Goal: Task Accomplishment & Management: Manage account settings

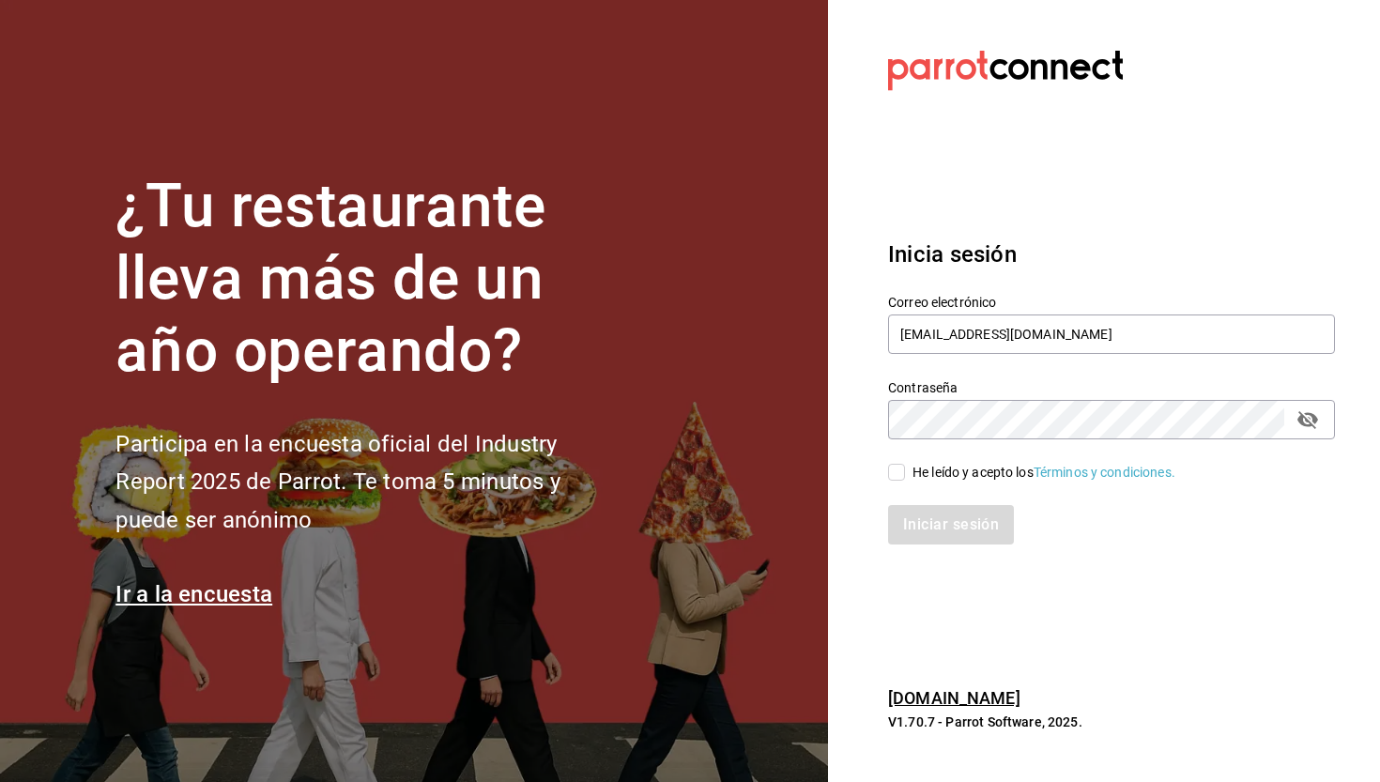
type input "[EMAIL_ADDRESS][DOMAIN_NAME]"
click at [900, 466] on input "He leído y acepto los Términos y condiciones." at bounding box center [896, 472] width 17 height 17
checkbox input "true"
click at [914, 508] on button "Iniciar sesión" at bounding box center [952, 524] width 128 height 39
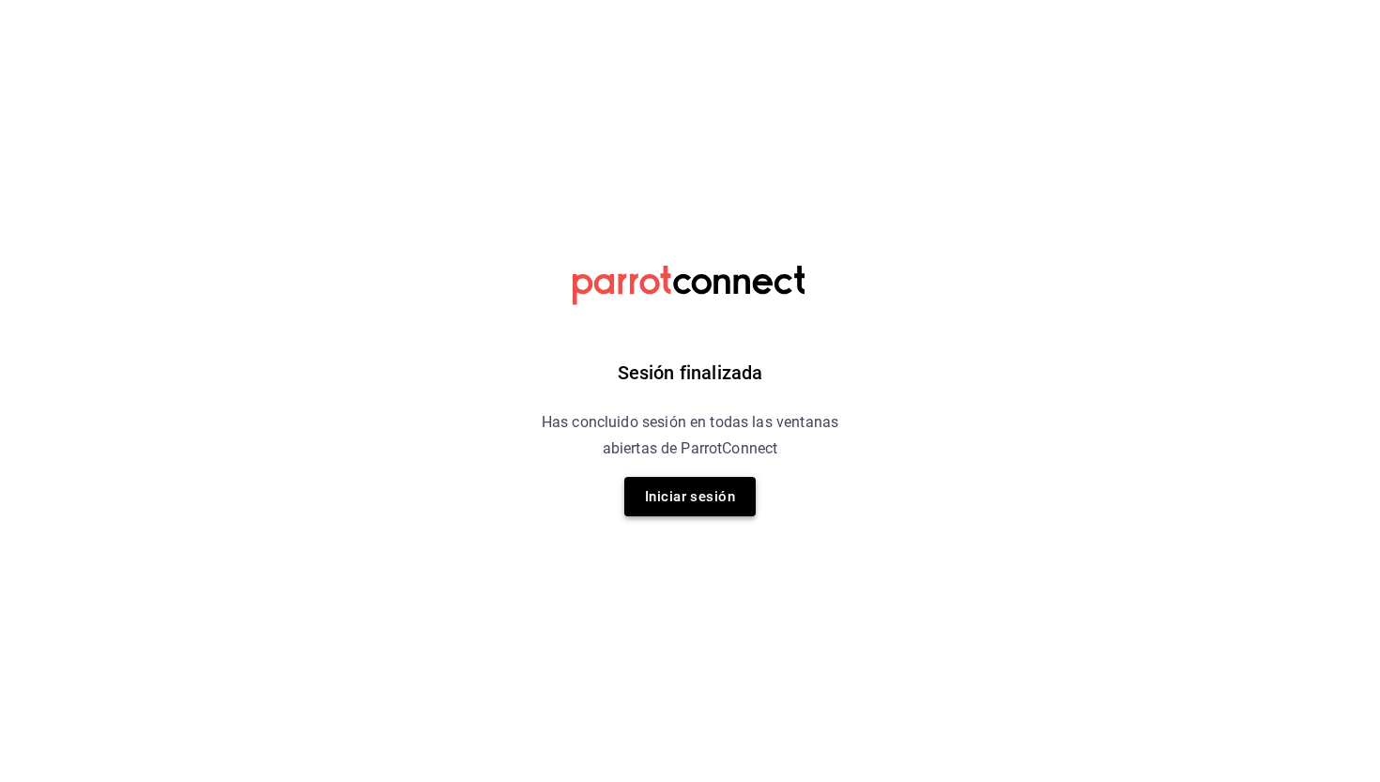
click at [740, 477] on button "Iniciar sesión" at bounding box center [689, 496] width 131 height 39
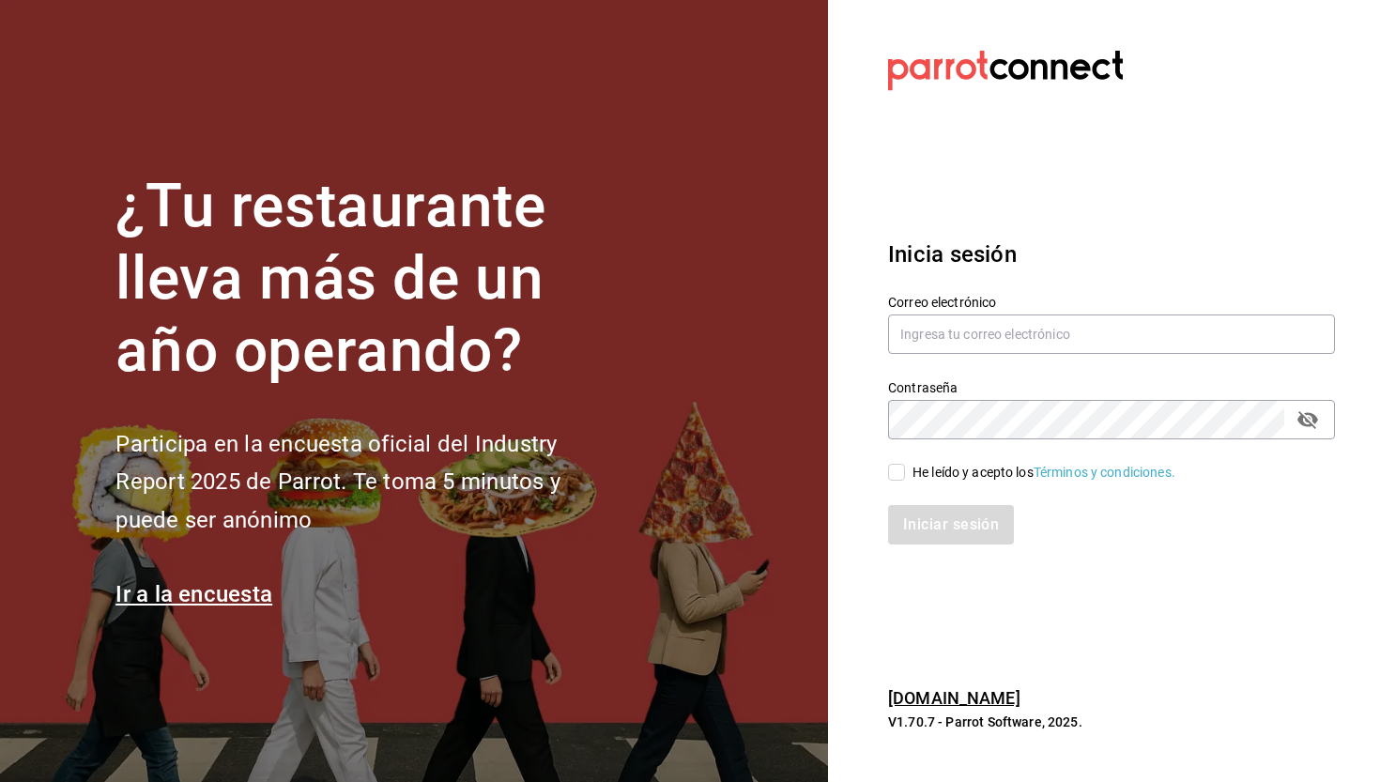
click at [904, 467] on input "He leído y acepto los Términos y condiciones." at bounding box center [896, 472] width 17 height 17
checkbox input "true"
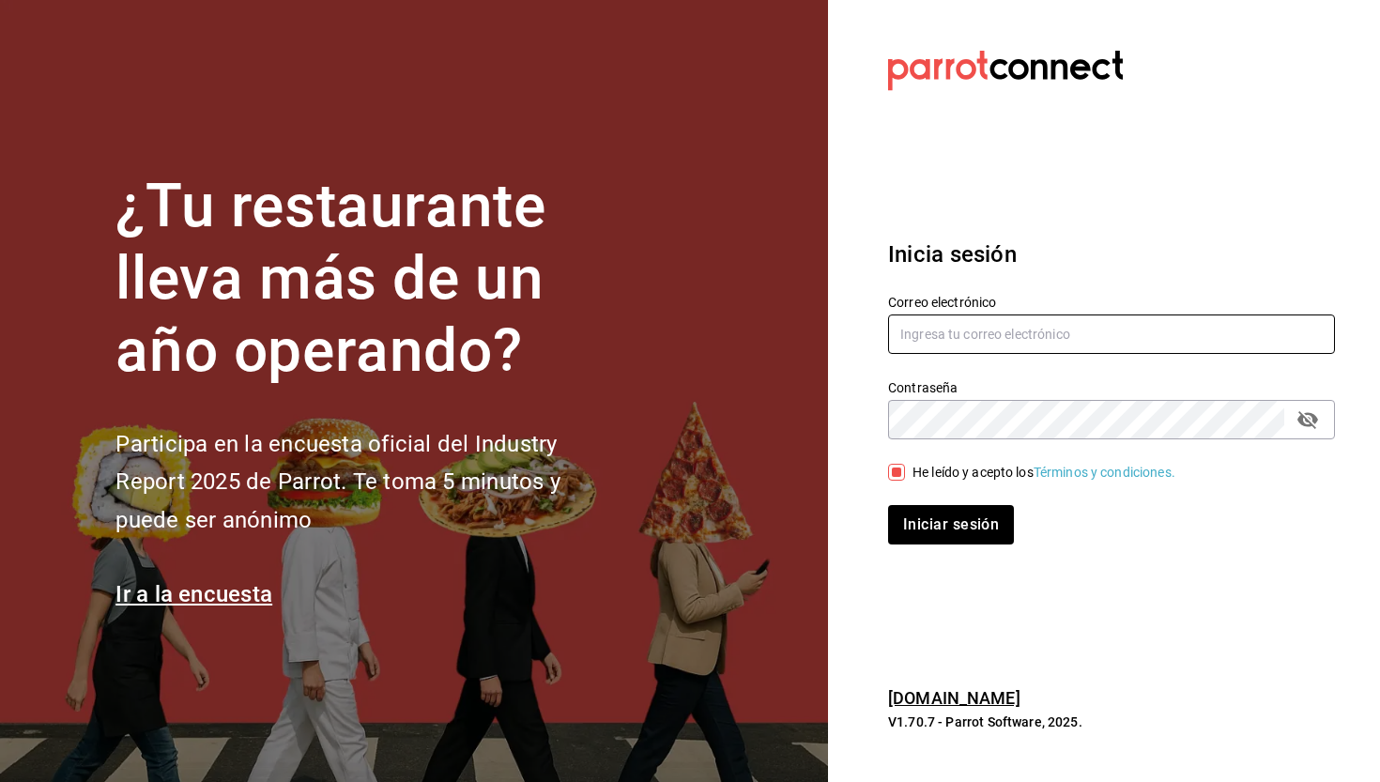
click at [961, 351] on input "text" at bounding box center [1111, 334] width 447 height 39
type input "[EMAIL_ADDRESS][DOMAIN_NAME]"
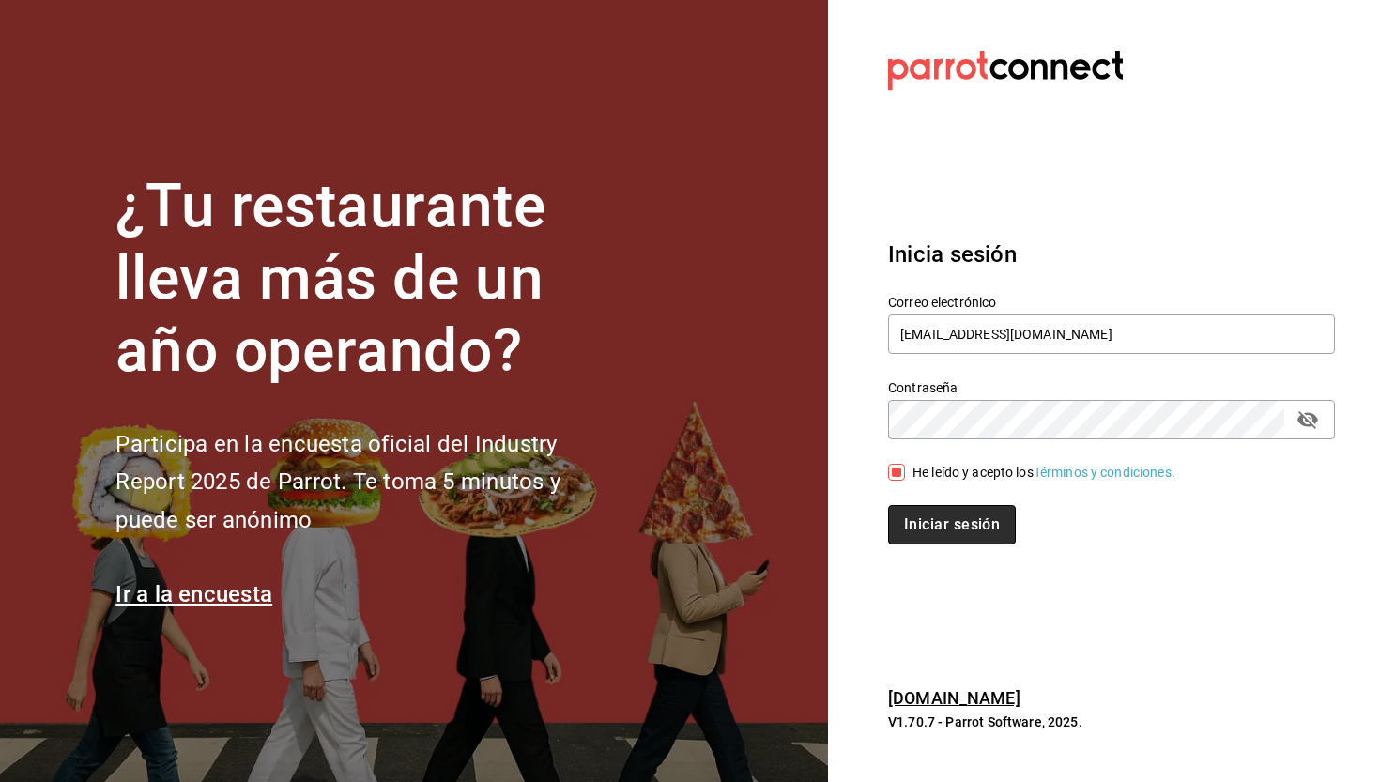
click at [937, 516] on button "Iniciar sesión" at bounding box center [952, 524] width 128 height 39
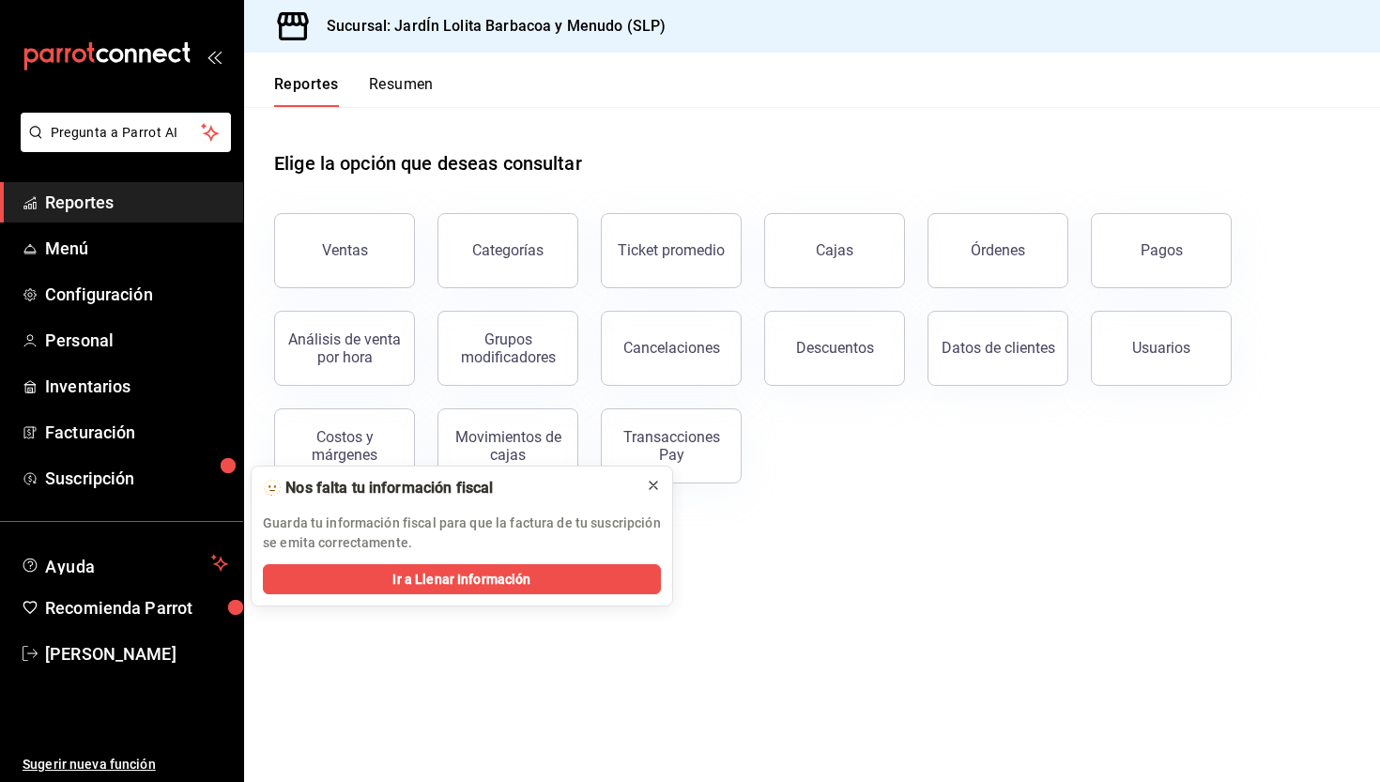
click at [656, 481] on icon at bounding box center [653, 485] width 15 height 15
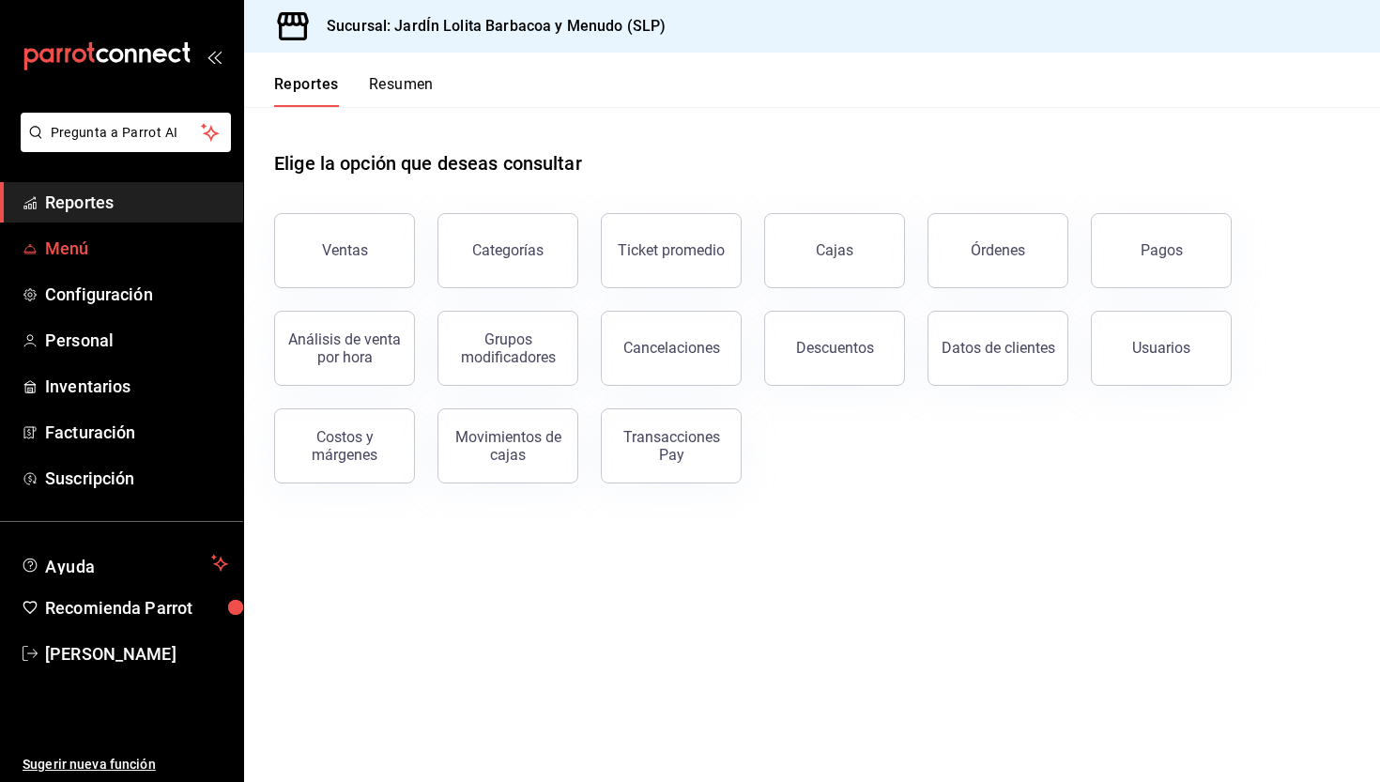
click at [82, 267] on link "Menú" at bounding box center [121, 248] width 243 height 40
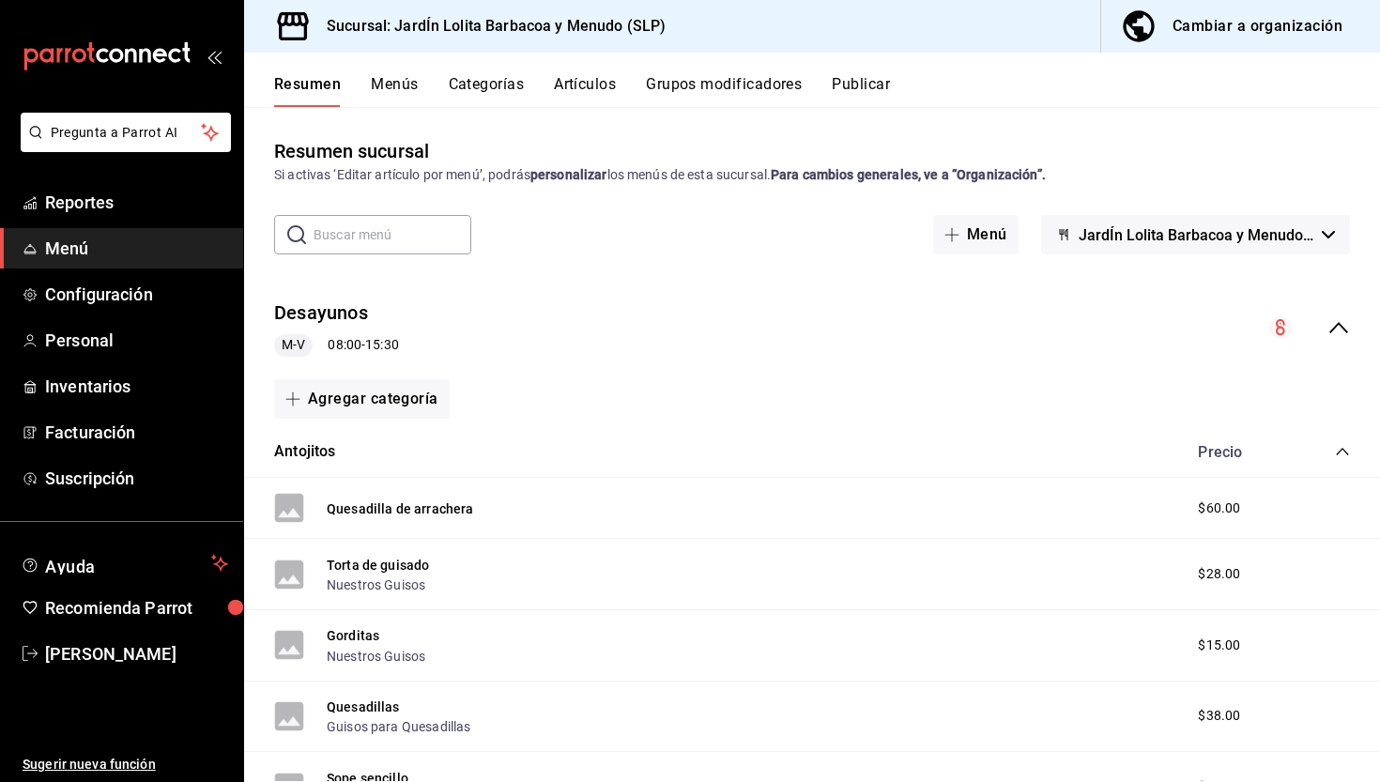
click at [1271, 43] on button "Cambiar a organización" at bounding box center [1233, 26] width 264 height 53
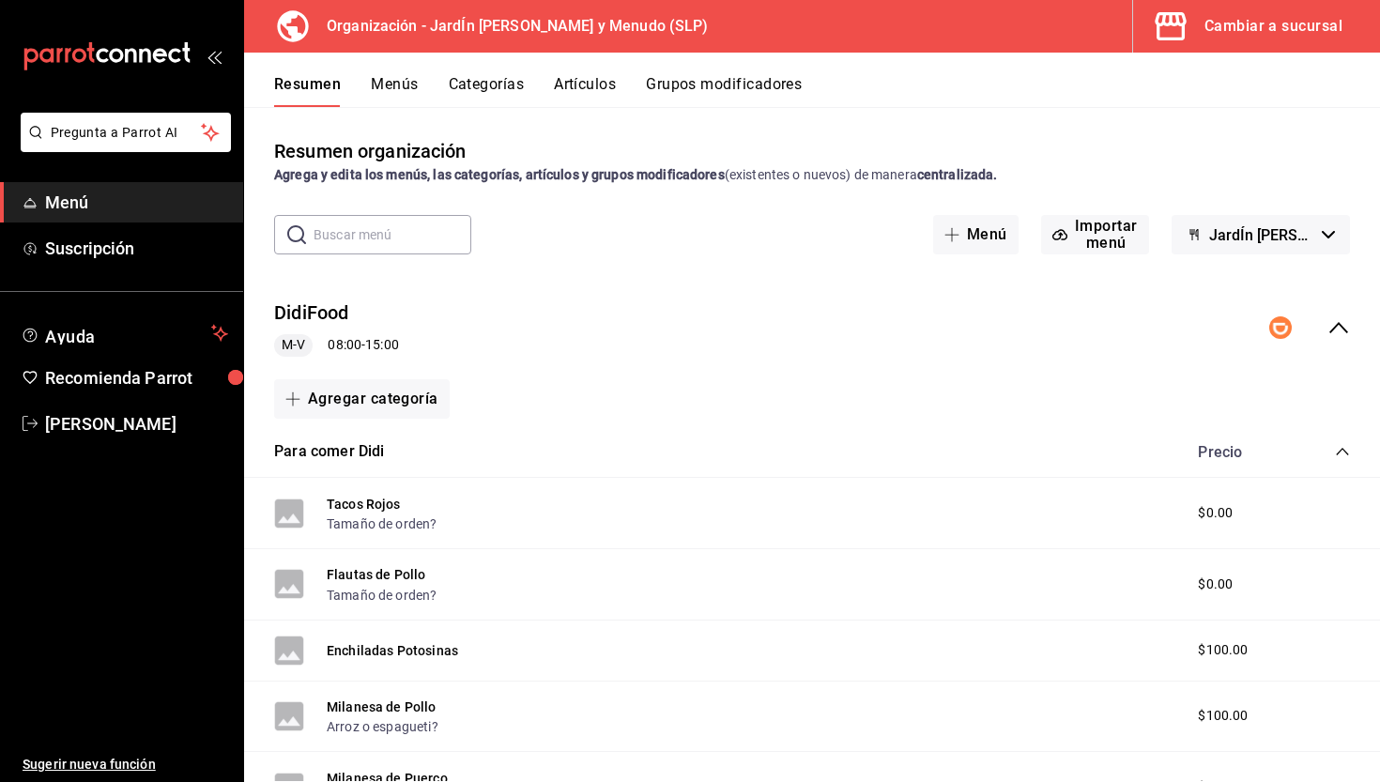
click at [415, 87] on button "Menús" at bounding box center [394, 91] width 47 height 32
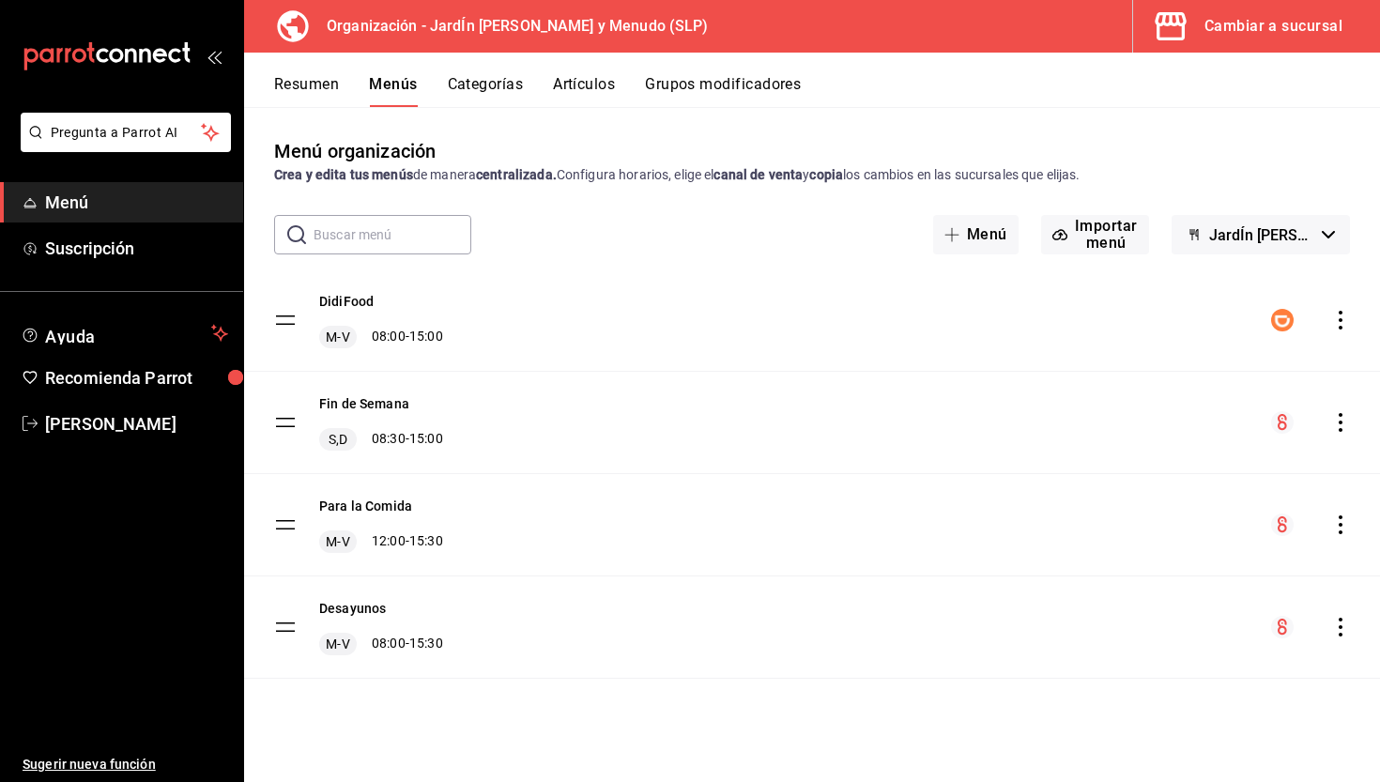
click at [1334, 323] on icon "actions" at bounding box center [1340, 320] width 19 height 19
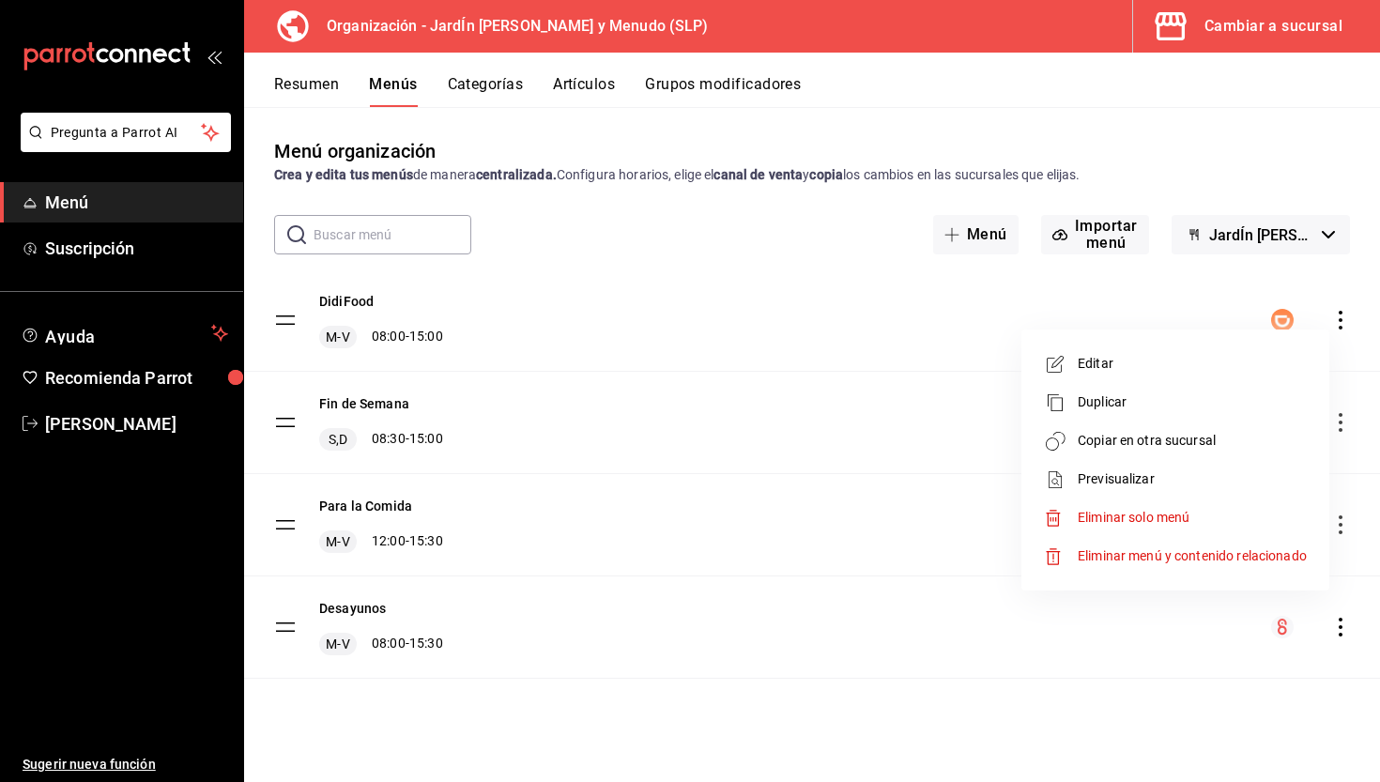
click at [1267, 46] on div at bounding box center [690, 391] width 1380 height 782
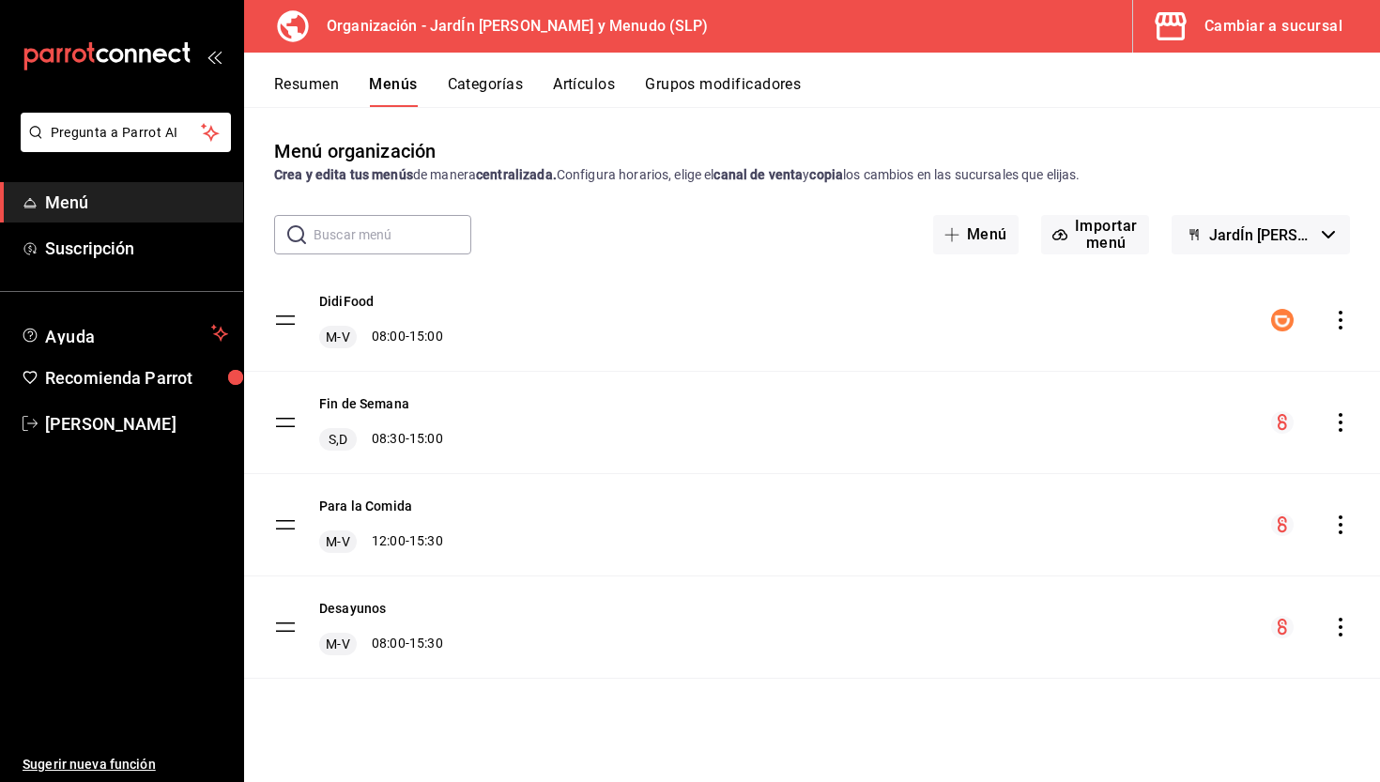
click at [1276, 38] on div "Cambiar a sucursal" at bounding box center [1274, 26] width 138 height 26
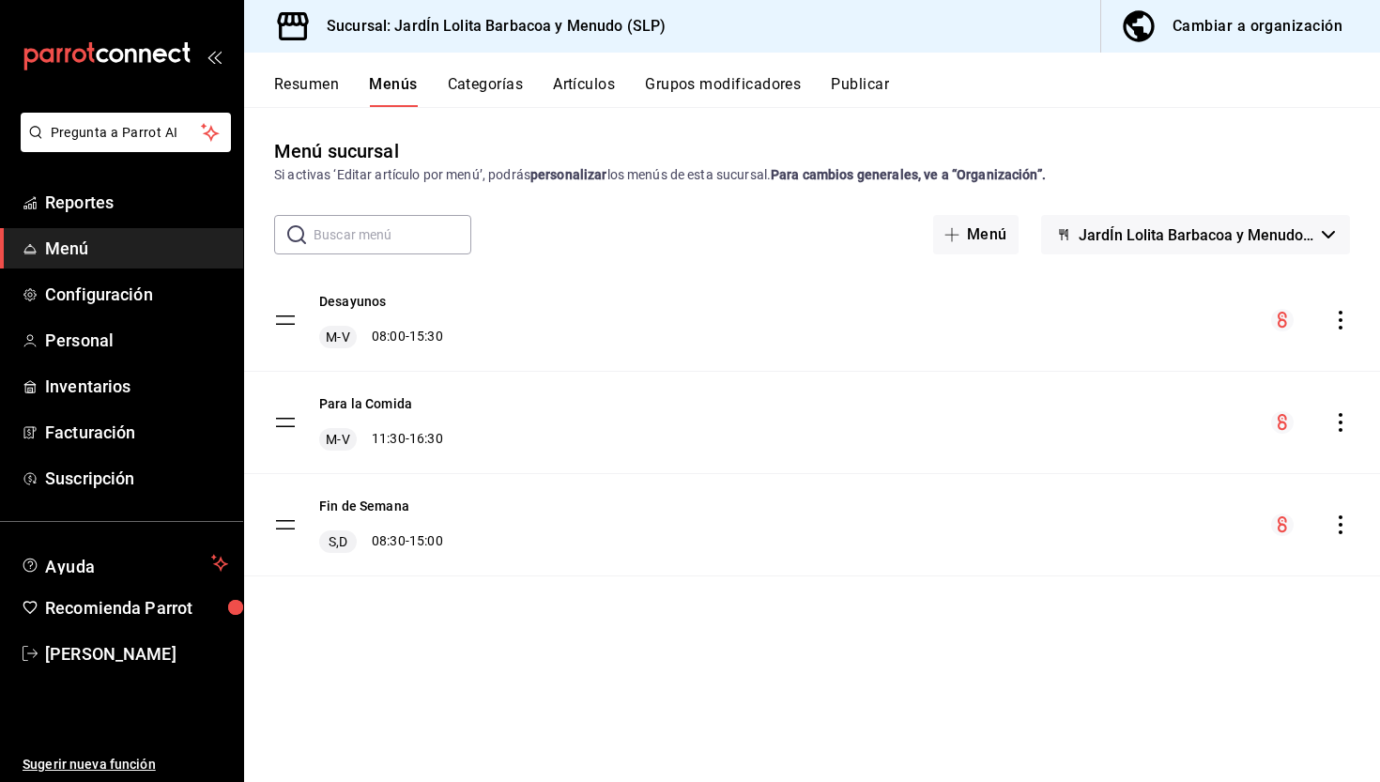
click at [484, 89] on button "Categorías" at bounding box center [486, 91] width 76 height 32
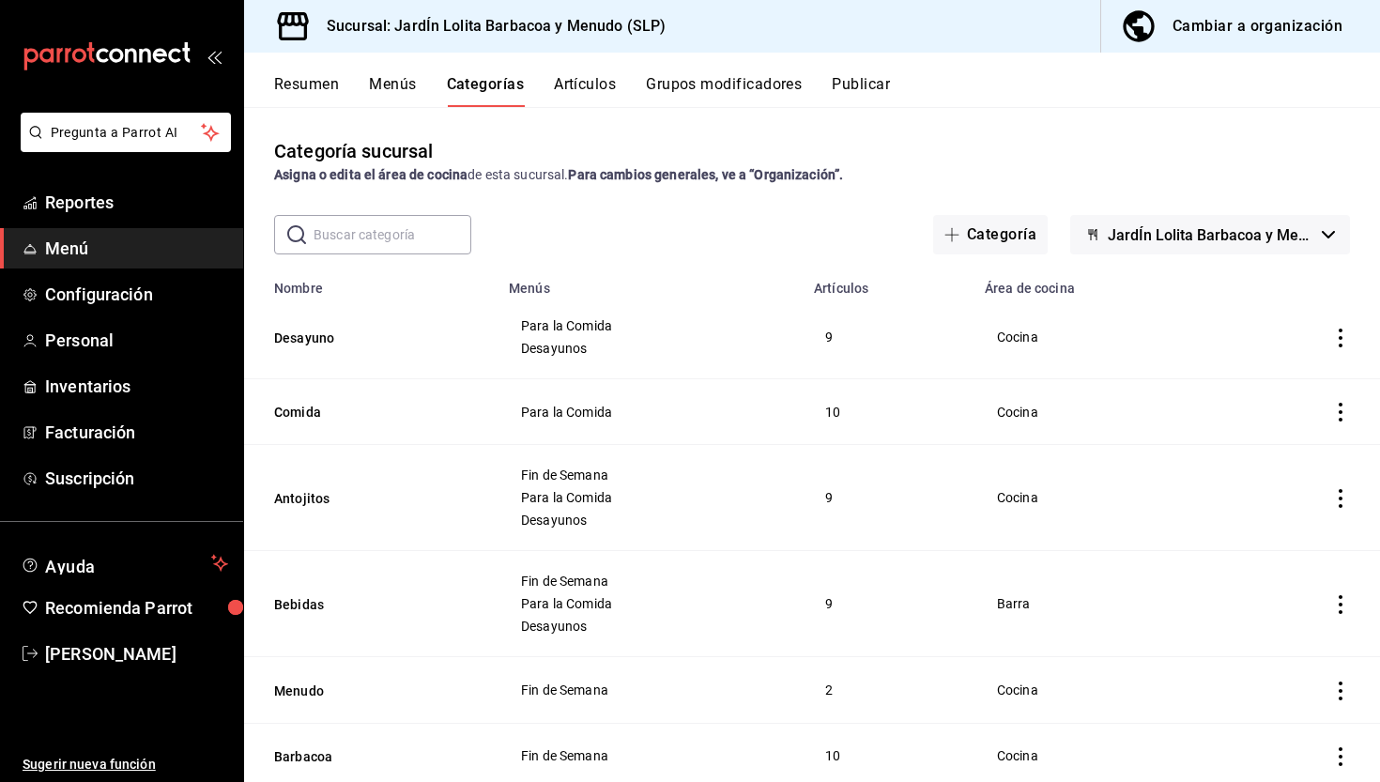
click at [400, 86] on button "Menús" at bounding box center [392, 91] width 47 height 32
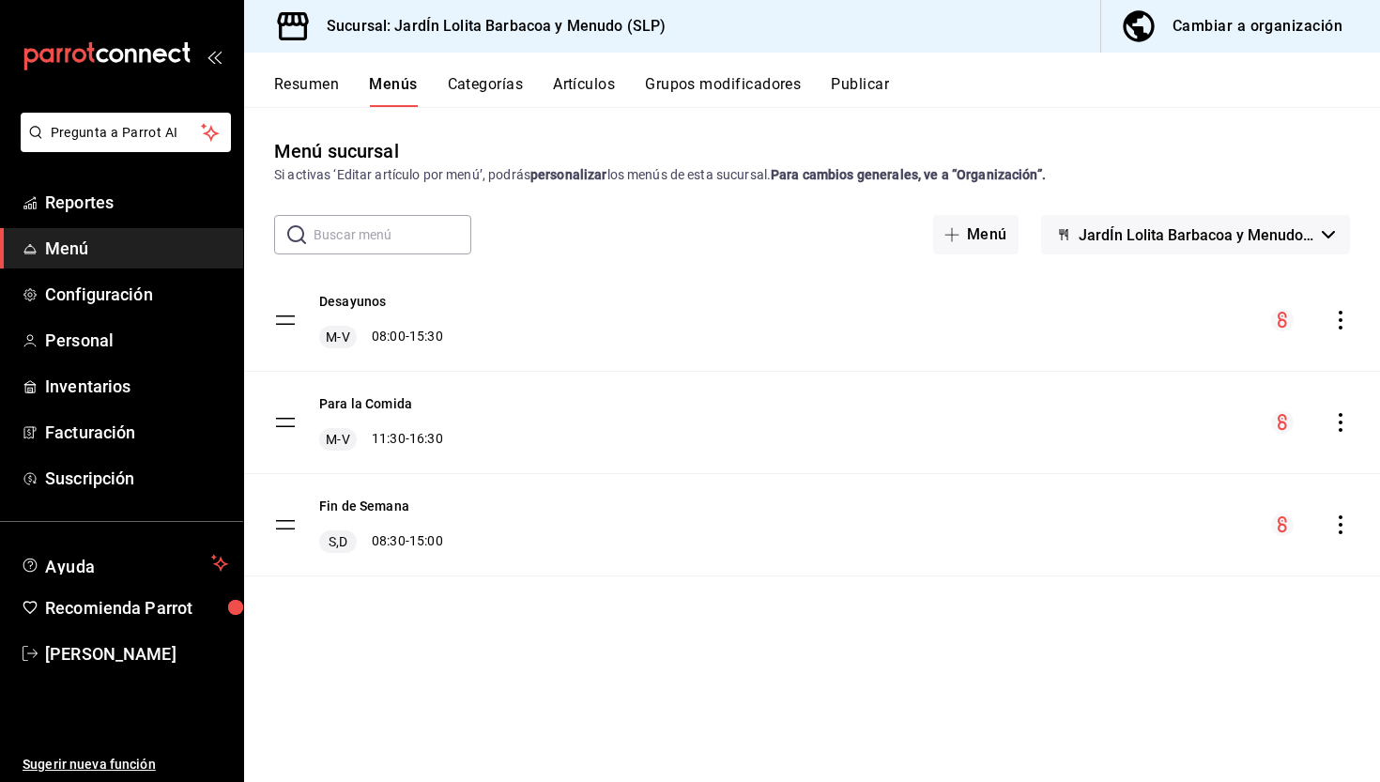
click at [310, 83] on button "Resumen" at bounding box center [306, 91] width 65 height 32
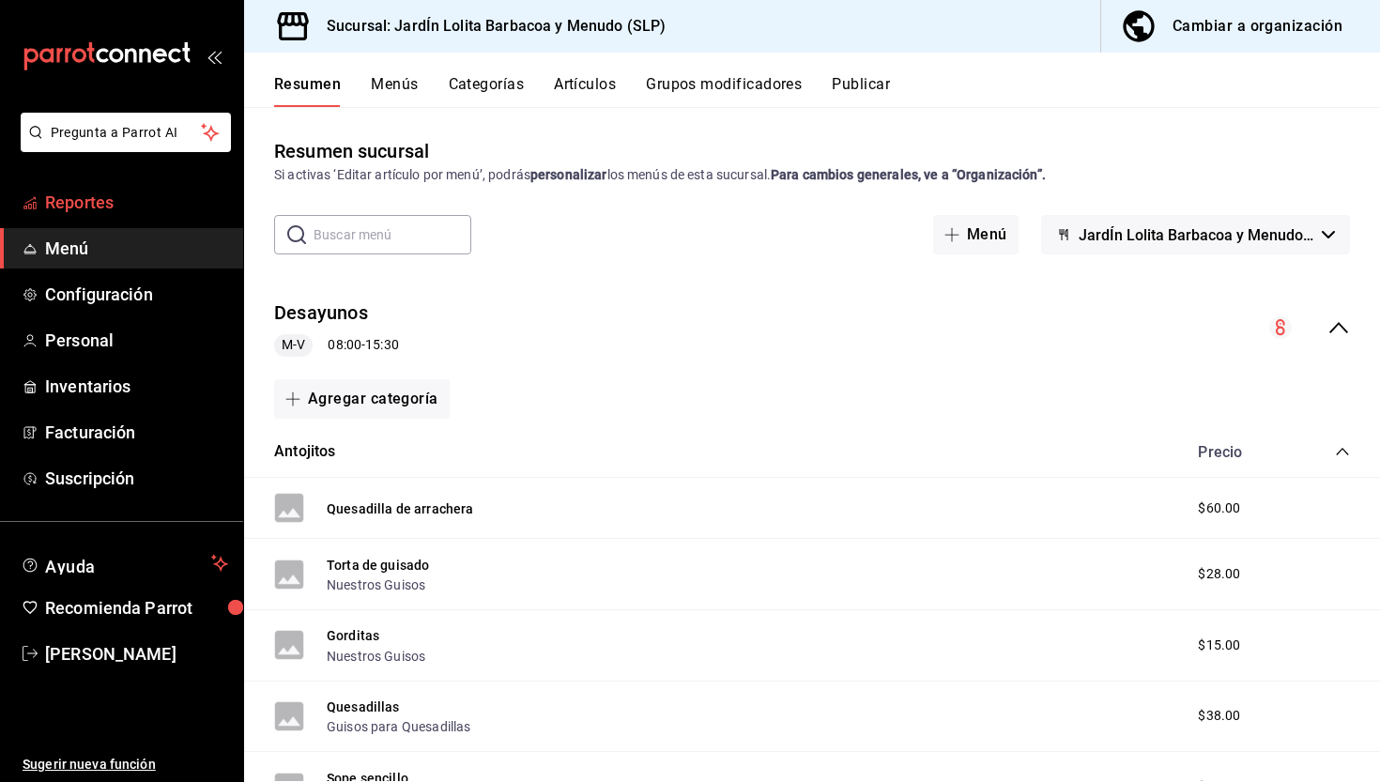
click at [99, 209] on span "Reportes" at bounding box center [136, 202] width 183 height 25
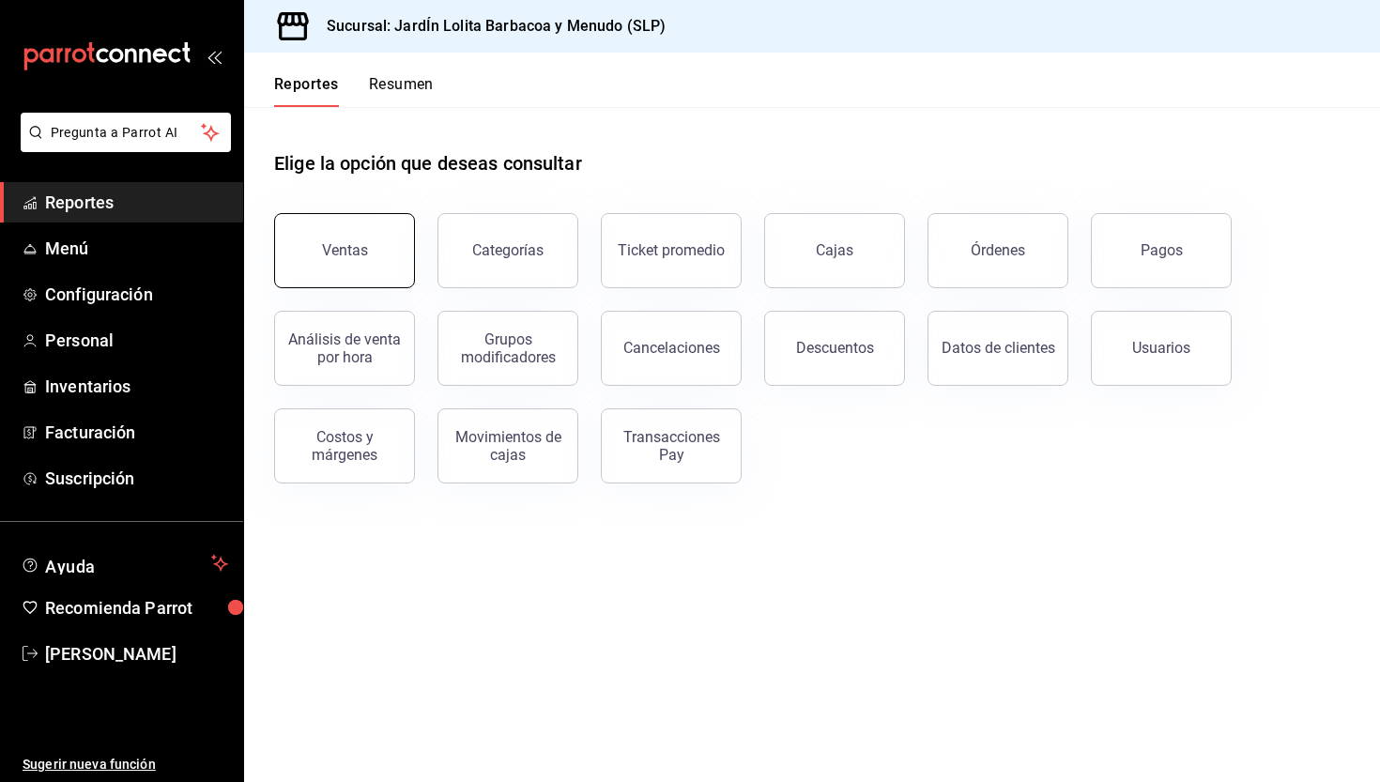
click at [360, 284] on button "Ventas" at bounding box center [344, 250] width 141 height 75
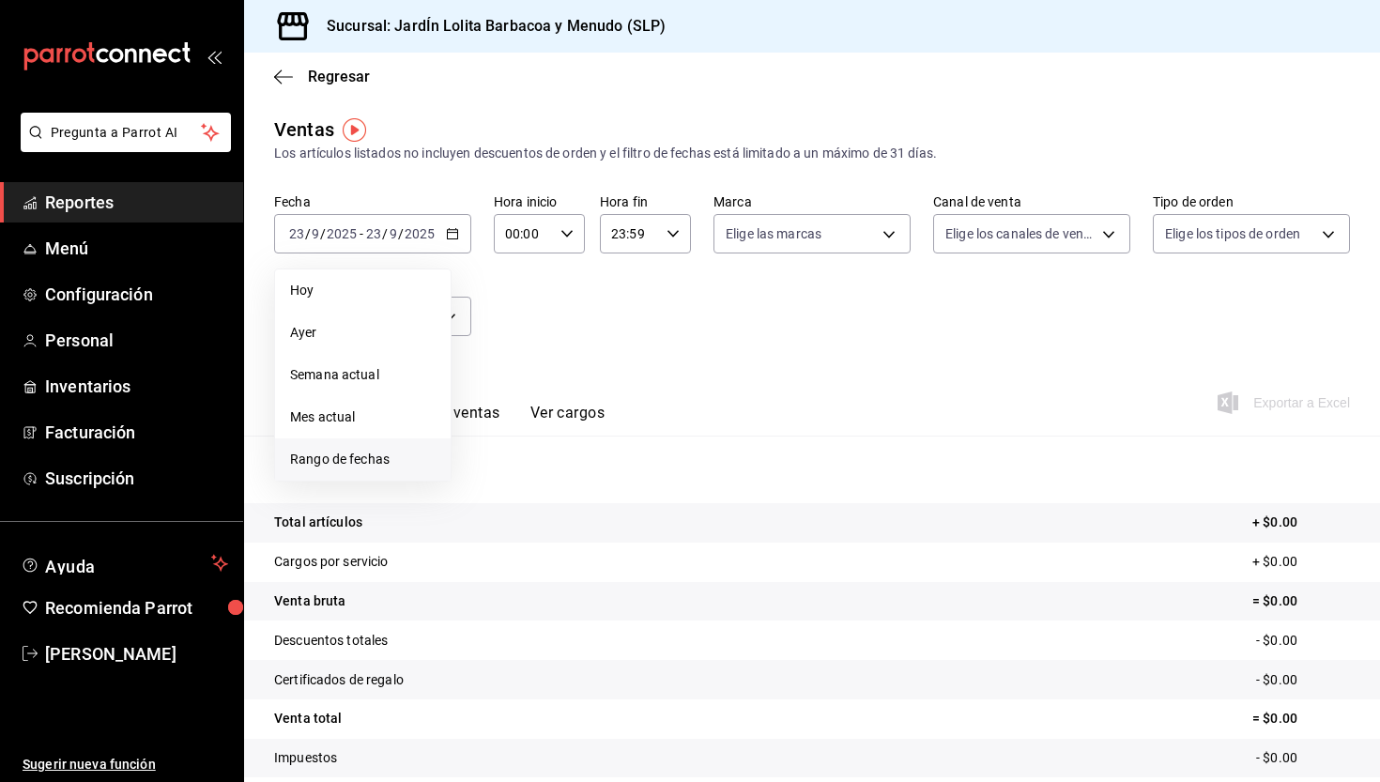
click at [332, 451] on span "Rango de fechas" at bounding box center [363, 460] width 146 height 20
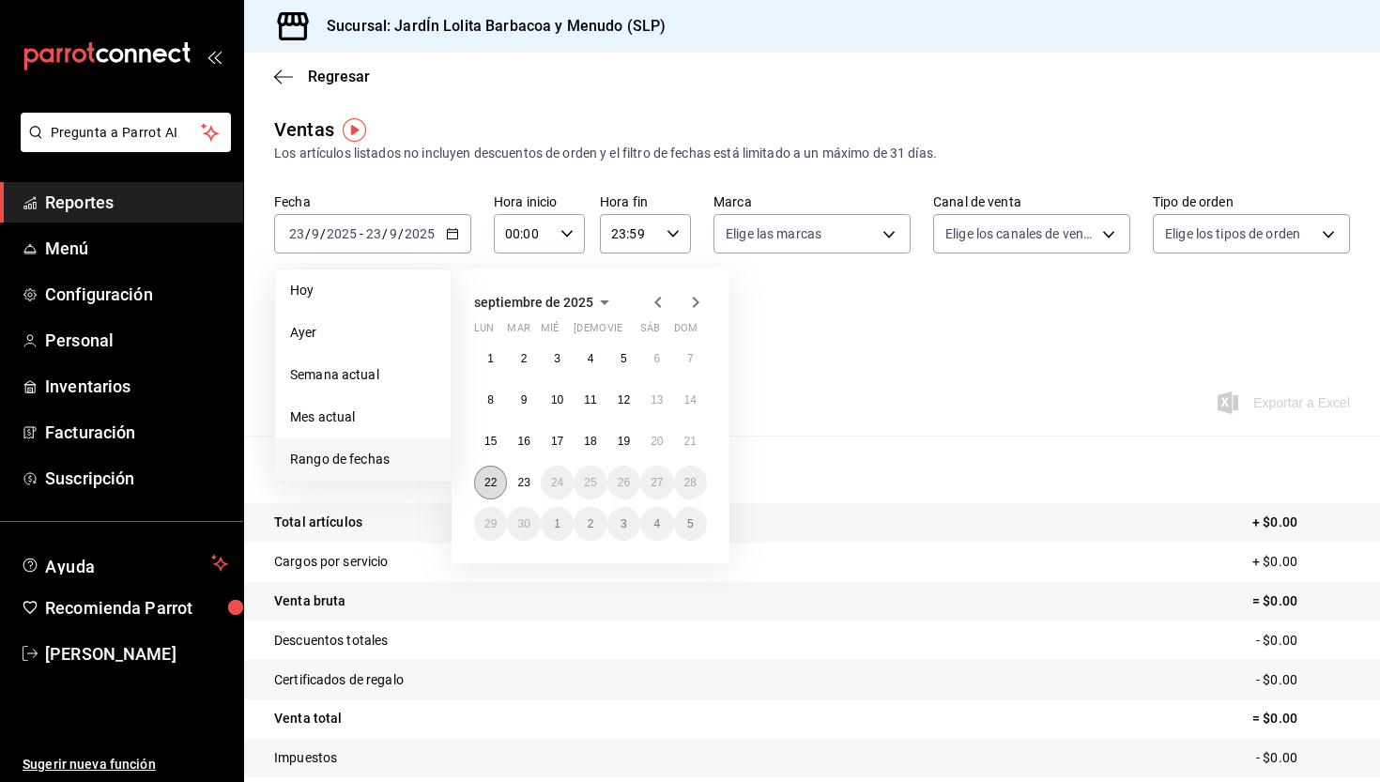
click at [503, 472] on button "22" at bounding box center [490, 483] width 33 height 34
click at [498, 469] on button "22" at bounding box center [490, 483] width 33 height 34
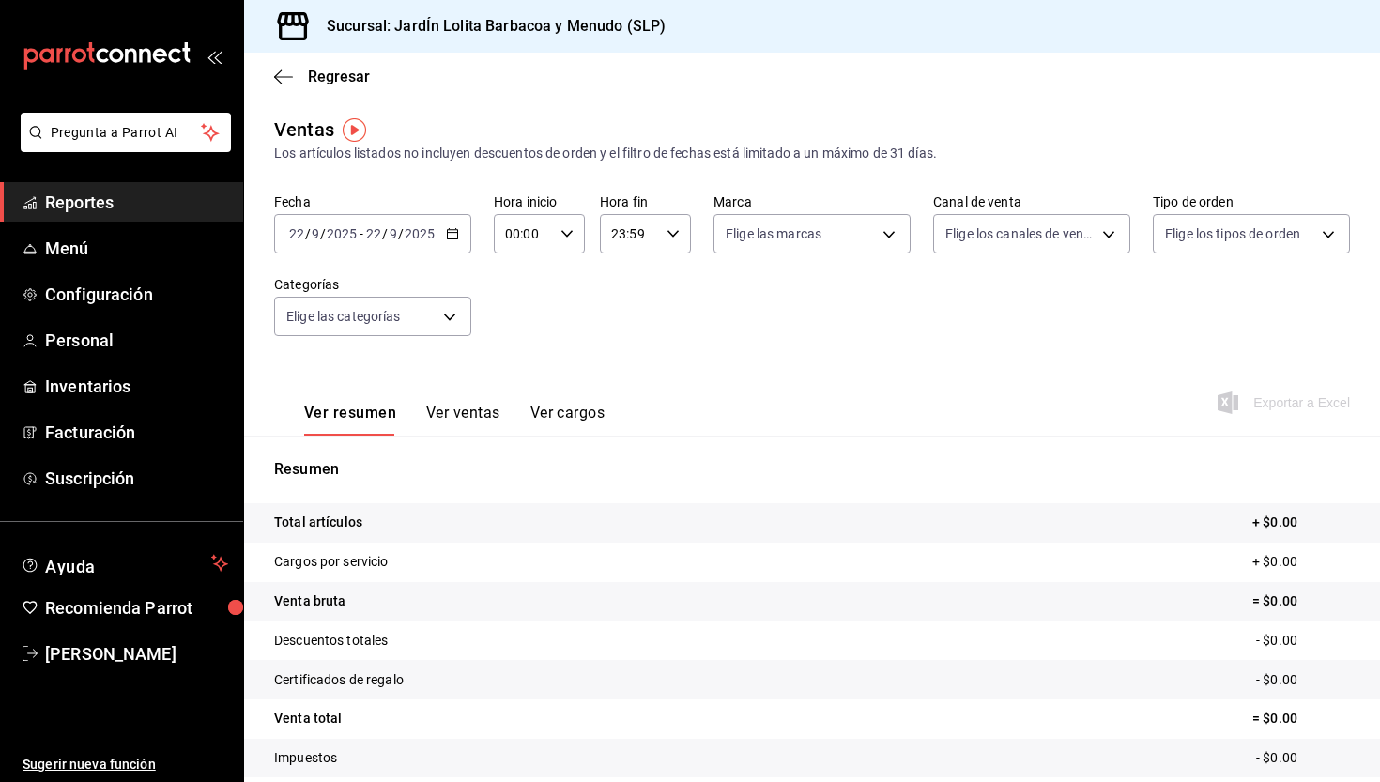
click at [335, 228] on input "2025" at bounding box center [342, 233] width 32 height 15
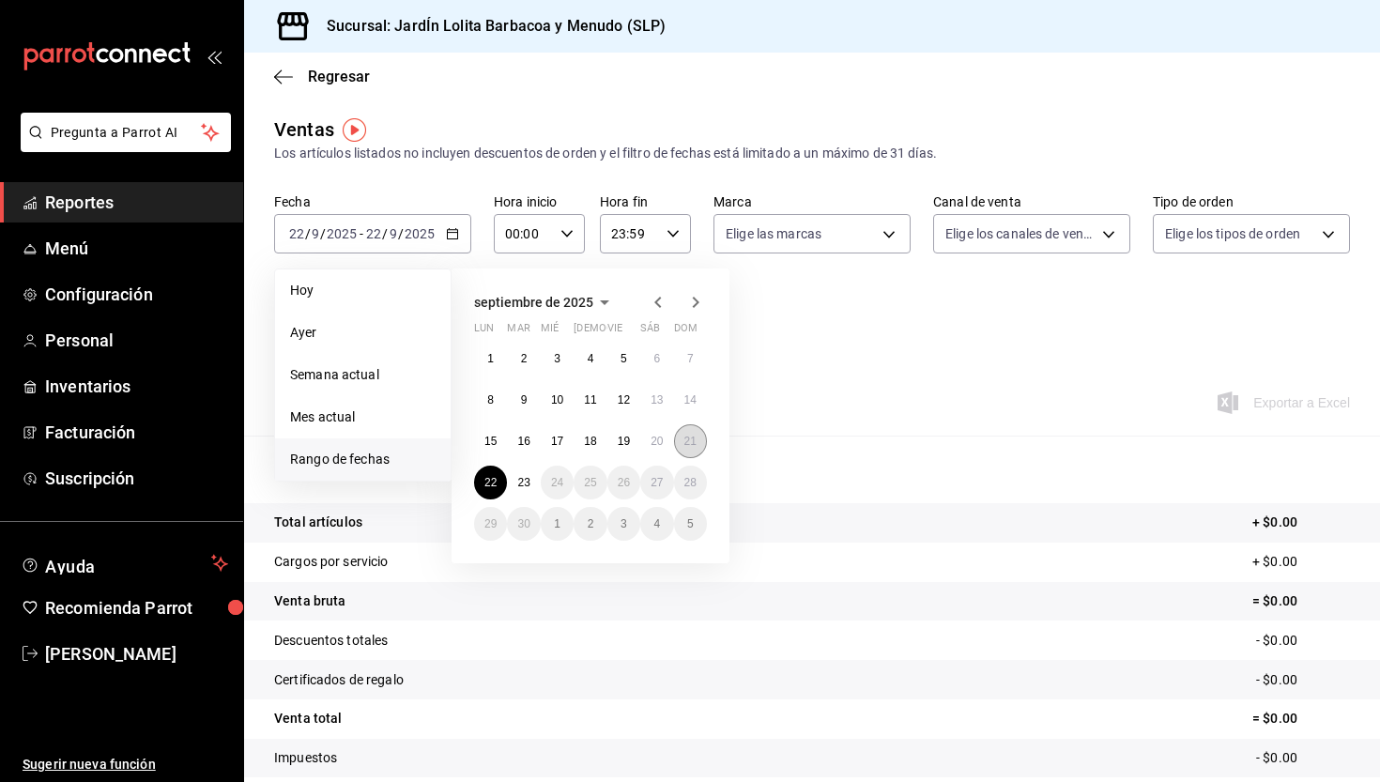
click at [684, 432] on button "21" at bounding box center [690, 441] width 33 height 34
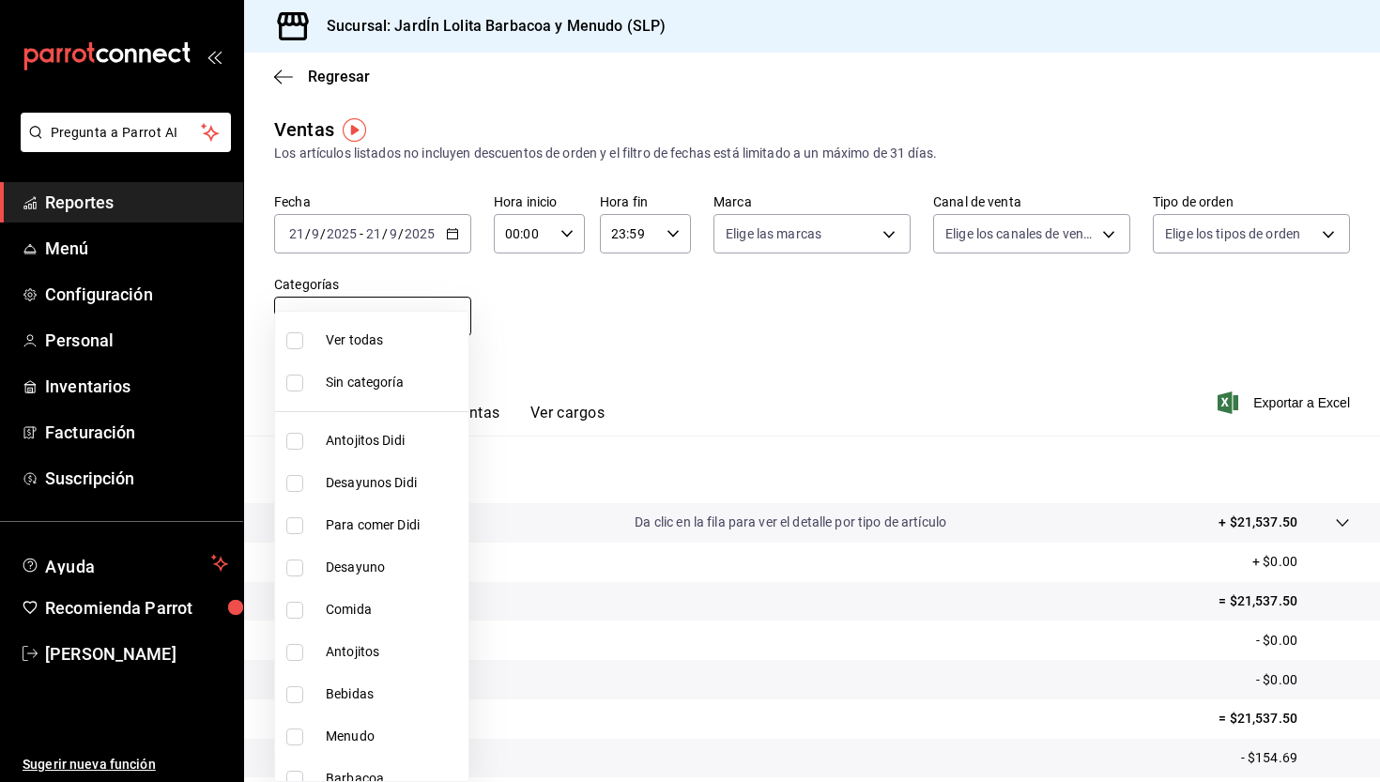
click at [454, 309] on body "Pregunta a Parrot AI Reportes Menú Configuración Personal Inventarios Facturaci…" at bounding box center [690, 391] width 1380 height 782
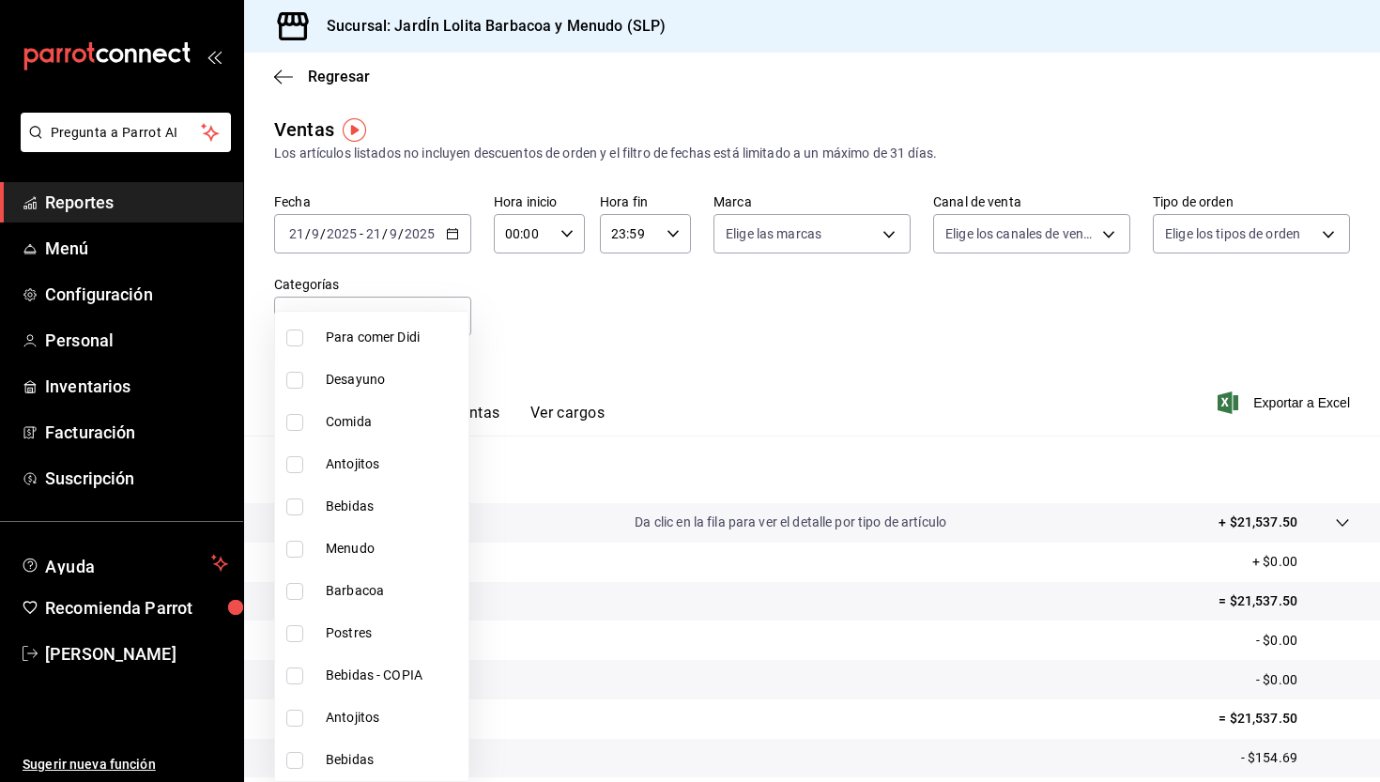
click at [329, 622] on li "Postres" at bounding box center [371, 633] width 193 height 42
type input "9a747afa-5618-4706-b15e-1397bf4e7d79"
checkbox input "true"
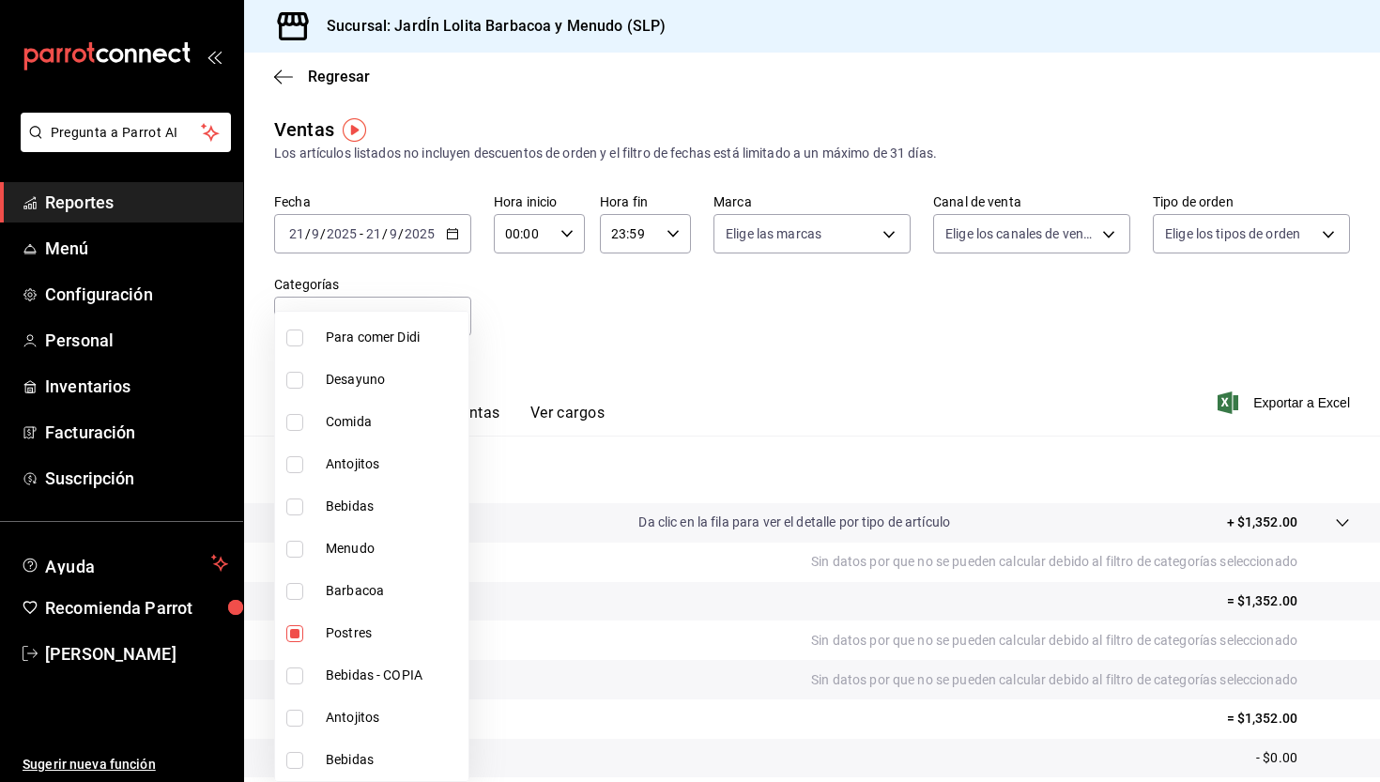
click at [630, 348] on div at bounding box center [690, 391] width 1380 height 782
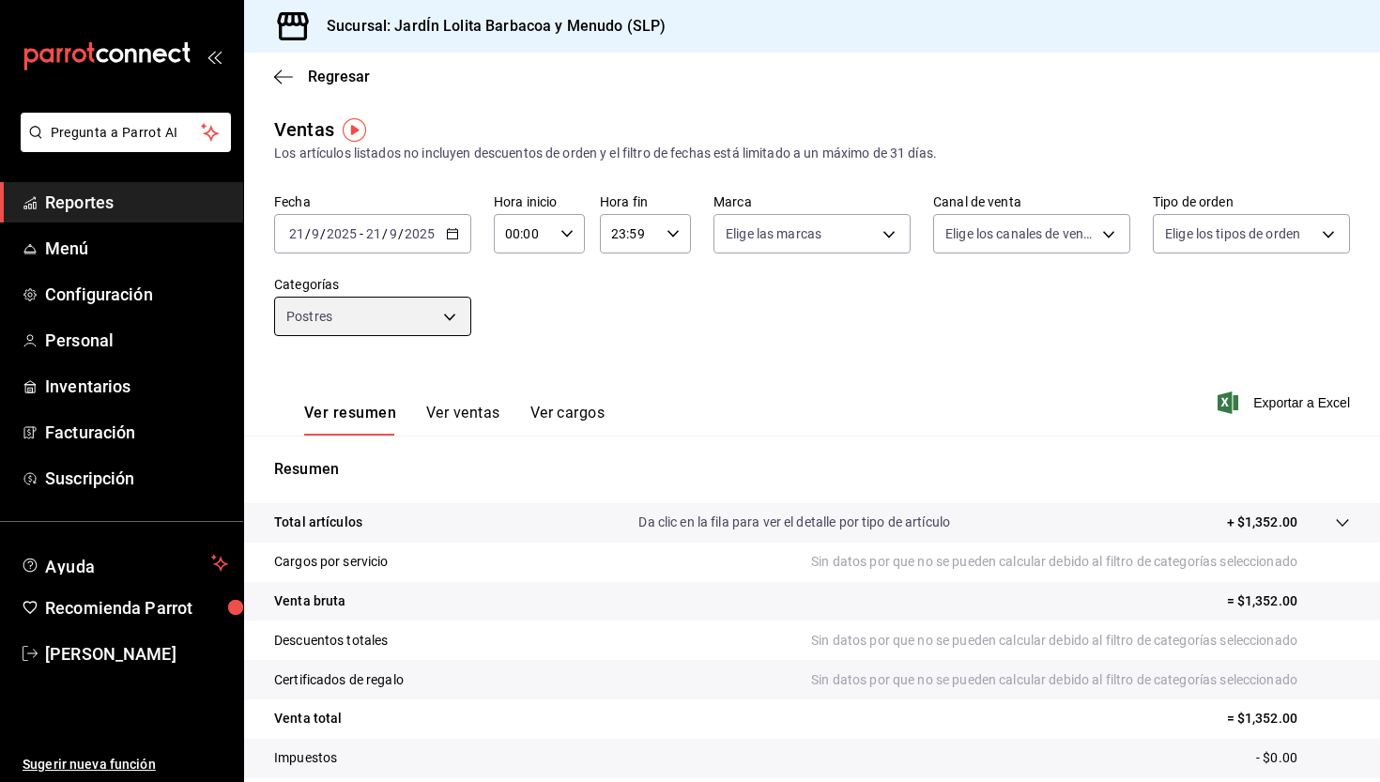
scroll to position [117, 0]
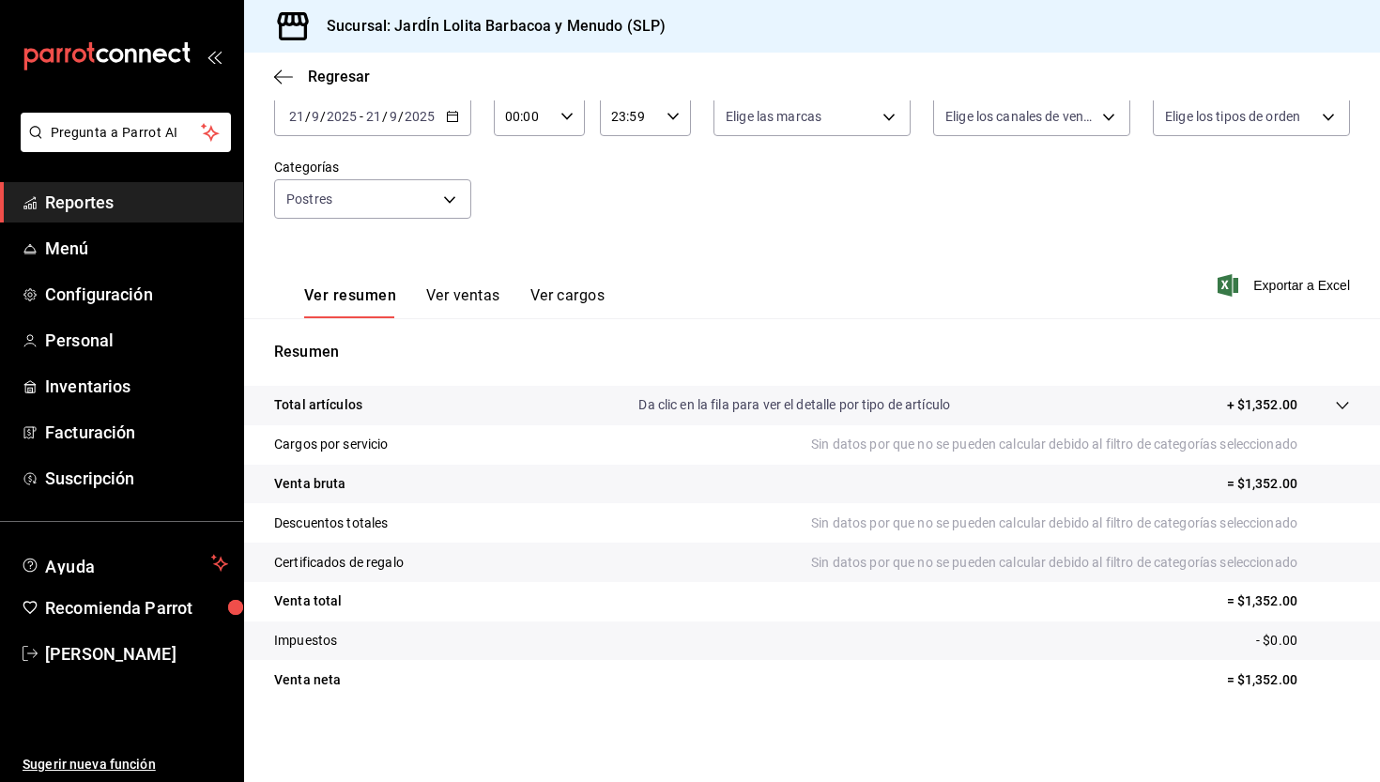
click at [473, 304] on button "Ver ventas" at bounding box center [463, 302] width 74 height 32
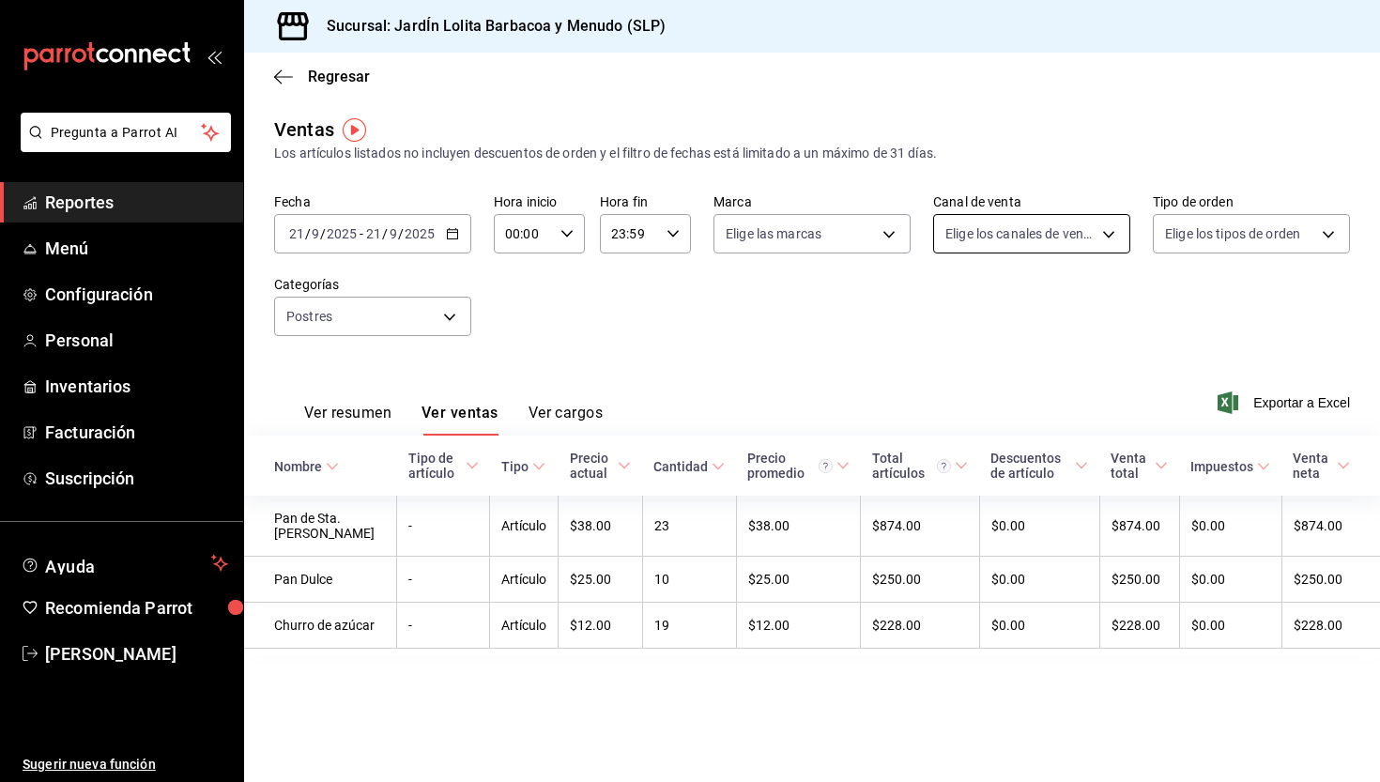
click at [1062, 245] on body "Pregunta a Parrot AI Reportes Menú Configuración Personal Inventarios Facturaci…" at bounding box center [690, 391] width 1380 height 782
click at [1251, 250] on div at bounding box center [690, 391] width 1380 height 782
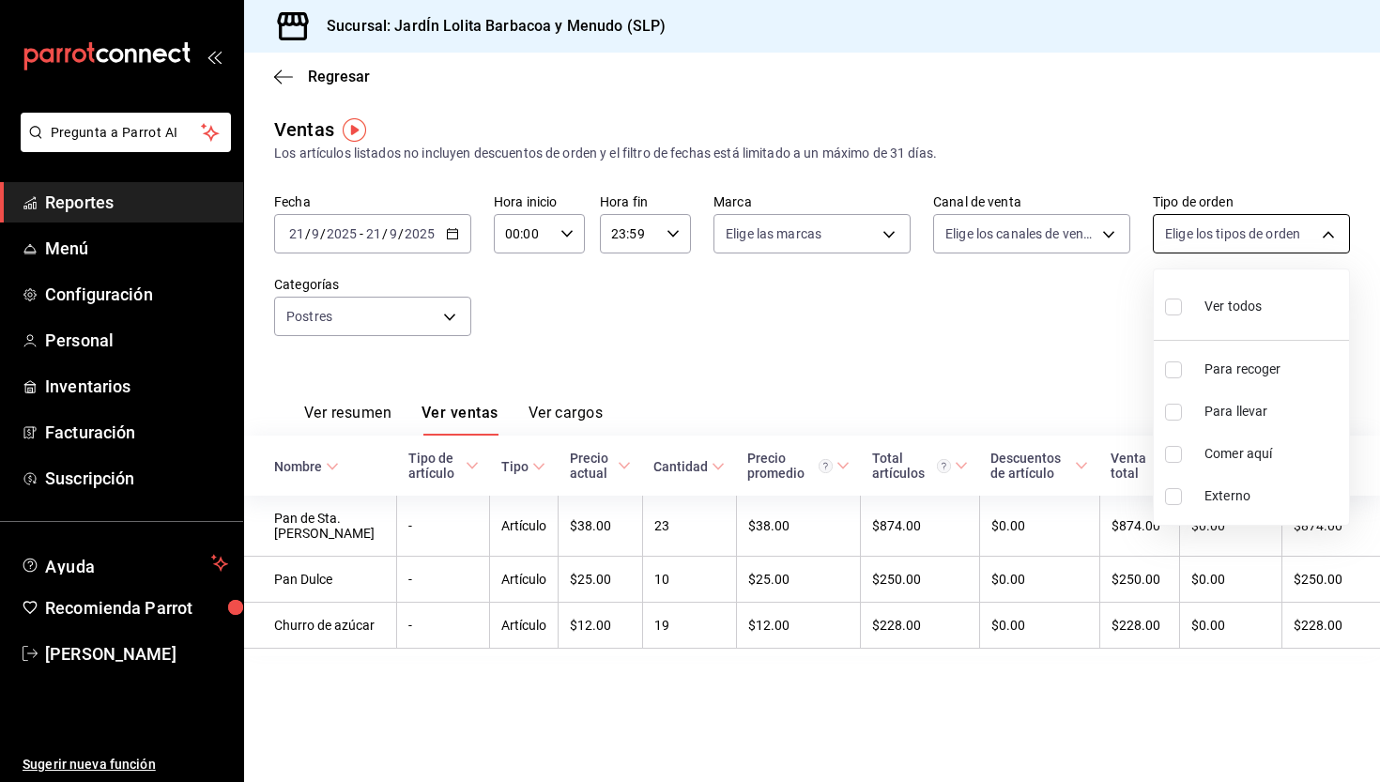
click at [1262, 236] on body "Pregunta a Parrot AI Reportes Menú Configuración Personal Inventarios Facturaci…" at bounding box center [690, 391] width 1380 height 782
click at [1093, 237] on div at bounding box center [690, 391] width 1380 height 782
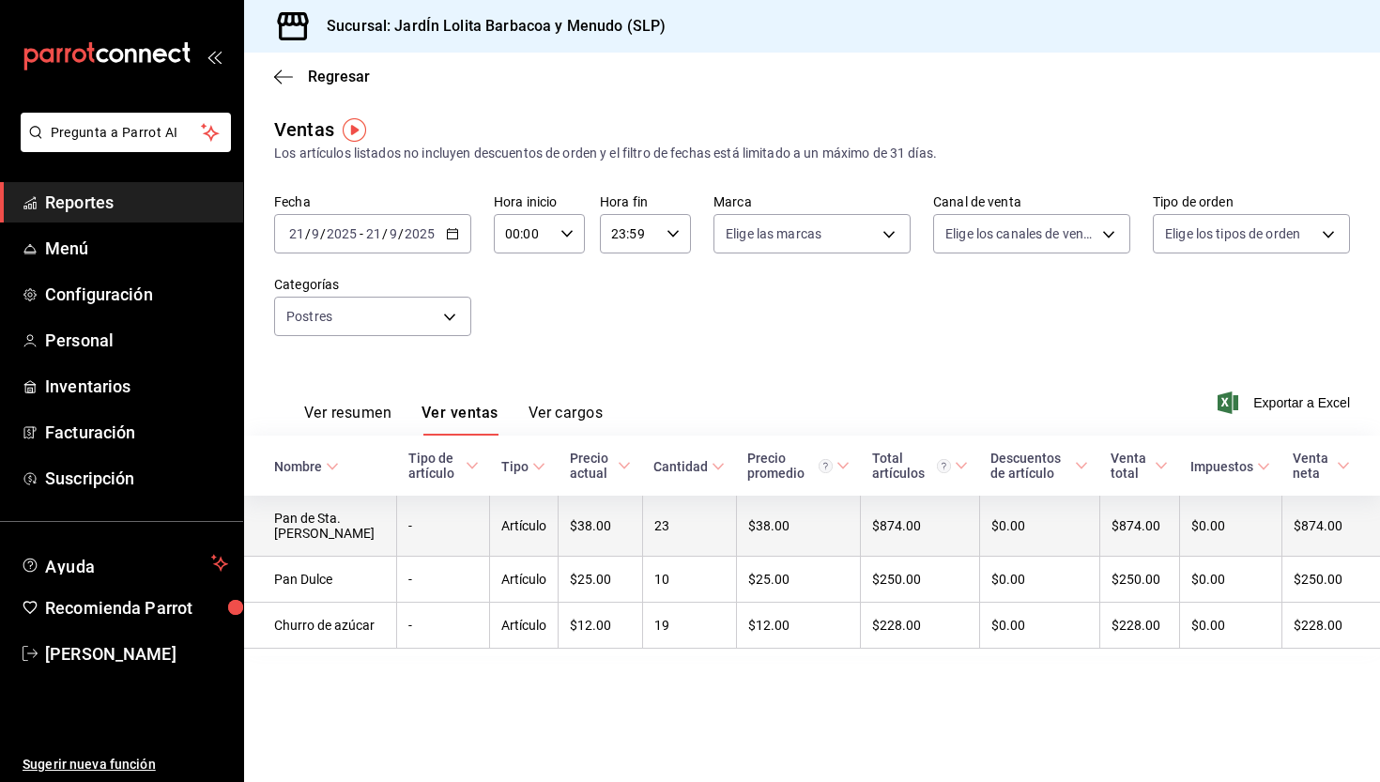
click at [397, 527] on td "-" at bounding box center [443, 526] width 93 height 61
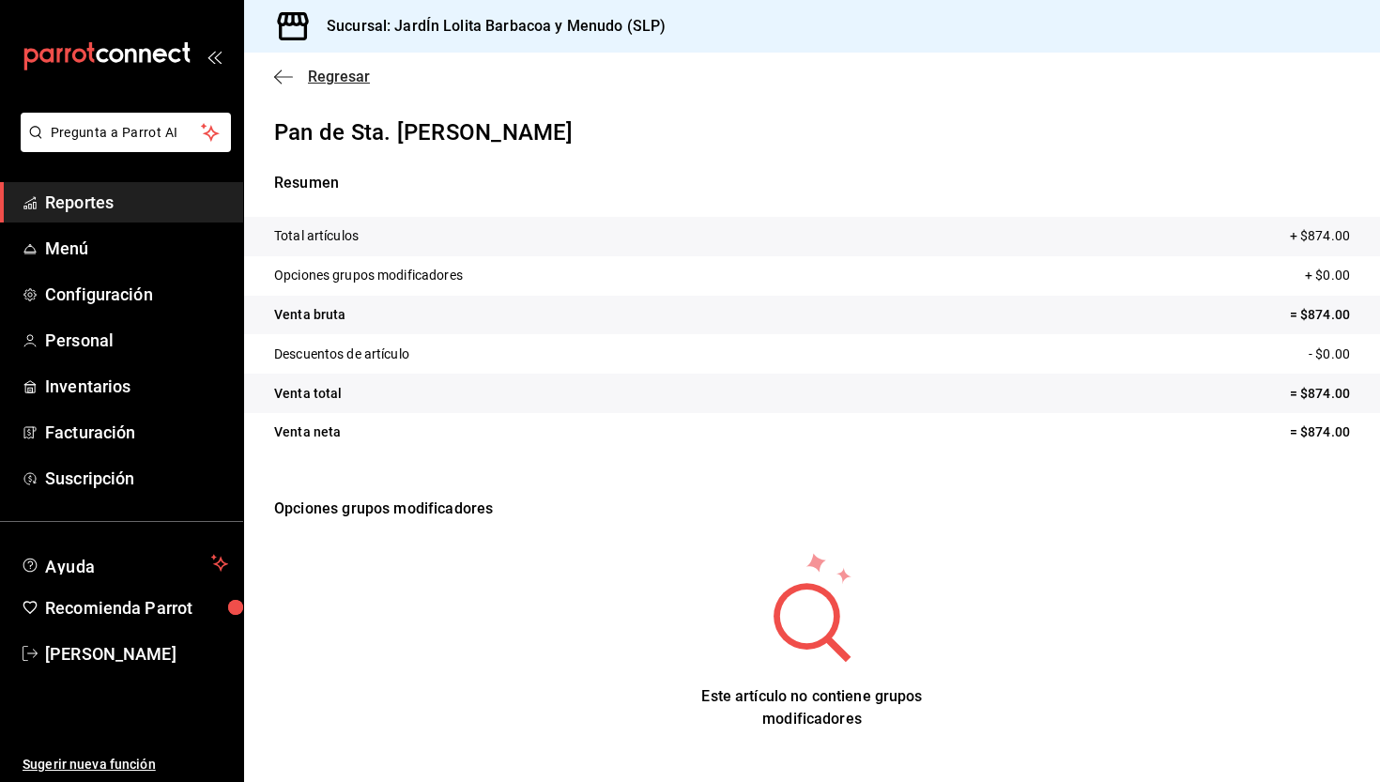
click at [327, 73] on span "Regresar" at bounding box center [339, 77] width 62 height 18
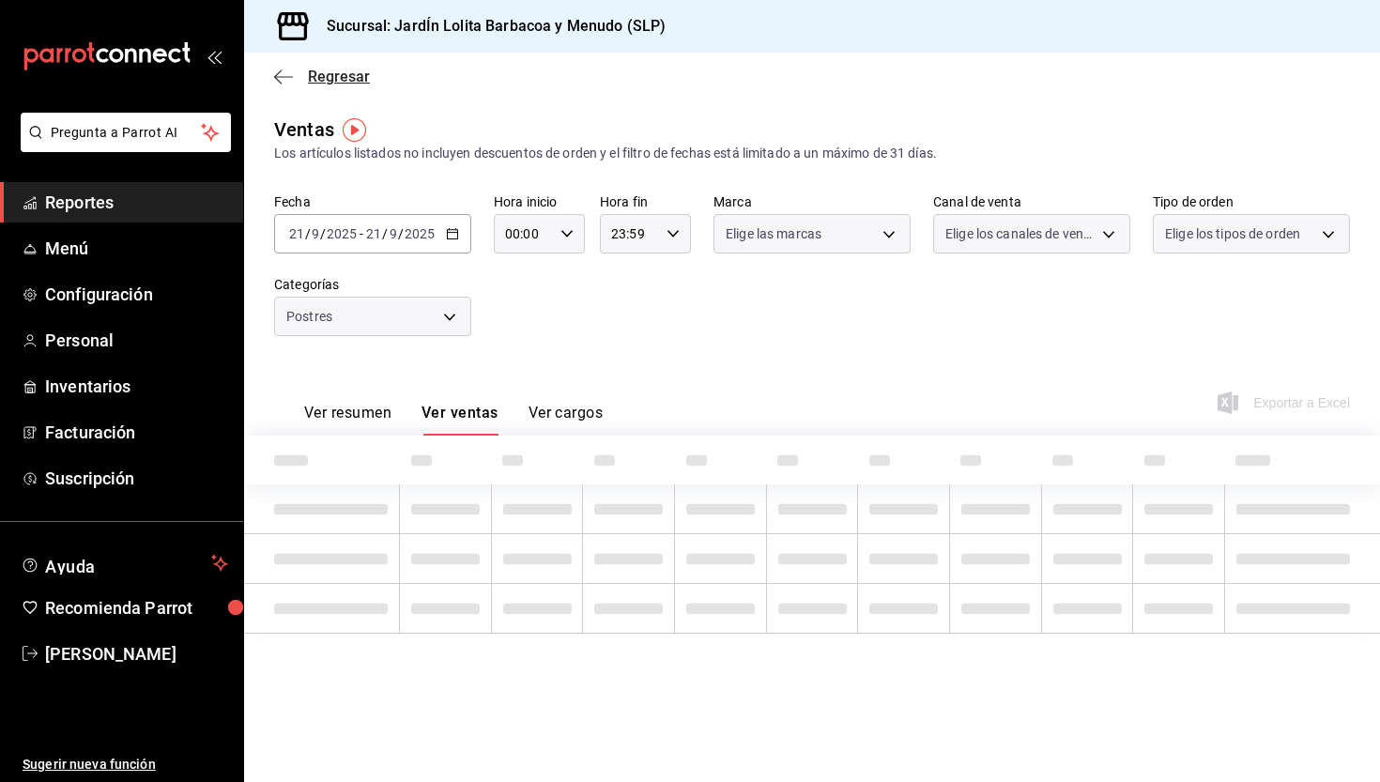
type input "9a747afa-5618-4706-b15e-1397bf4e7d79"
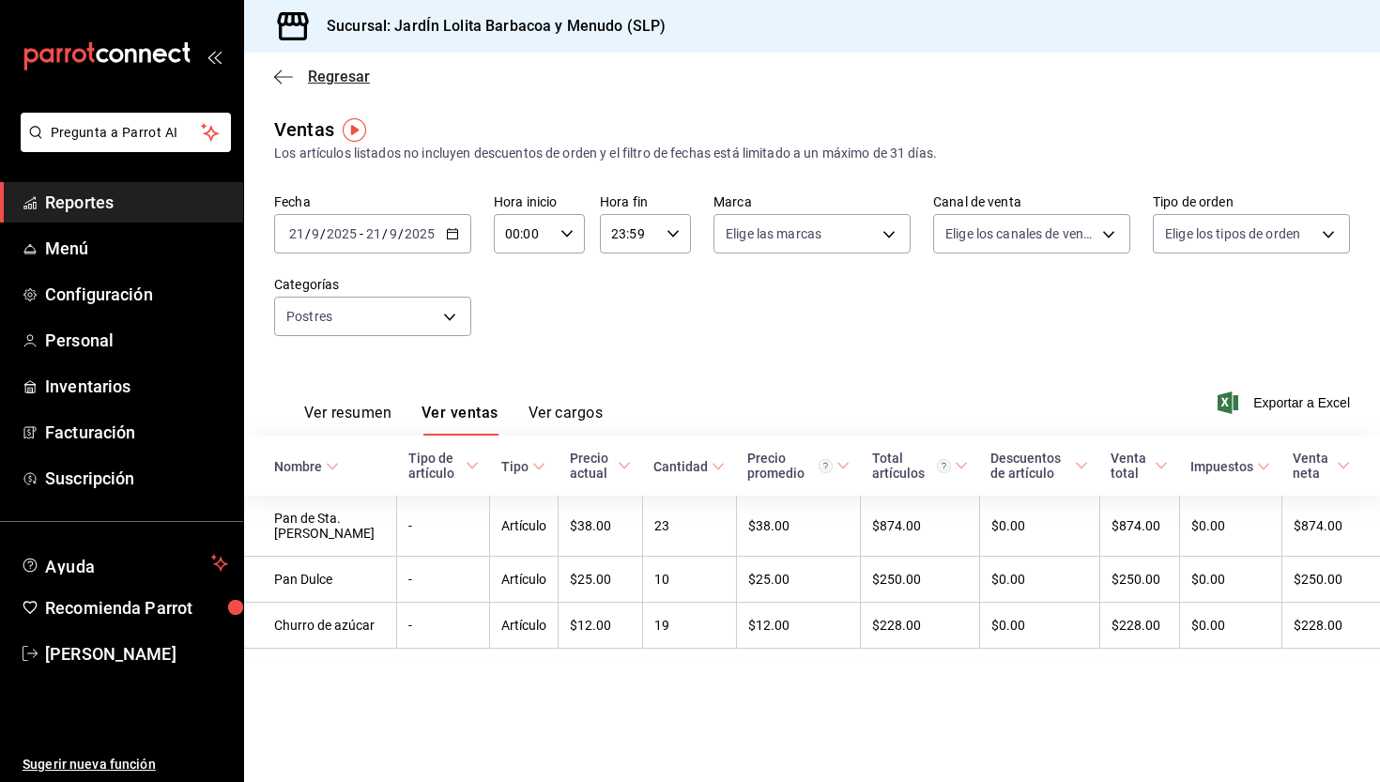
click at [325, 78] on span "Regresar" at bounding box center [339, 77] width 62 height 18
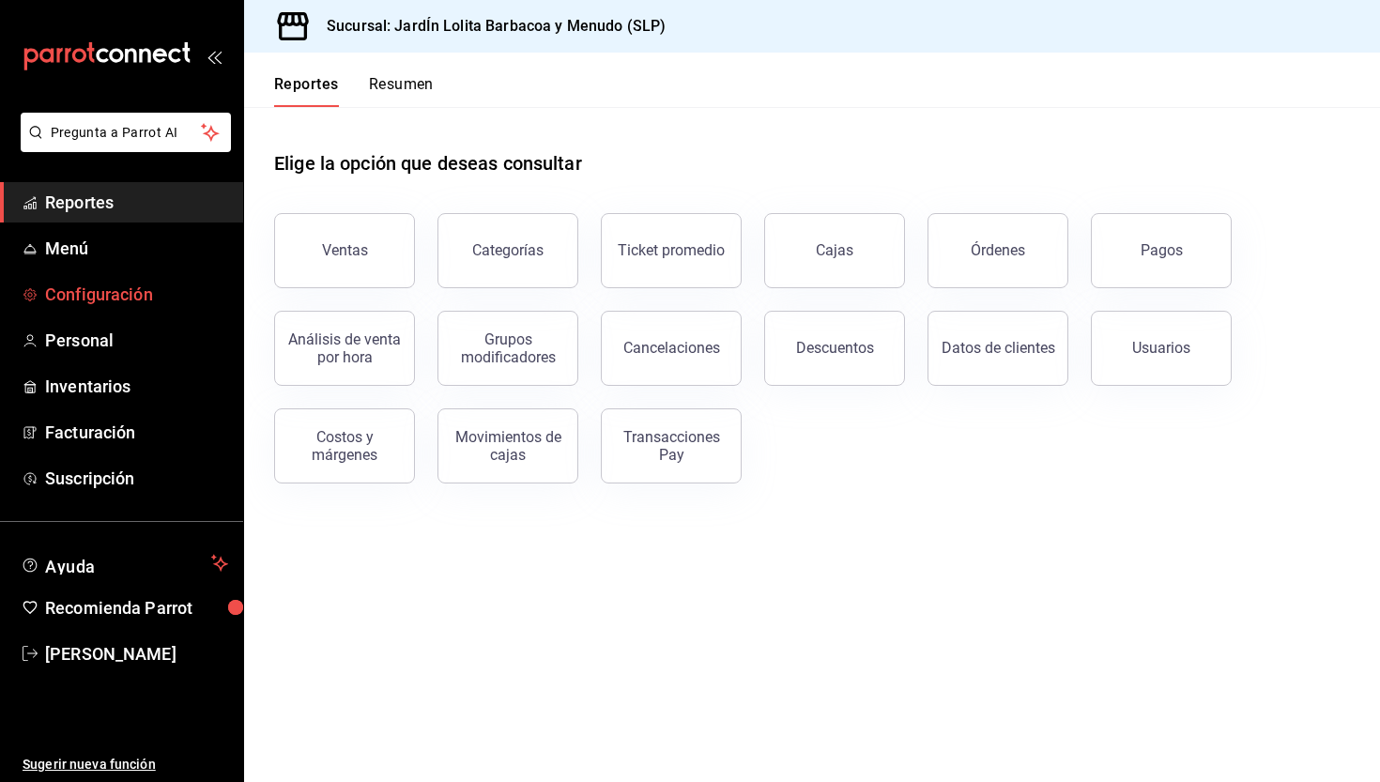
click at [98, 291] on span "Configuración" at bounding box center [136, 294] width 183 height 25
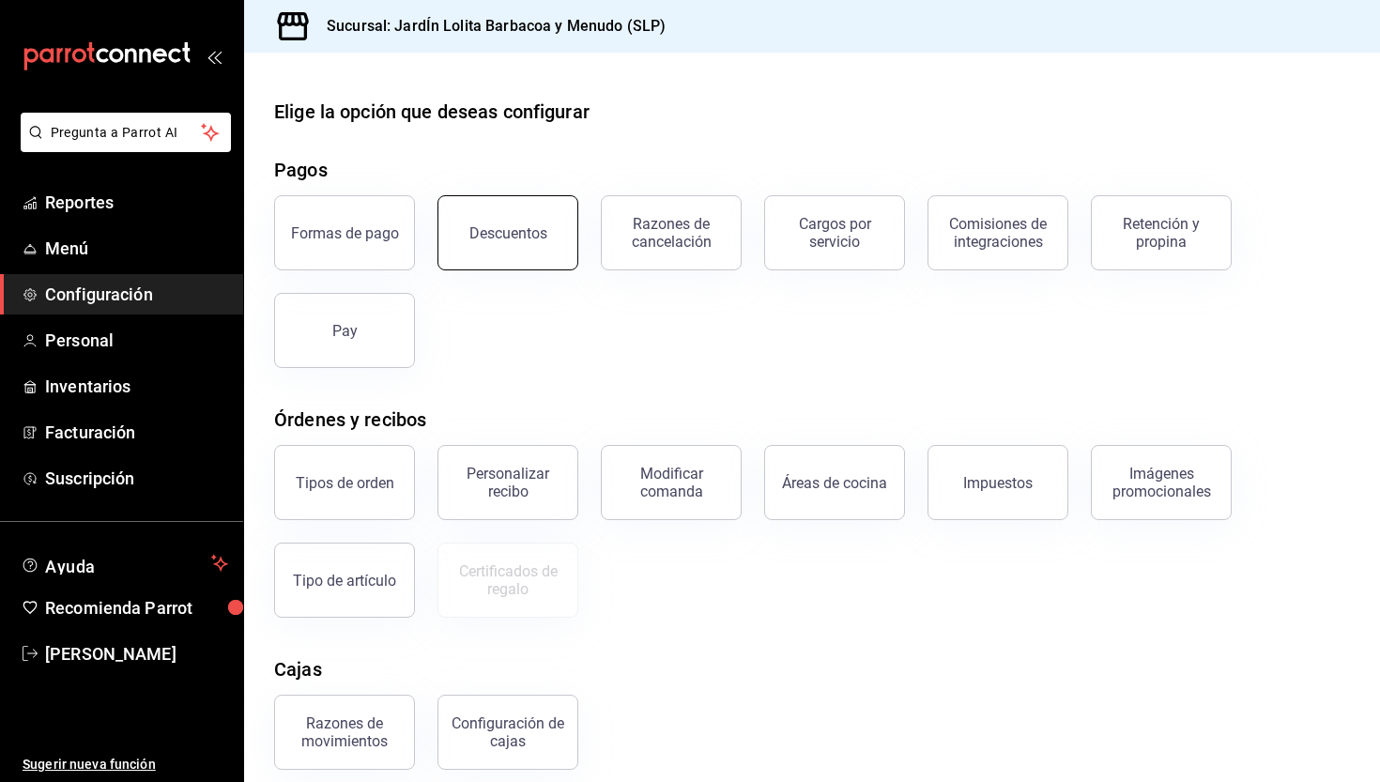
click at [473, 241] on button "Descuentos" at bounding box center [508, 232] width 141 height 75
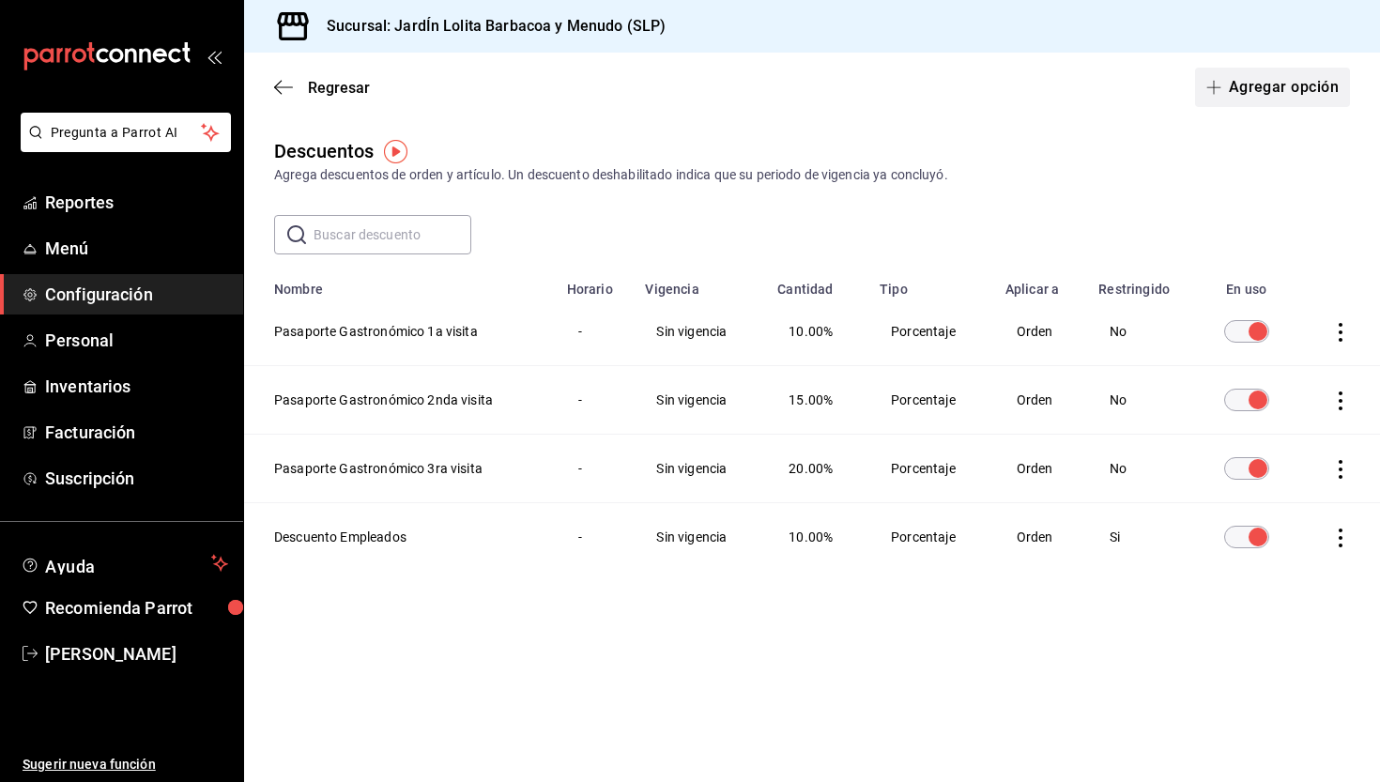
click at [1284, 88] on button "Agregar opción" at bounding box center [1272, 87] width 155 height 39
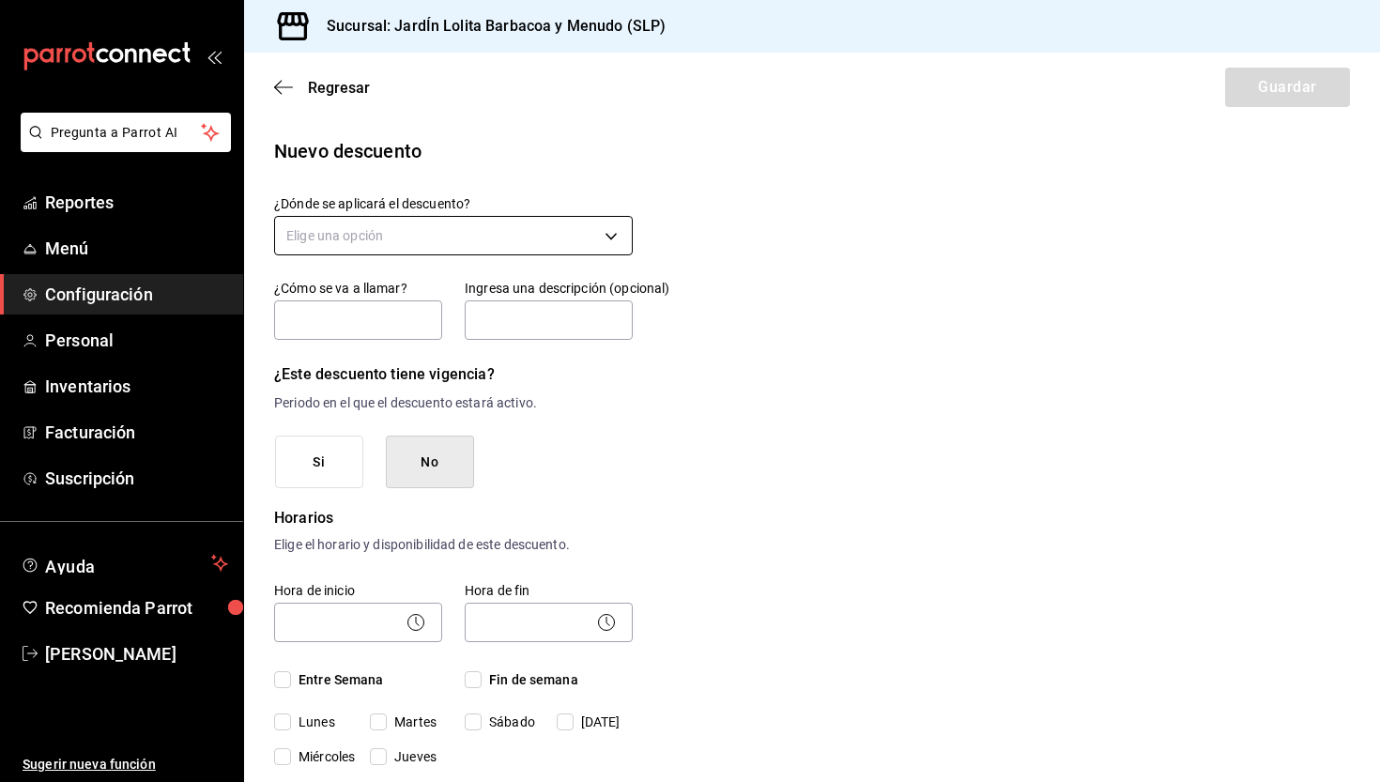
click at [421, 239] on body "Pregunta a Parrot AI Reportes Menú Configuración Personal Inventarios Facturaci…" at bounding box center [690, 391] width 1380 height 782
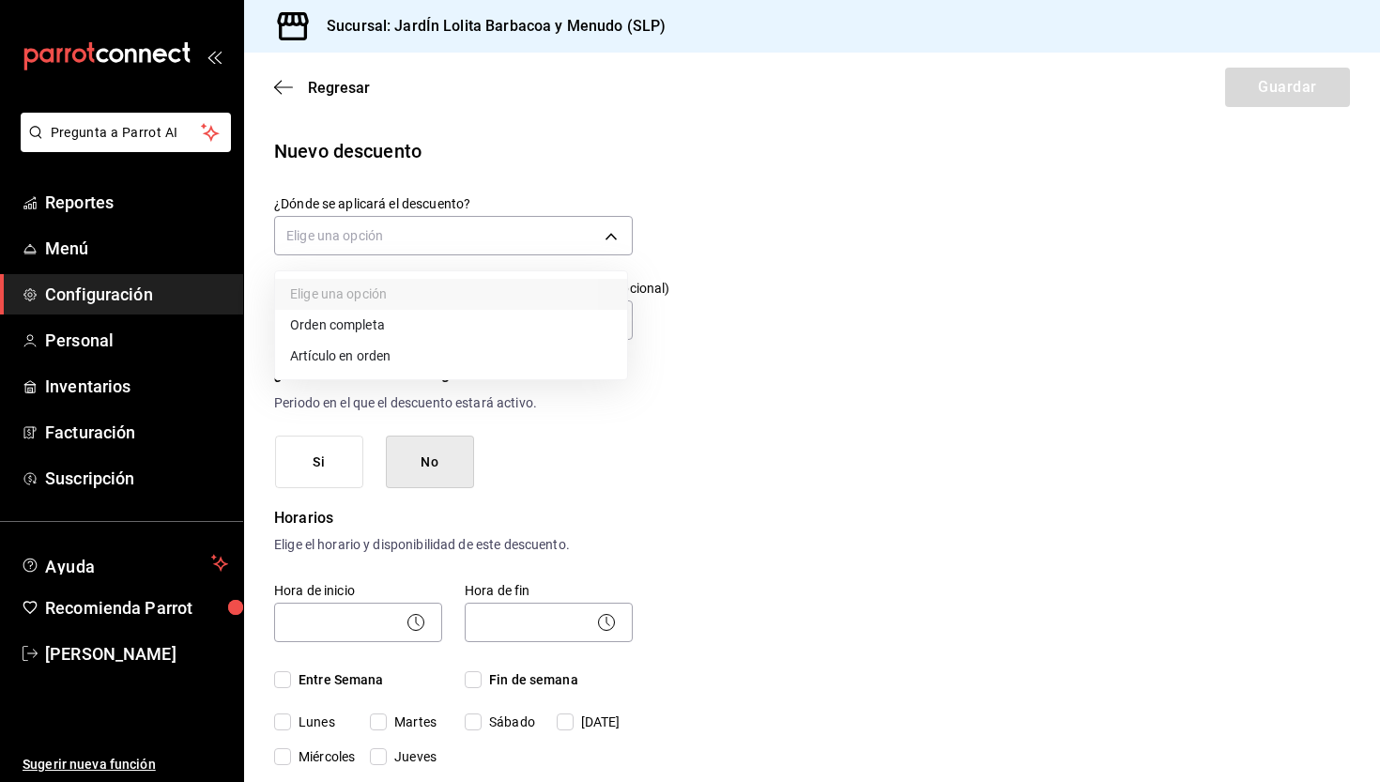
click at [404, 350] on li "Artículo en orden" at bounding box center [451, 356] width 352 height 31
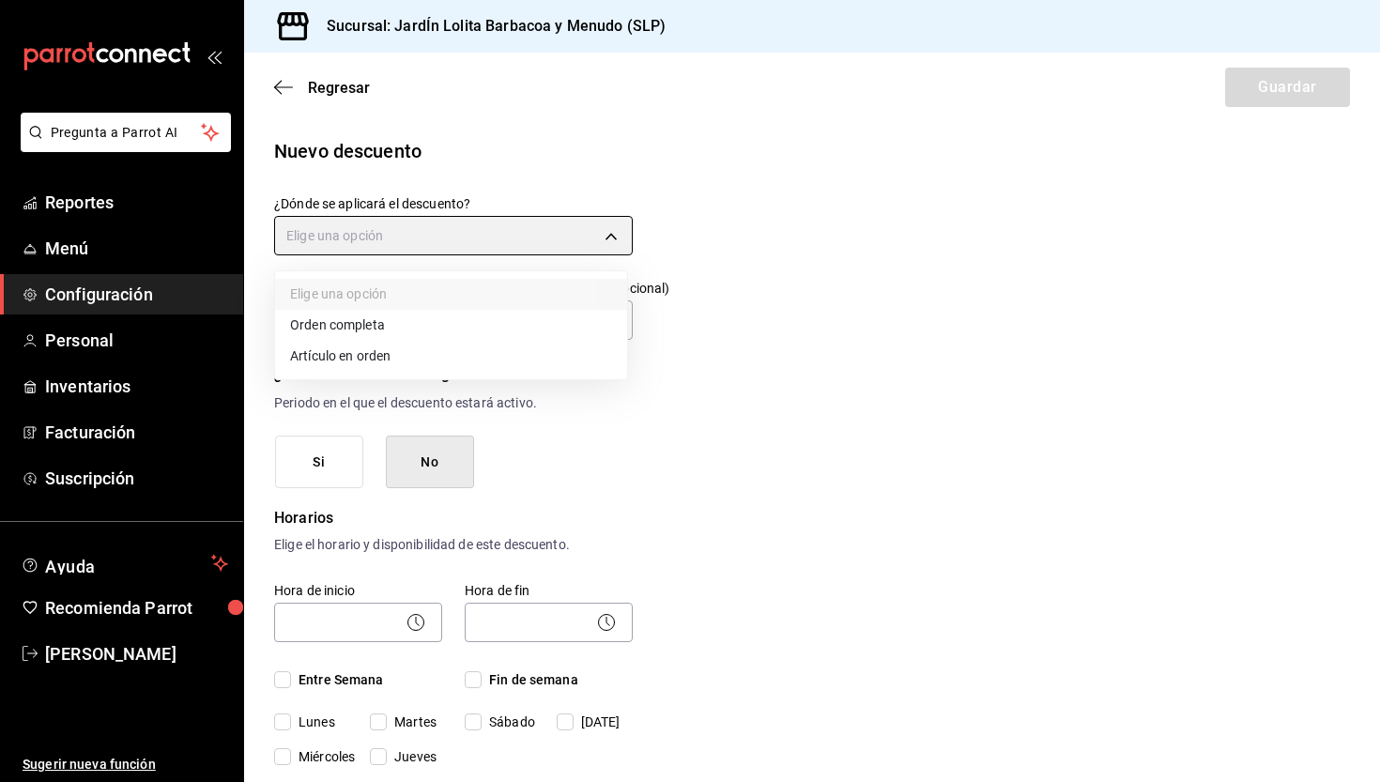
type input "ORDER_ITEM"
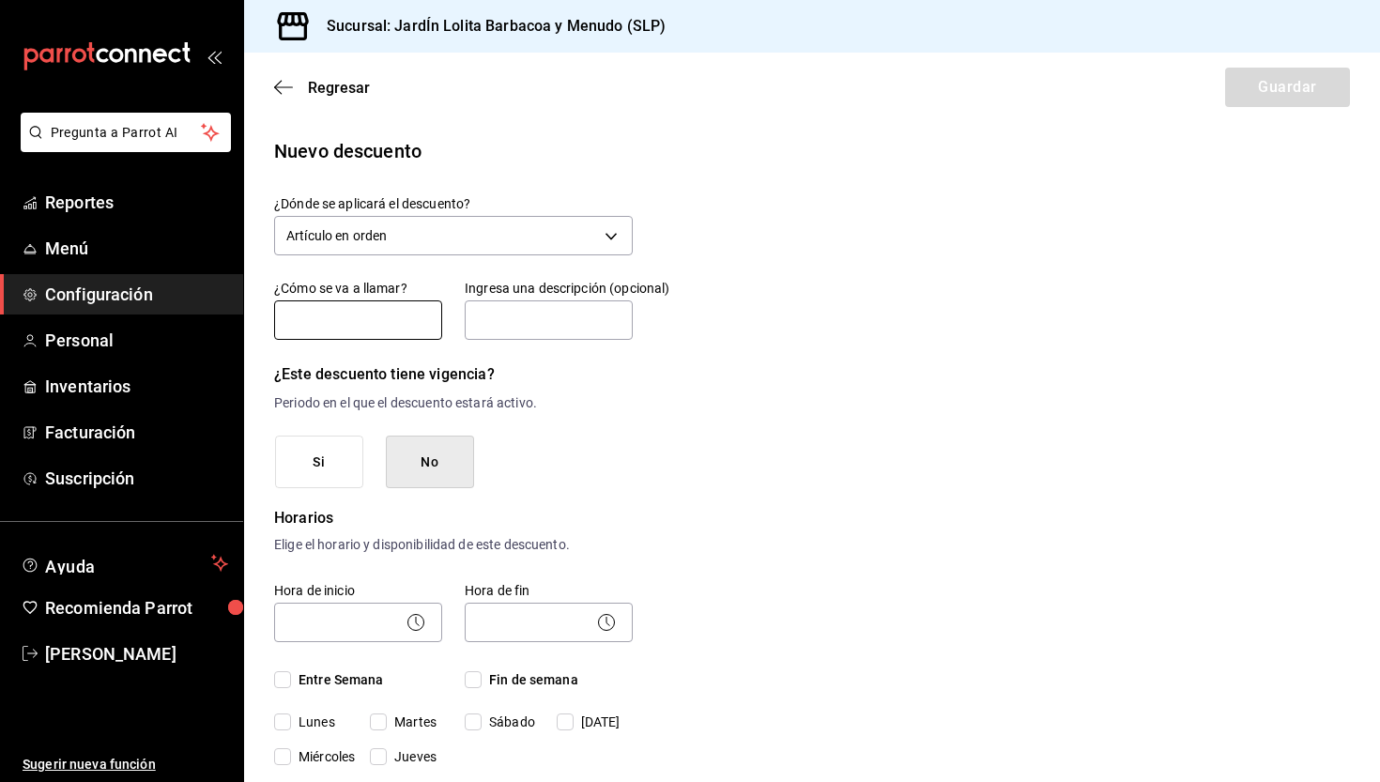
click at [399, 331] on input "text" at bounding box center [358, 319] width 168 height 39
type input "Chilaquiles 2x1y1/2"
click at [493, 324] on input "text" at bounding box center [549, 319] width 168 height 39
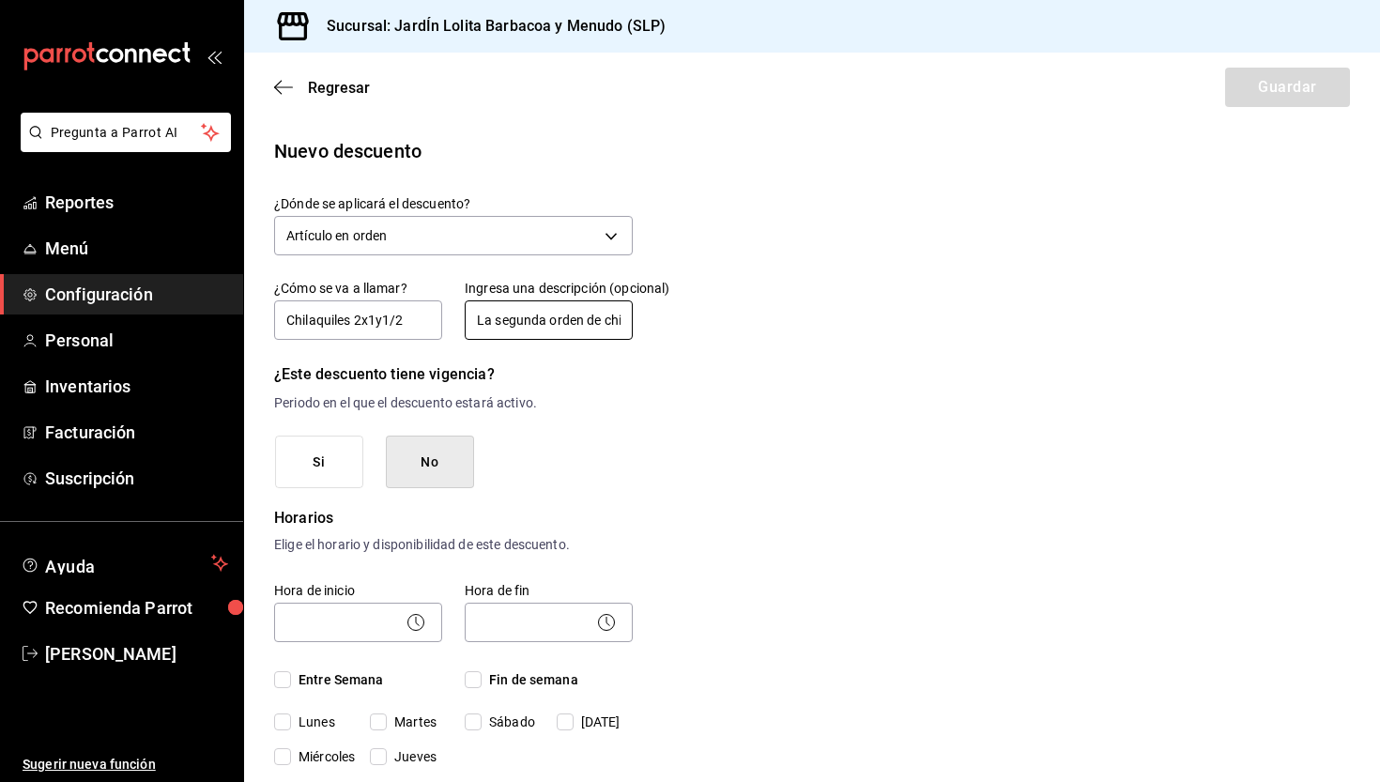
type input "La segunda orden de chilaquiles se cobra a mitad de precio"
click at [344, 466] on button "Si" at bounding box center [319, 463] width 88 height 54
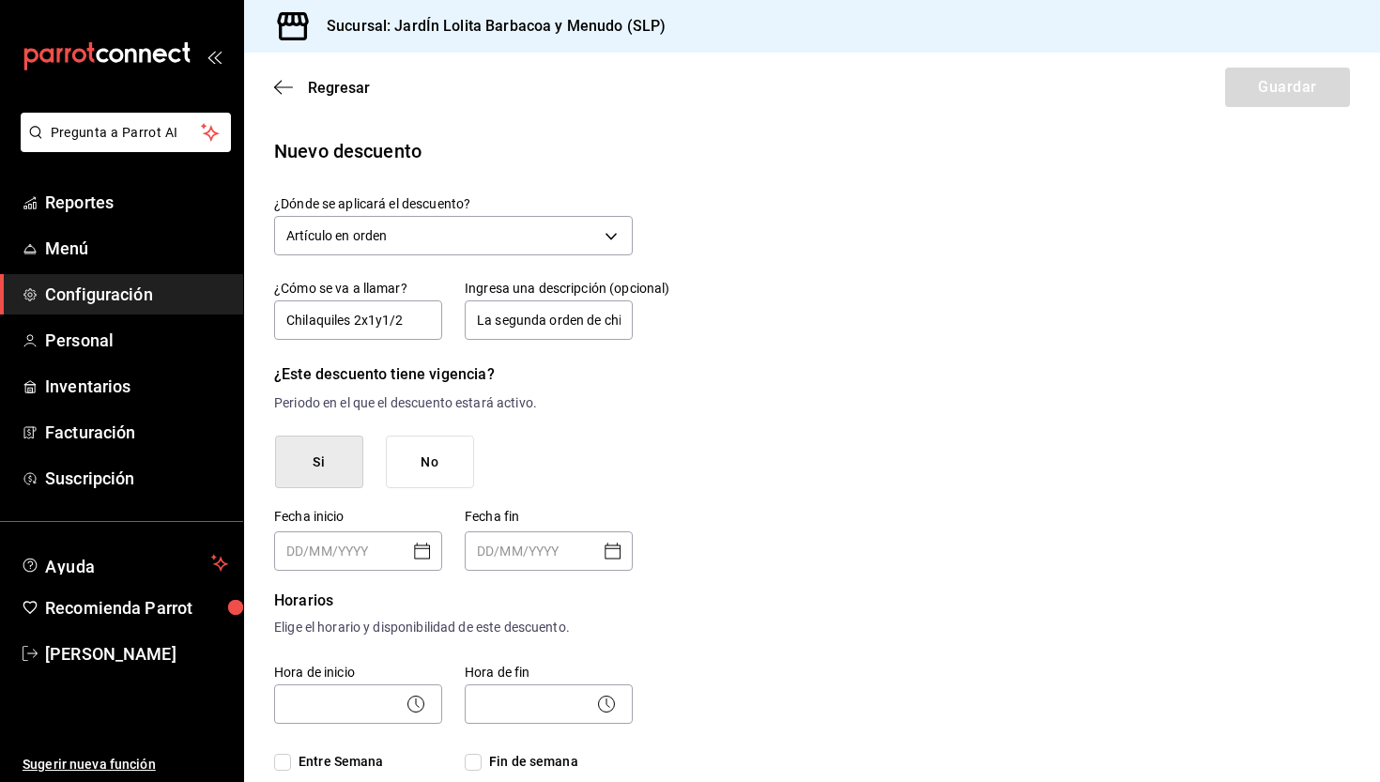
type input "DD/MM/YYYY"
click at [360, 564] on input "DD/MM/YYYY" at bounding box center [344, 551] width 117 height 38
click at [422, 556] on icon "Open calendar" at bounding box center [422, 551] width 23 height 23
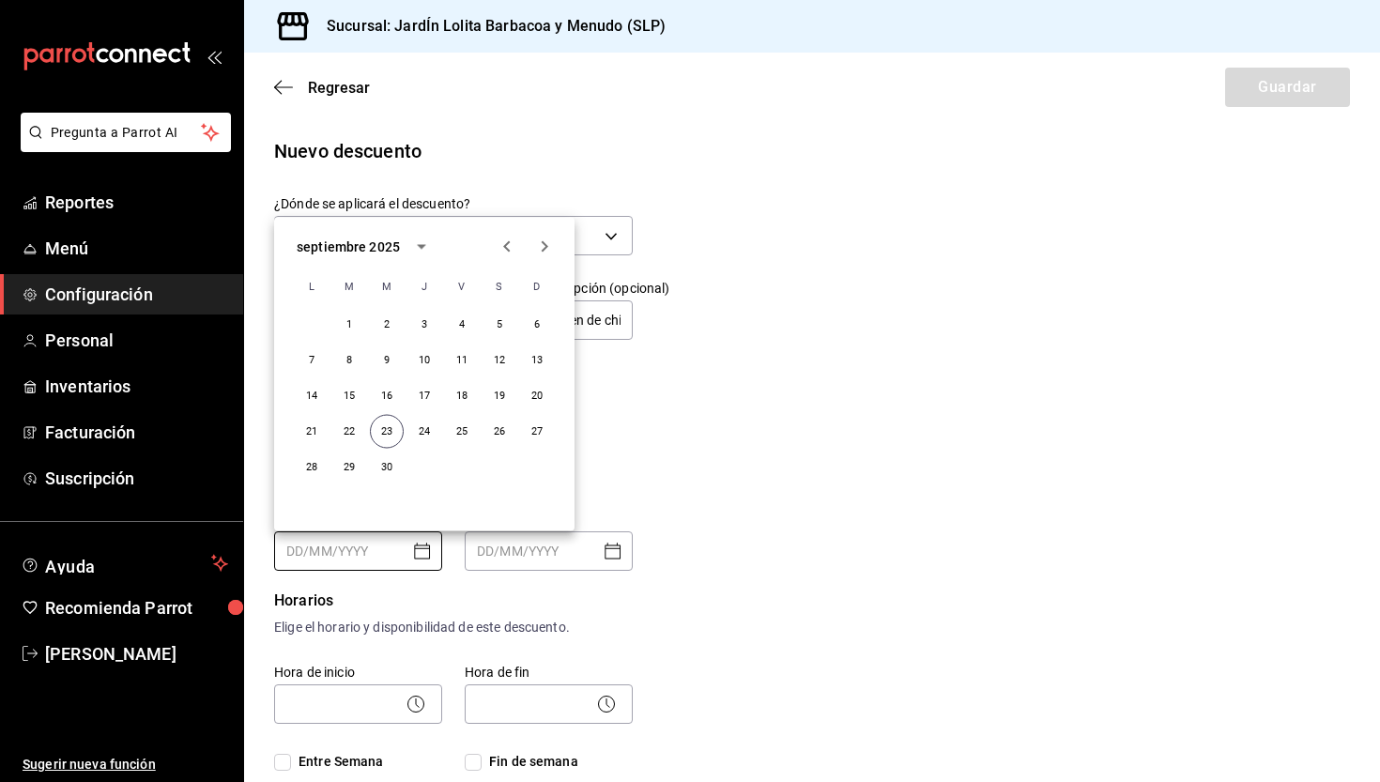
click at [535, 245] on icon "Next month" at bounding box center [544, 247] width 23 height 23
click at [428, 326] on button "1" at bounding box center [425, 325] width 34 height 34
type input "01/10/2025"
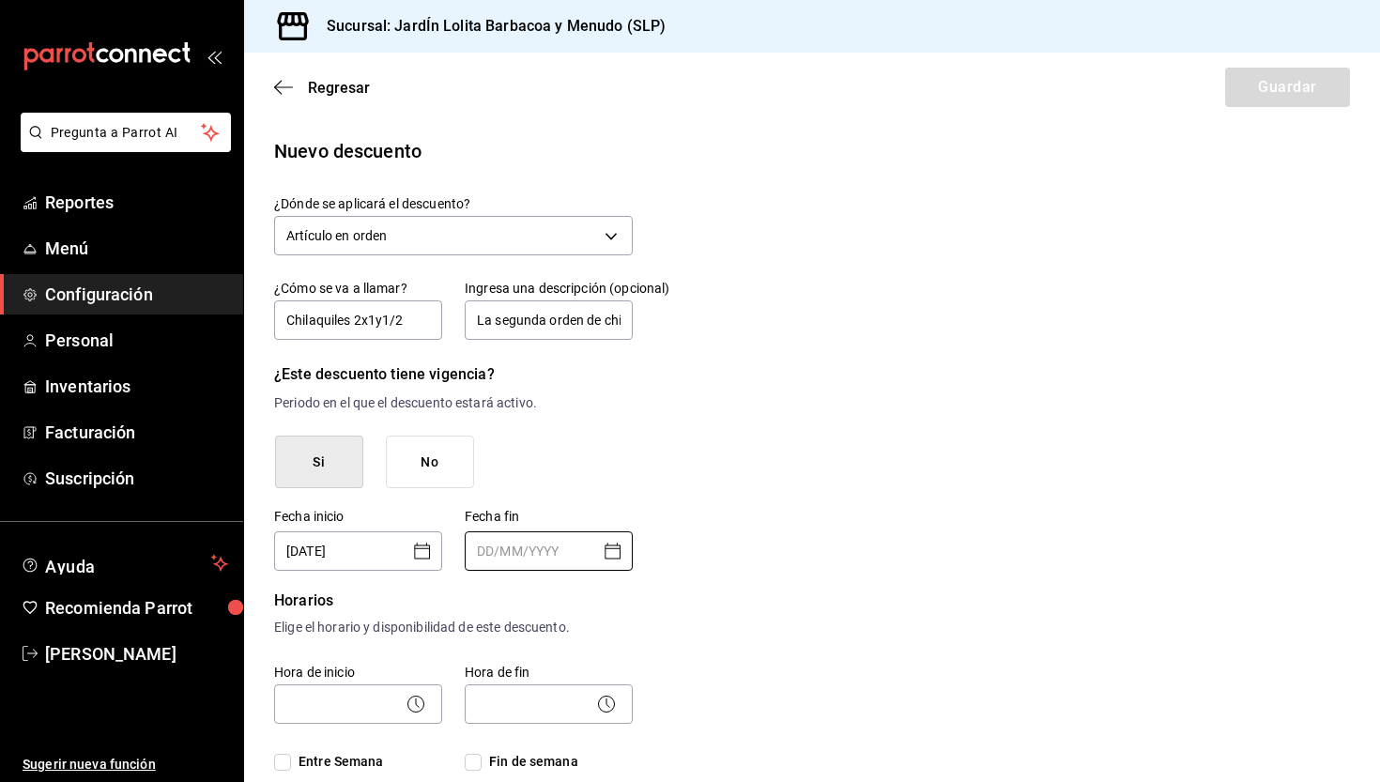
type input "DD/MM/YYYY"
click at [539, 541] on input "DD/MM/YYYY" at bounding box center [535, 551] width 117 height 38
click at [613, 562] on icon "Open calendar" at bounding box center [613, 551] width 23 height 23
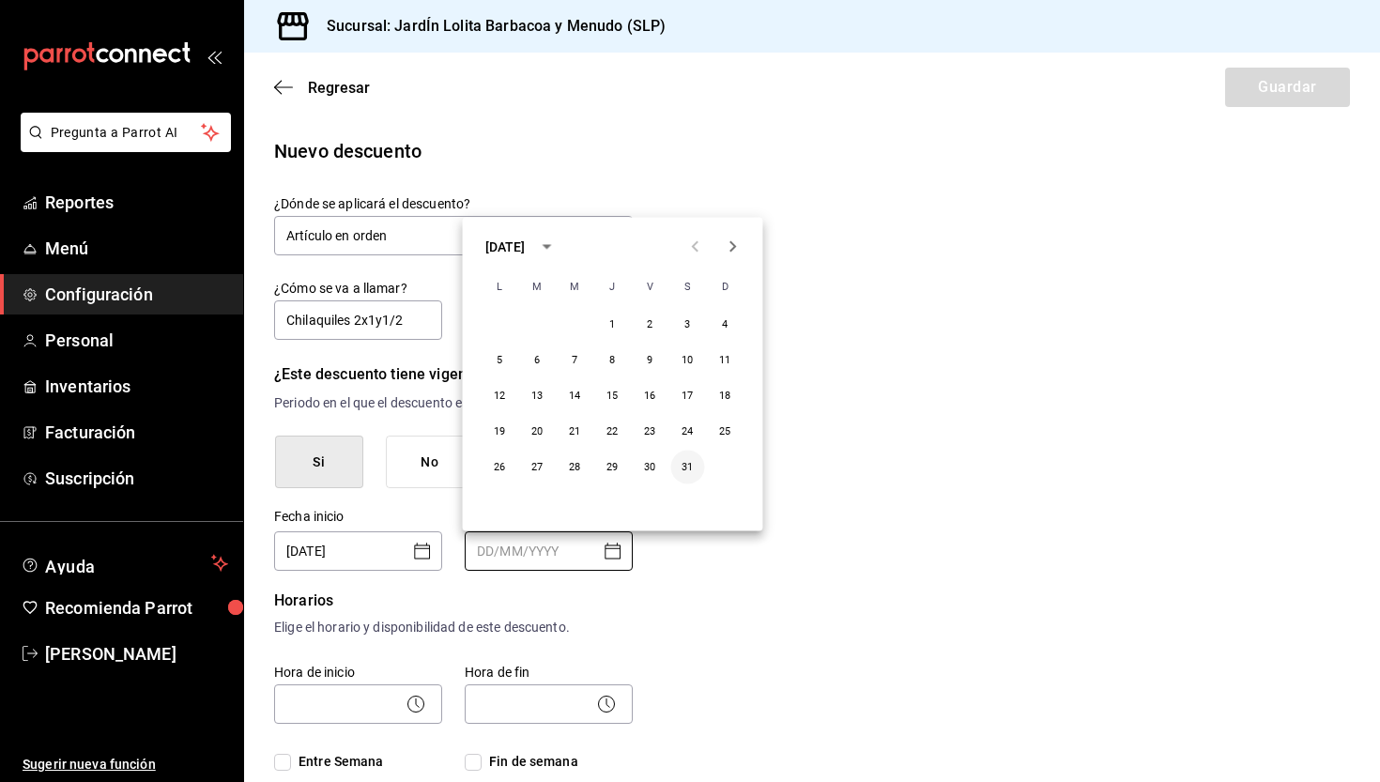
click at [684, 468] on button "31" at bounding box center [688, 468] width 34 height 34
type input "31/10/2025"
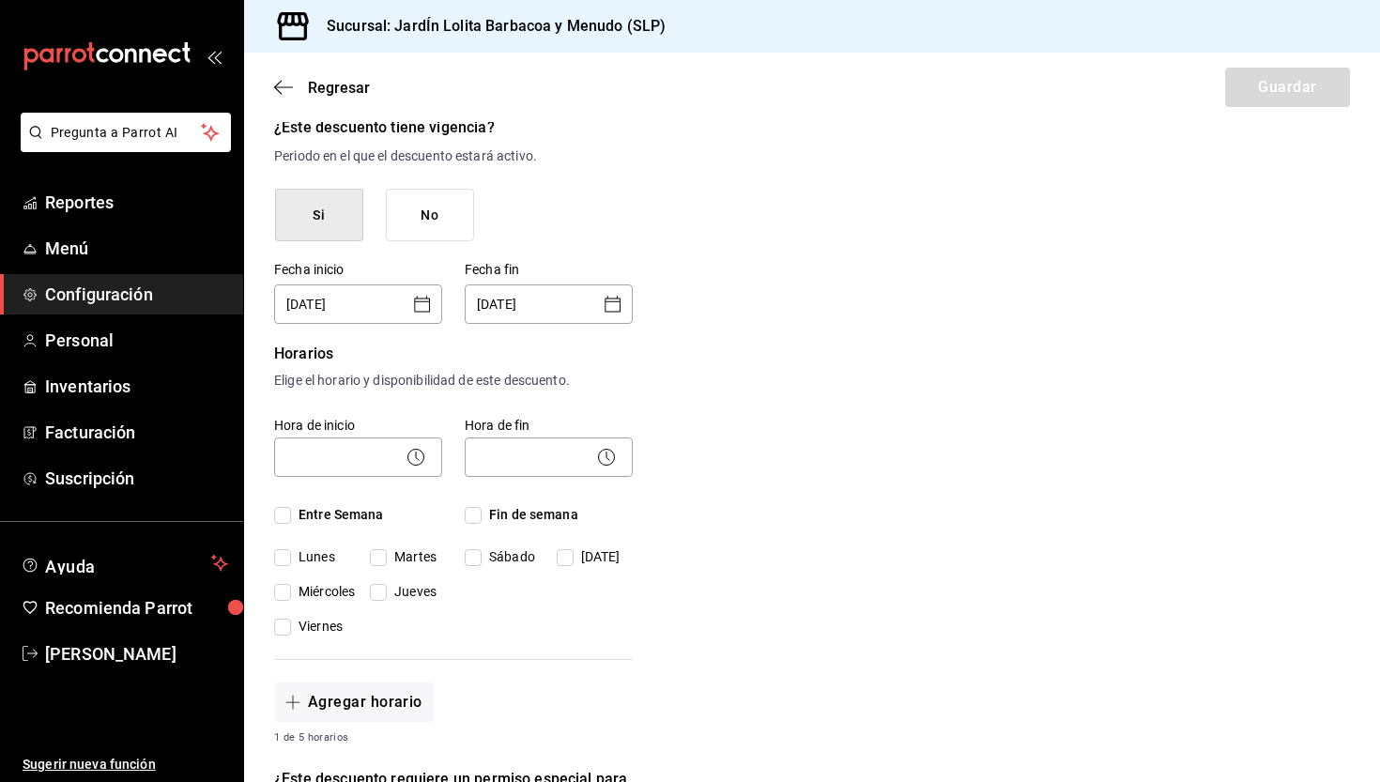
scroll to position [248, 0]
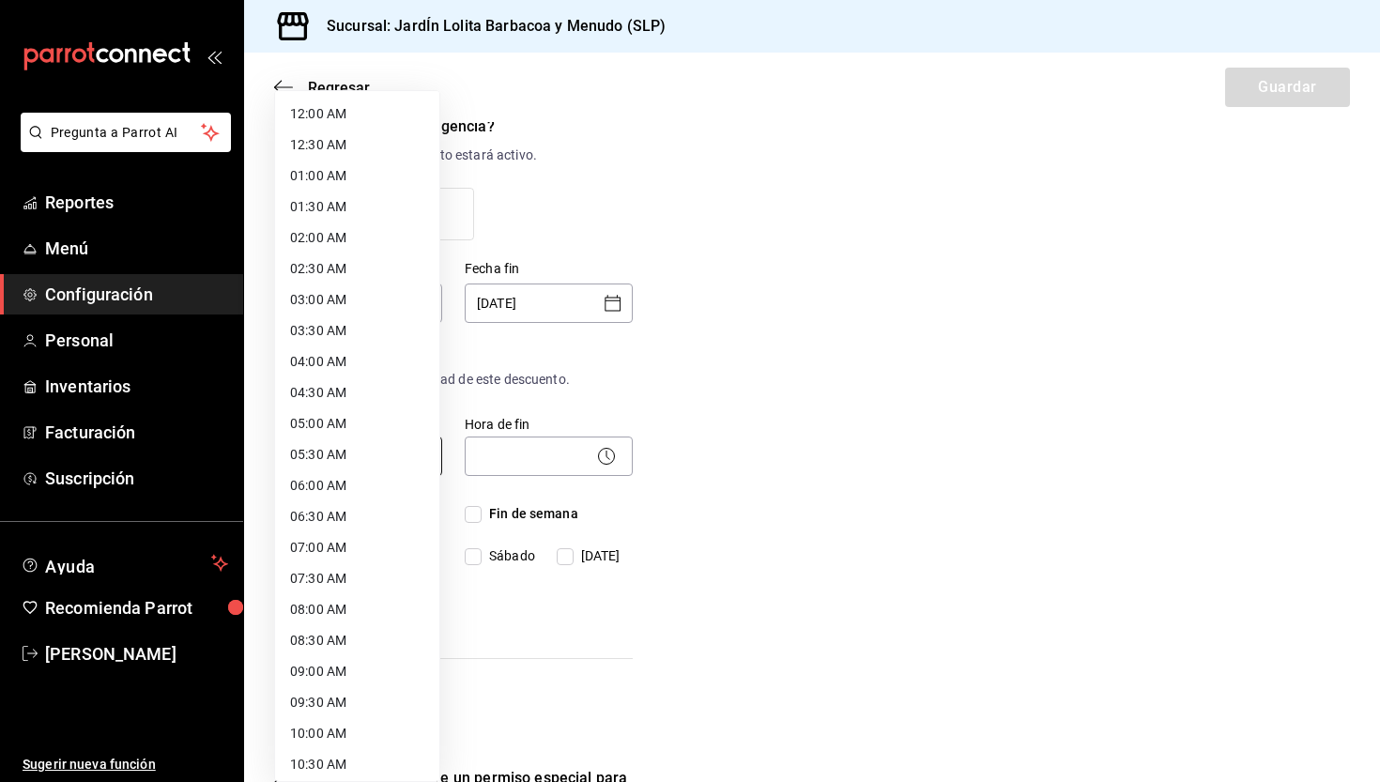
click at [321, 461] on body "Pregunta a Parrot AI Reportes Menú Configuración Personal Inventarios Facturaci…" at bounding box center [690, 391] width 1380 height 782
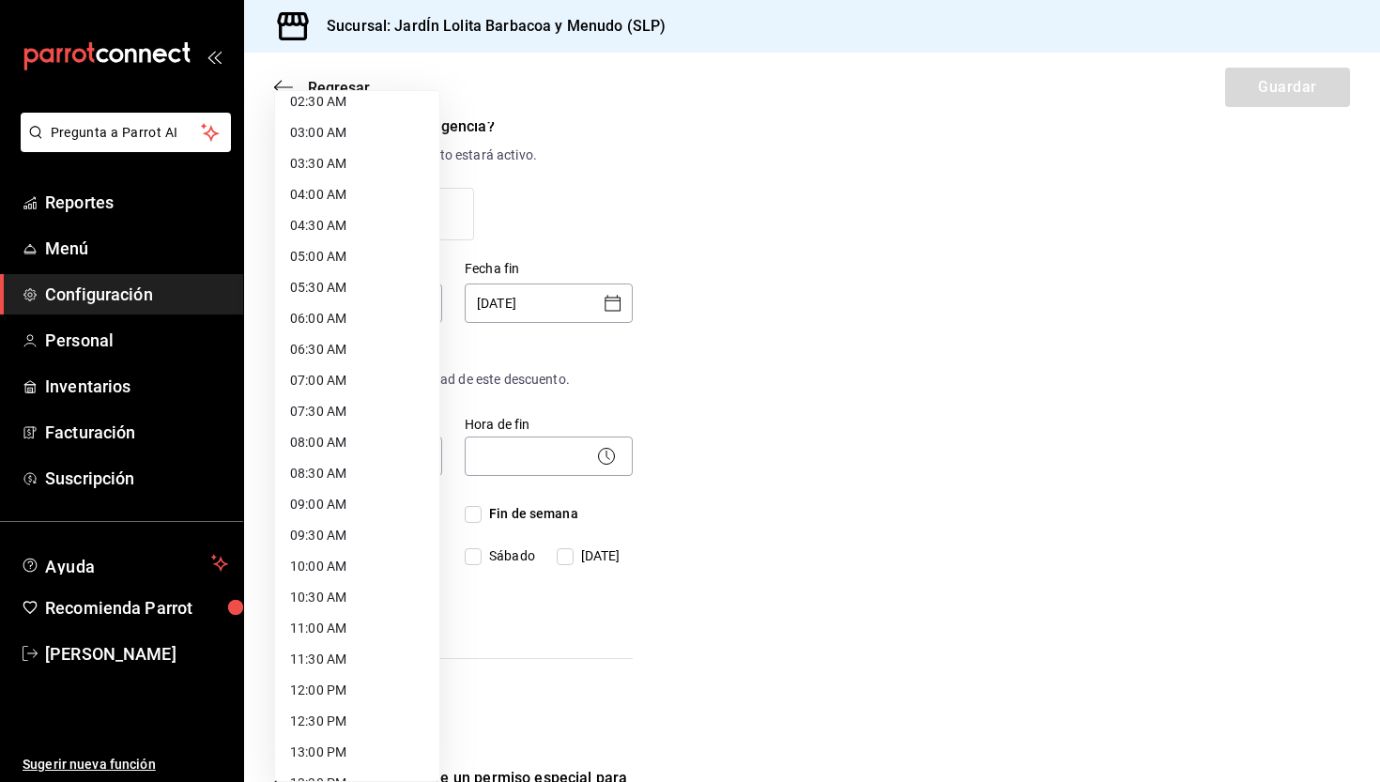
scroll to position [165, 0]
click at [331, 515] on li "09:00 AM" at bounding box center [357, 506] width 164 height 31
type input "09:00"
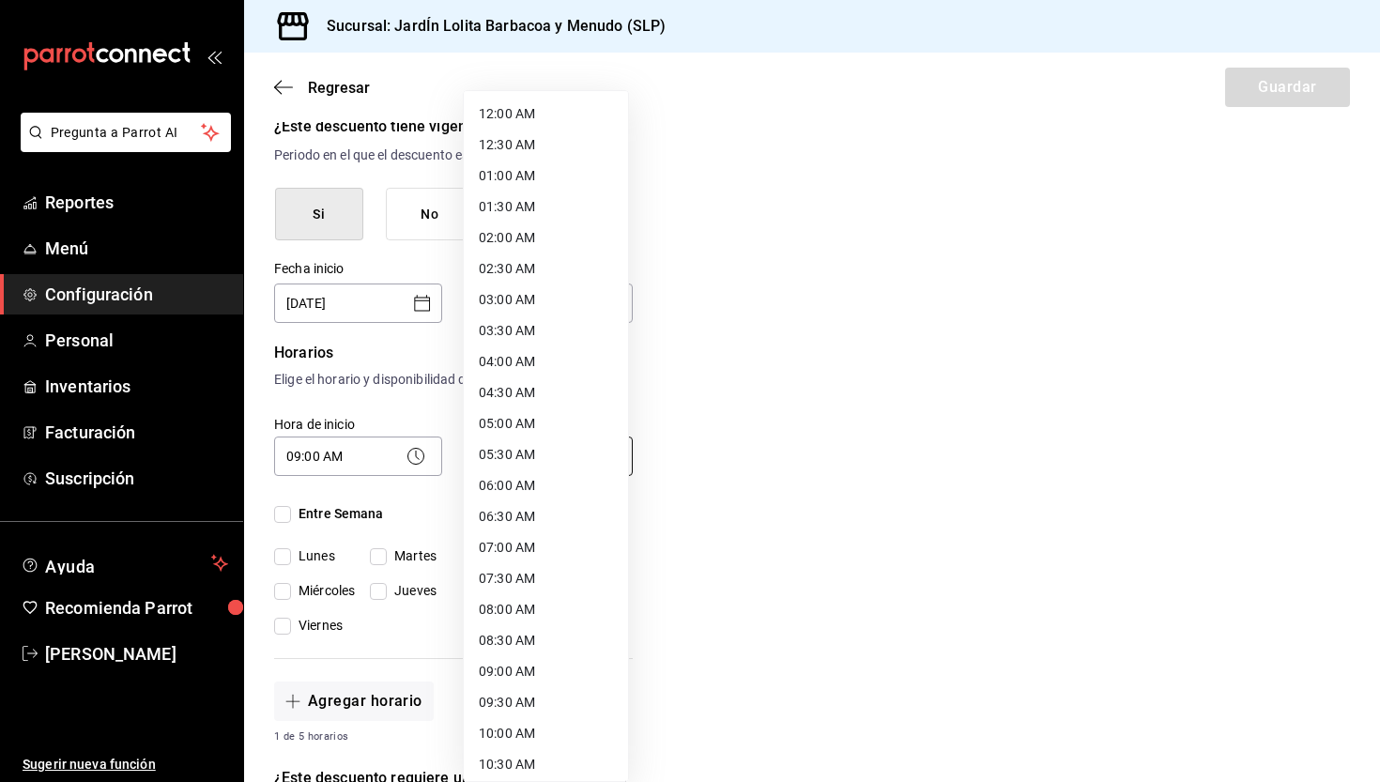
click at [504, 454] on body "Pregunta a Parrot AI Reportes Menú Configuración Personal Inventarios Facturaci…" at bounding box center [690, 391] width 1380 height 782
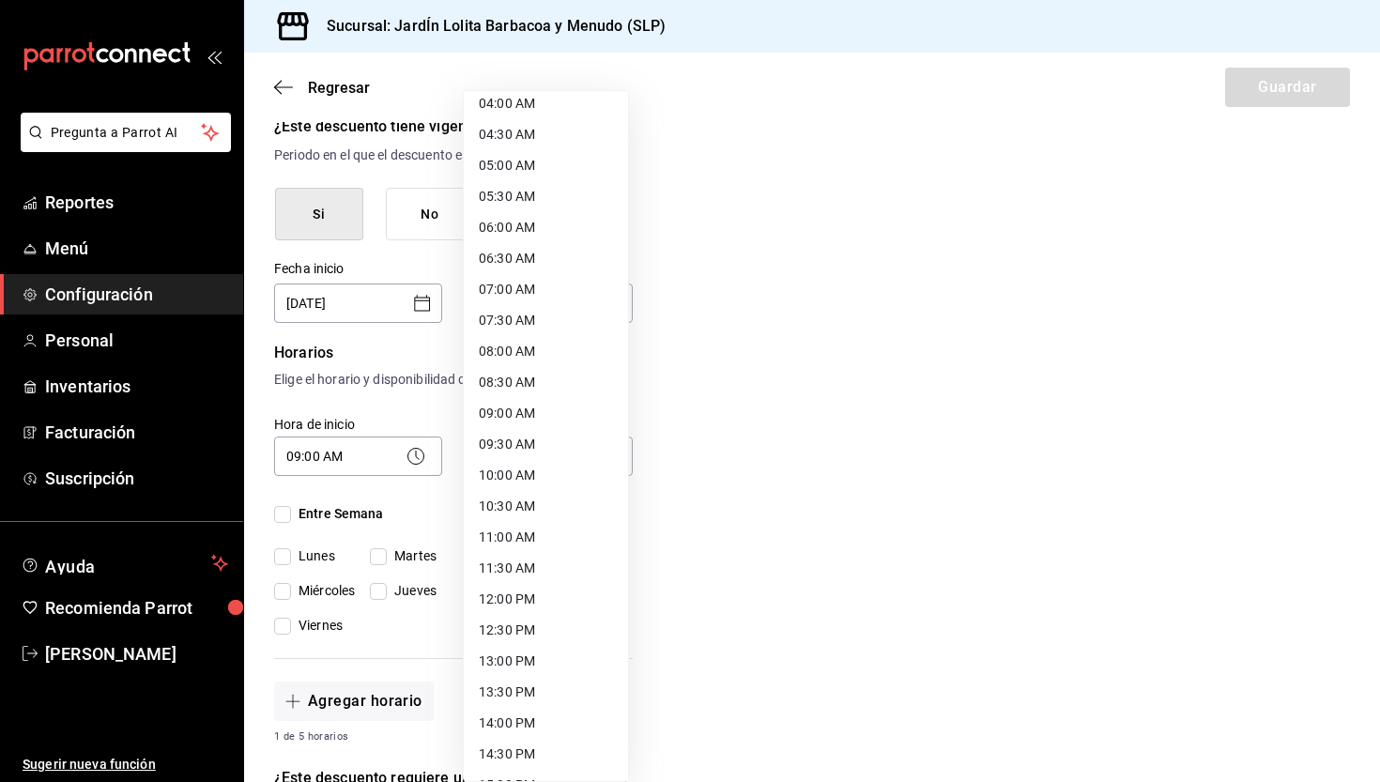
scroll to position [259, 0]
click at [509, 693] on li "13:30 PM" at bounding box center [546, 691] width 164 height 31
type input "13:30"
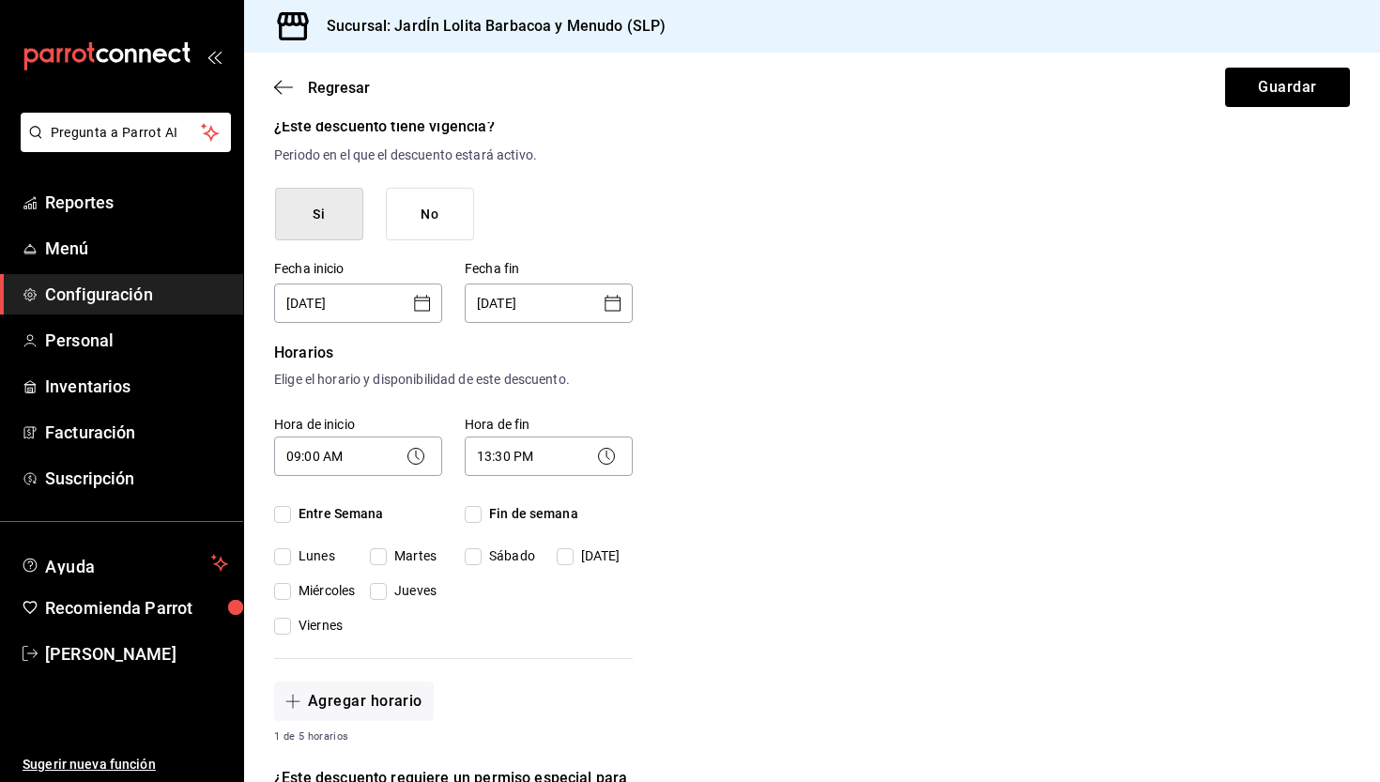
click at [390, 559] on span "Martes" at bounding box center [412, 556] width 50 height 20
click at [387, 559] on input "Martes" at bounding box center [378, 556] width 17 height 17
checkbox input "true"
click at [292, 593] on span "Miércoles" at bounding box center [323, 591] width 64 height 20
click at [291, 593] on input "Miércoles" at bounding box center [282, 591] width 17 height 17
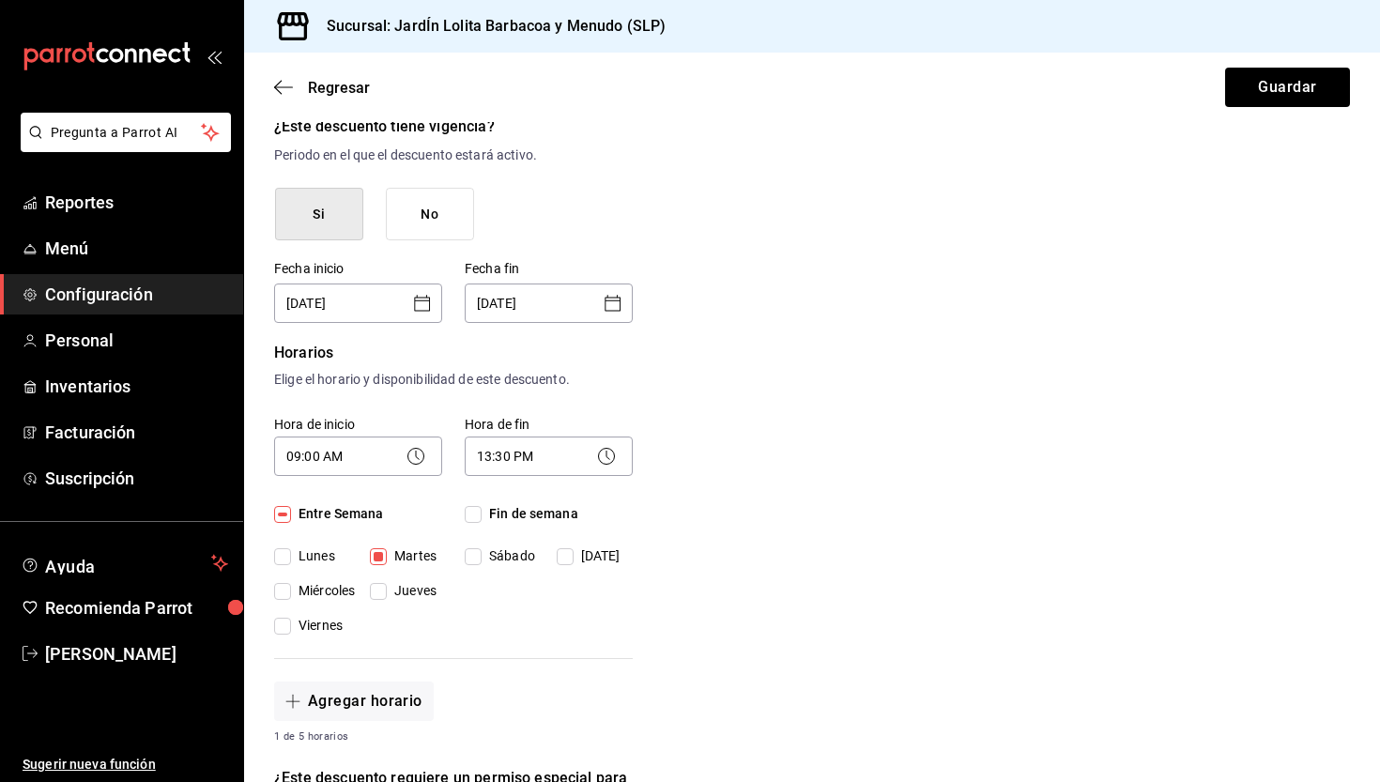
checkbox input "true"
click at [377, 592] on input "Jueves" at bounding box center [378, 591] width 17 height 17
checkbox input "true"
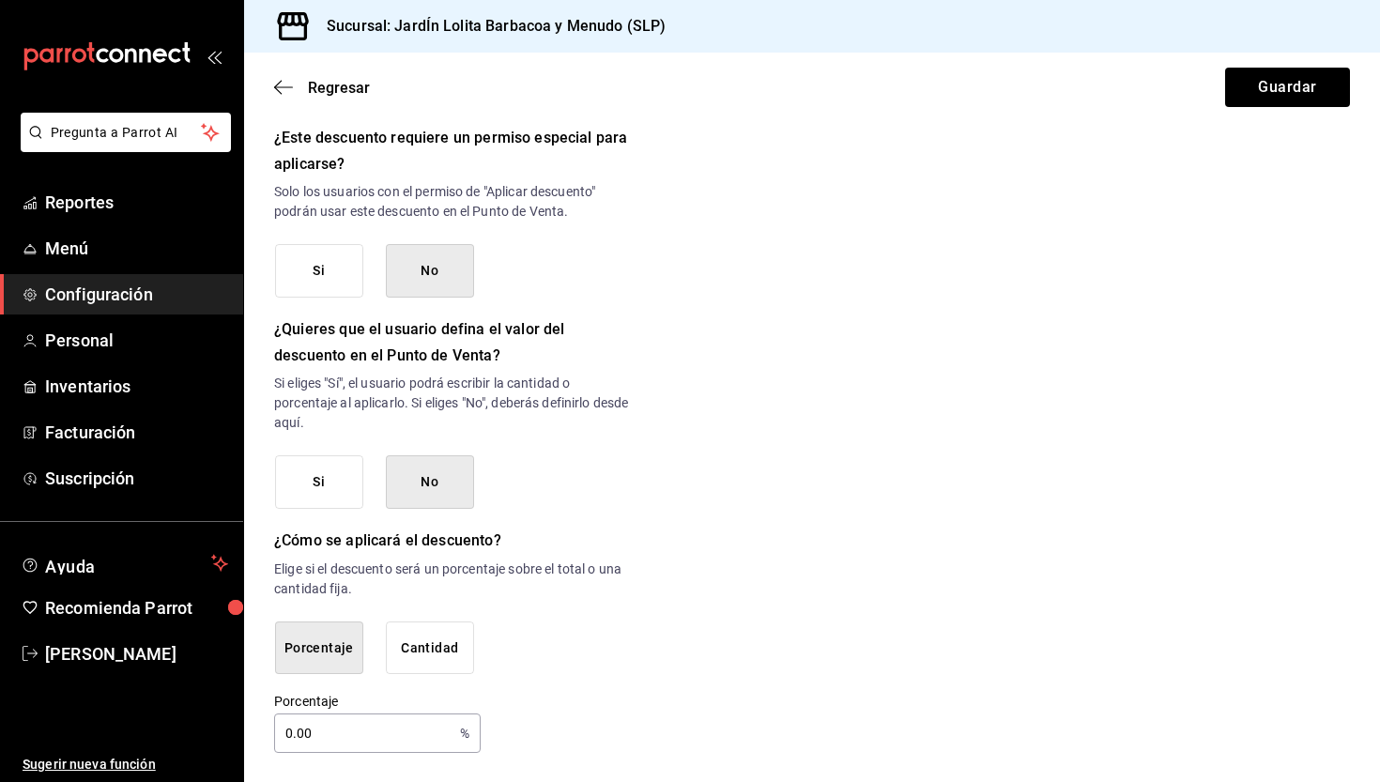
scroll to position [887, 0]
click at [346, 736] on input "0.00" at bounding box center [363, 735] width 178 height 38
type input "50"
click at [571, 681] on div "¿Dónde se aplicará el descuento? Artículo en orden ORDER_ITEM ¿Cómo se va a lla…" at bounding box center [453, 31] width 359 height 1446
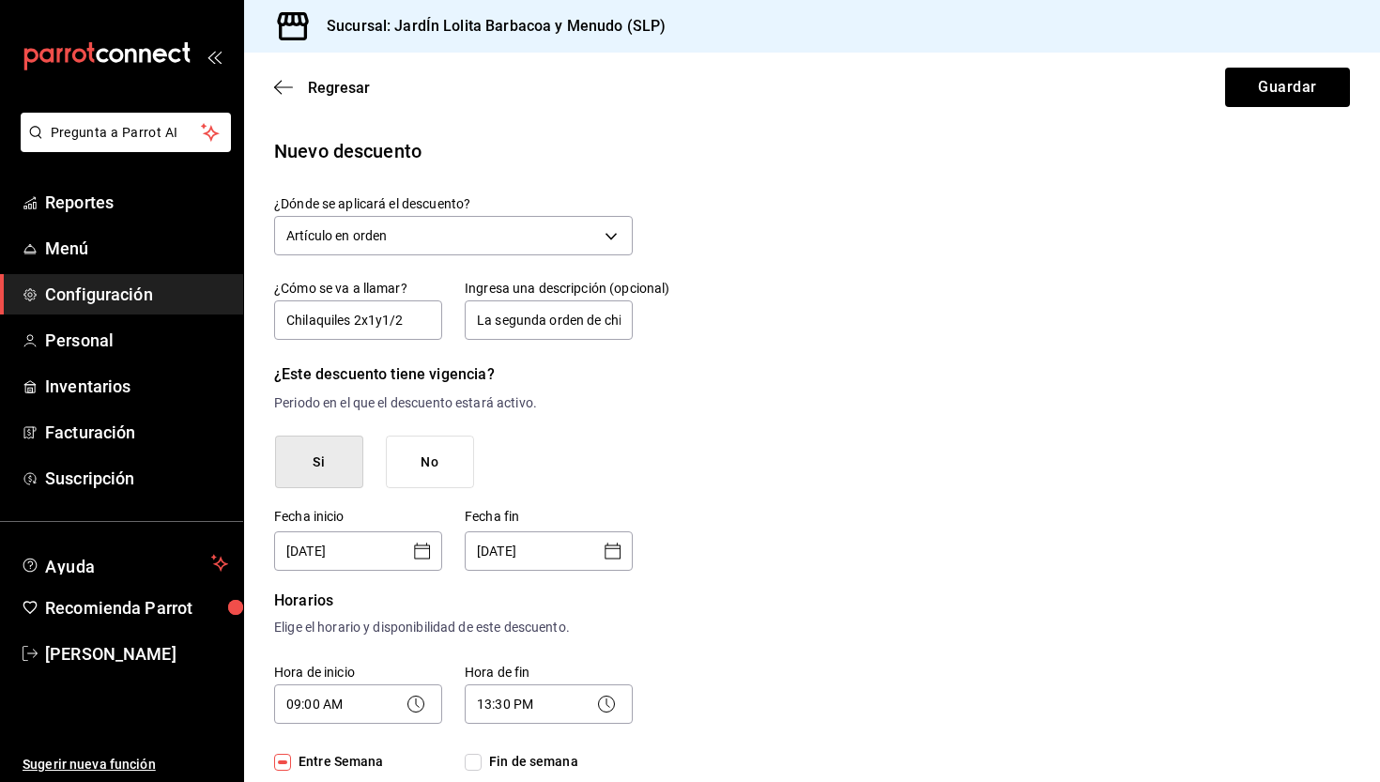
scroll to position [0, 0]
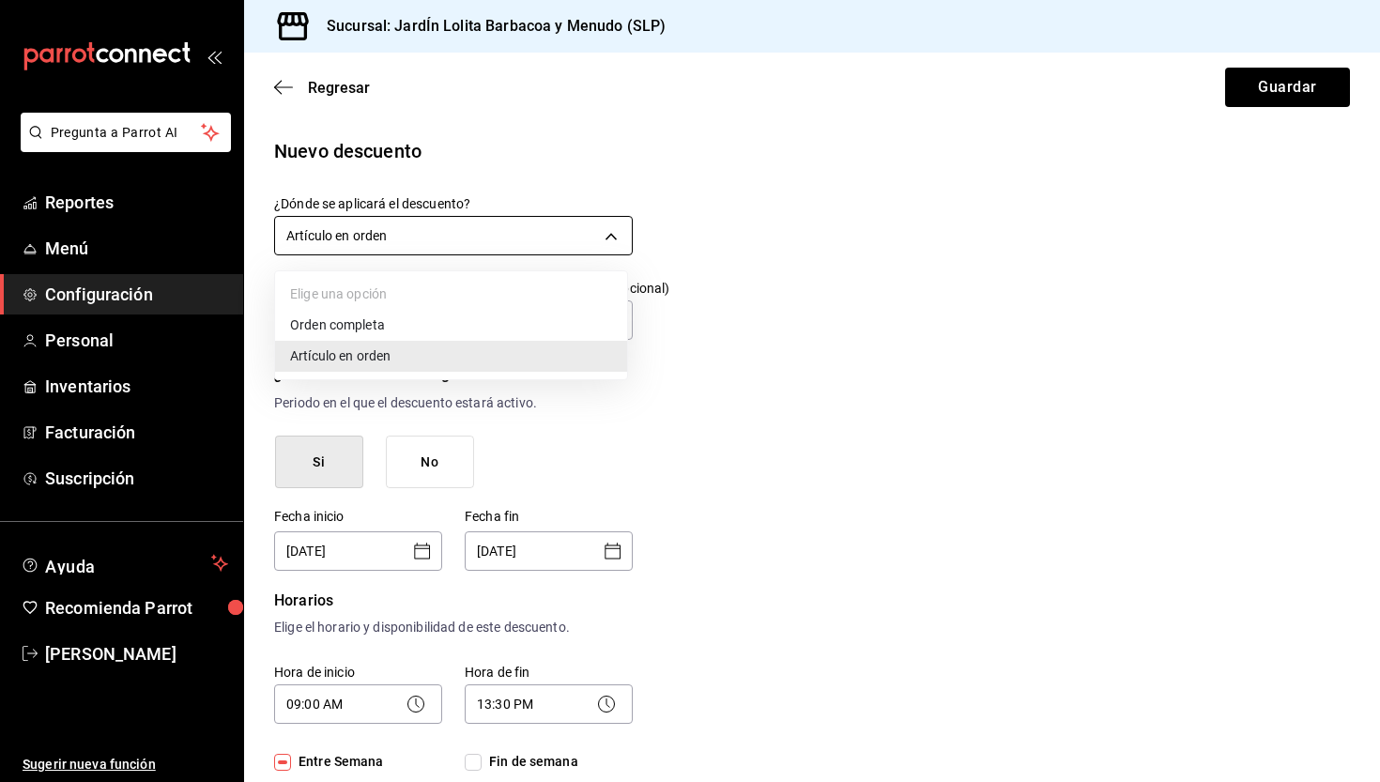
click at [607, 235] on body "Pregunta a Parrot AI Reportes Menú Configuración Personal Inventarios Facturaci…" at bounding box center [690, 391] width 1380 height 782
click at [513, 359] on li "Artículo en orden" at bounding box center [451, 356] width 352 height 31
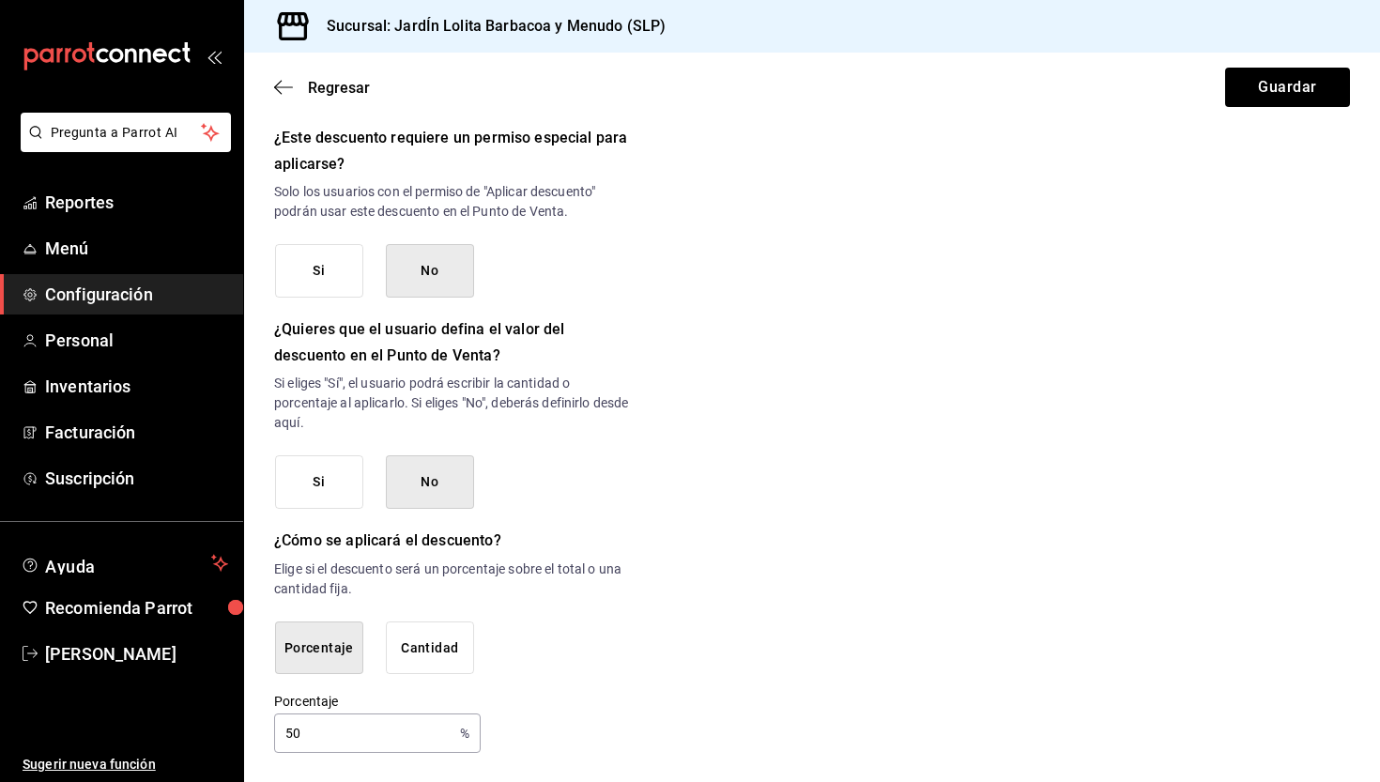
scroll to position [887, 0]
click at [1285, 98] on button "Guardar" at bounding box center [1287, 87] width 125 height 39
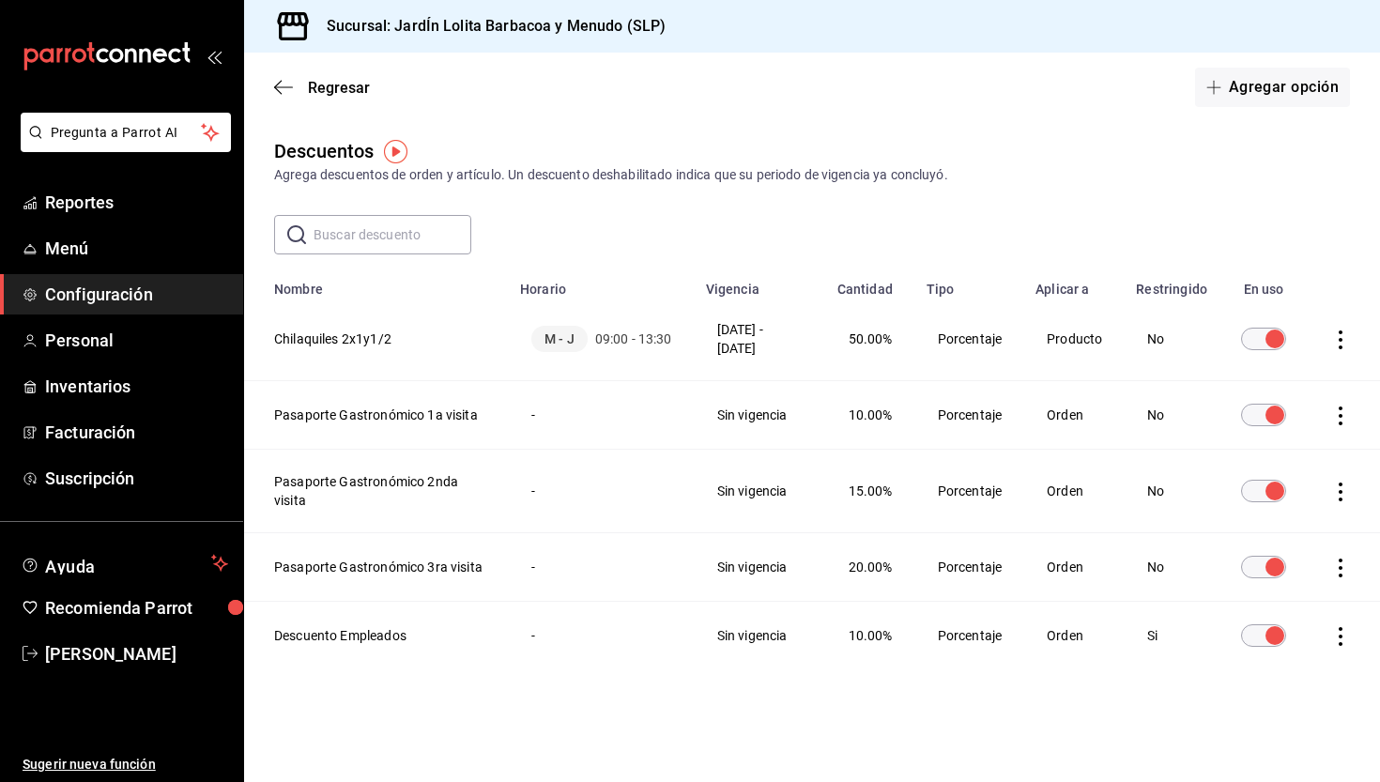
click at [439, 356] on th "Chilaquiles 2x1y1/2" at bounding box center [376, 340] width 265 height 84
click at [358, 342] on th "Chilaquiles 2x1y1/2" at bounding box center [376, 340] width 265 height 84
click at [1331, 345] on icon "actions" at bounding box center [1340, 340] width 19 height 19
click at [825, 345] on div at bounding box center [690, 391] width 1380 height 782
click at [351, 332] on th "Chilaquiles 2x1y1/2" at bounding box center [376, 340] width 265 height 84
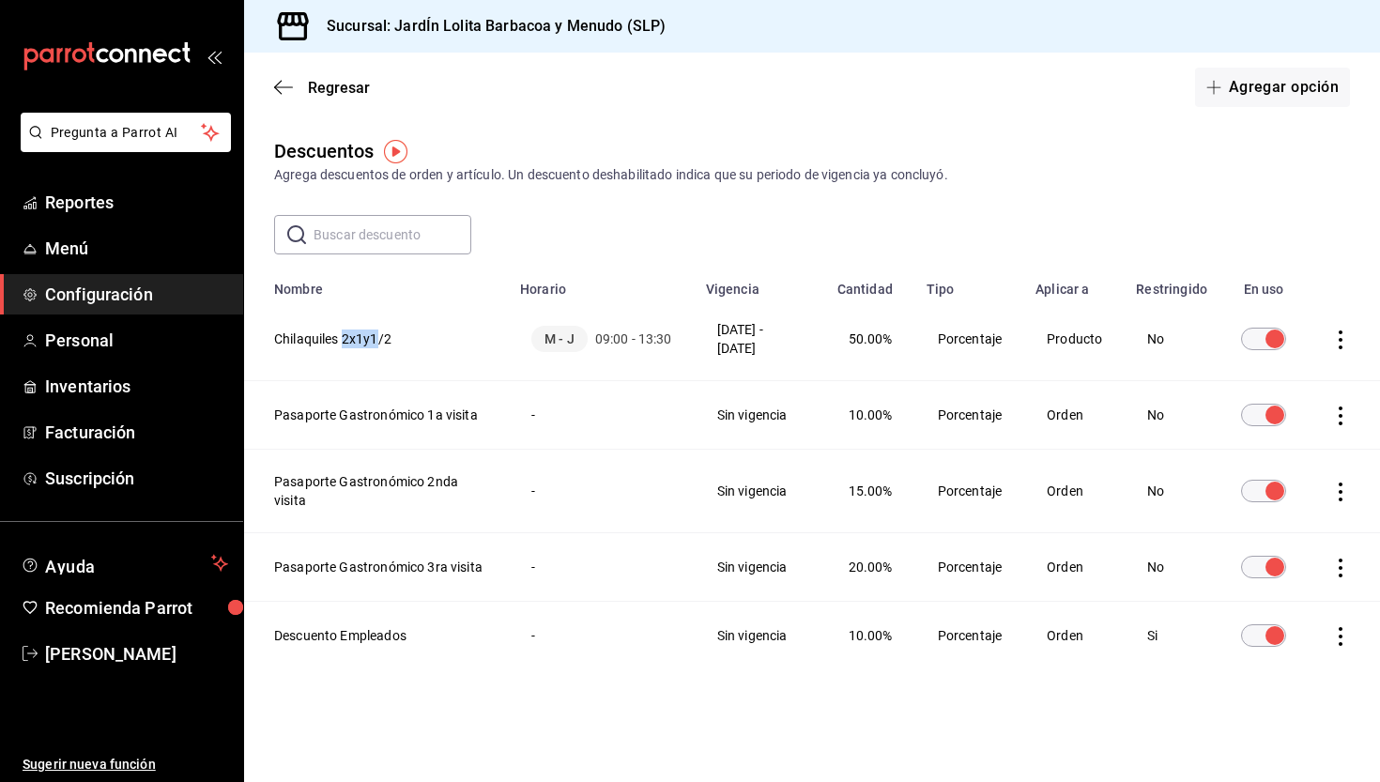
click at [351, 332] on th "Chilaquiles 2x1y1/2" at bounding box center [376, 340] width 265 height 84
click at [432, 332] on th "Chilaquiles 2x1y1/2" at bounding box center [376, 340] width 265 height 84
click at [1070, 345] on td "Producto" at bounding box center [1074, 340] width 100 height 84
click at [923, 352] on td "Porcentaje" at bounding box center [971, 340] width 110 height 84
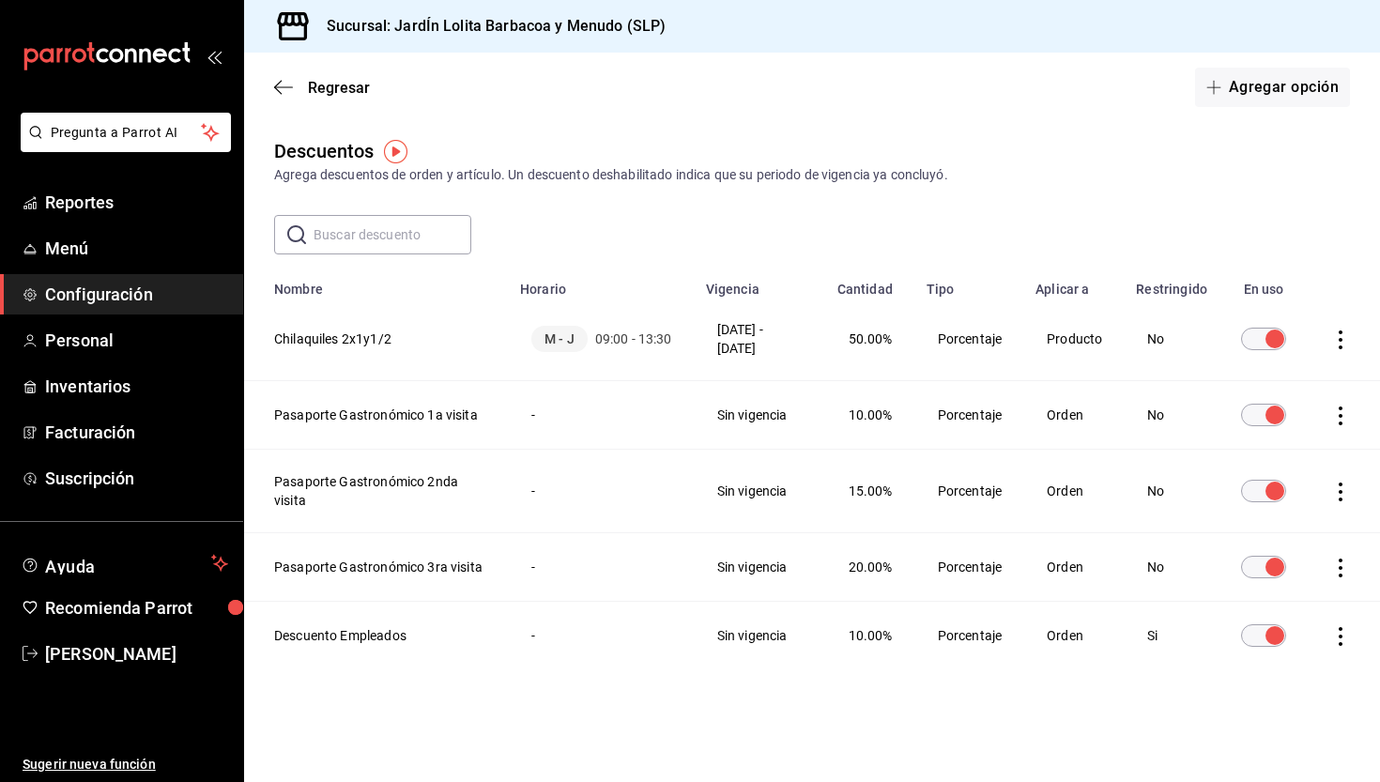
click at [1331, 343] on icon "actions" at bounding box center [1340, 340] width 19 height 19
click at [1292, 370] on li "Eliminar" at bounding box center [1258, 366] width 158 height 53
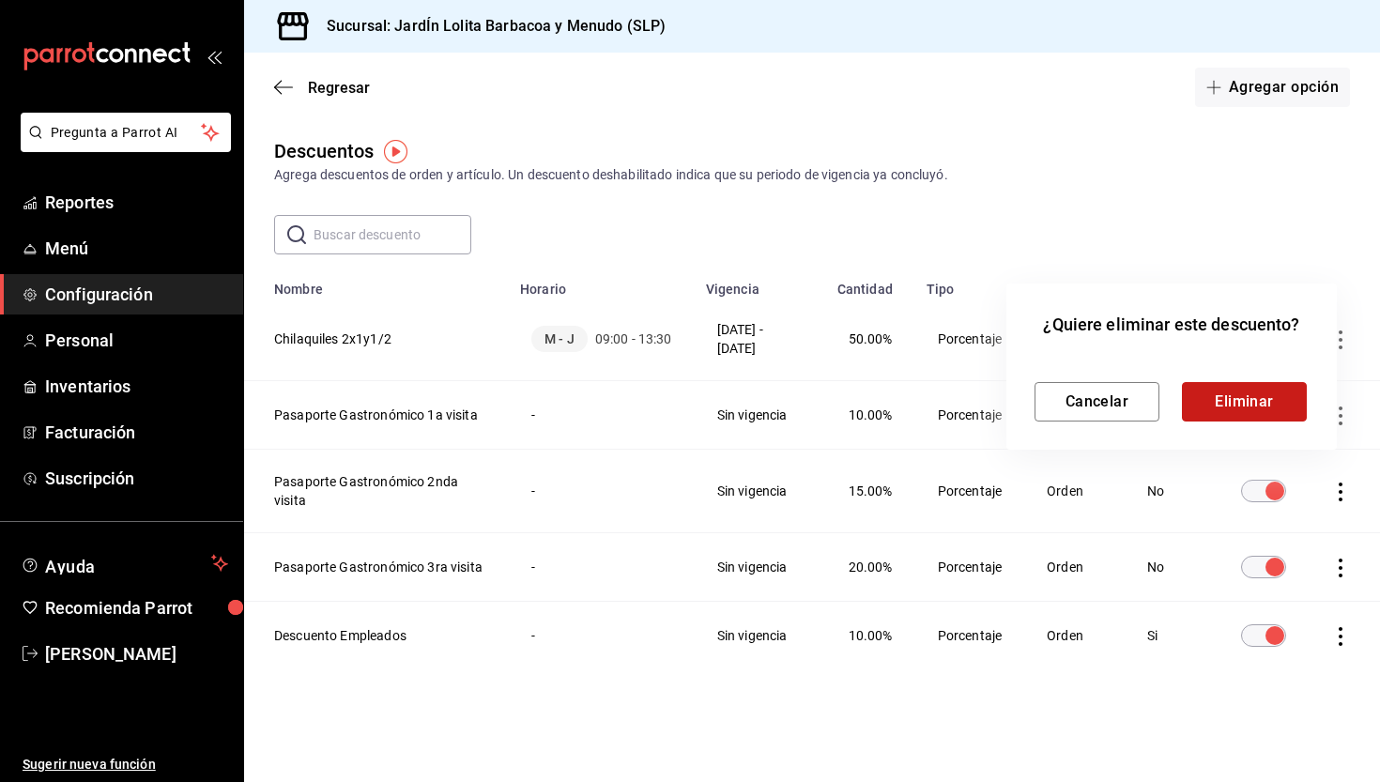
click at [1267, 398] on button "Eliminar" at bounding box center [1244, 401] width 125 height 39
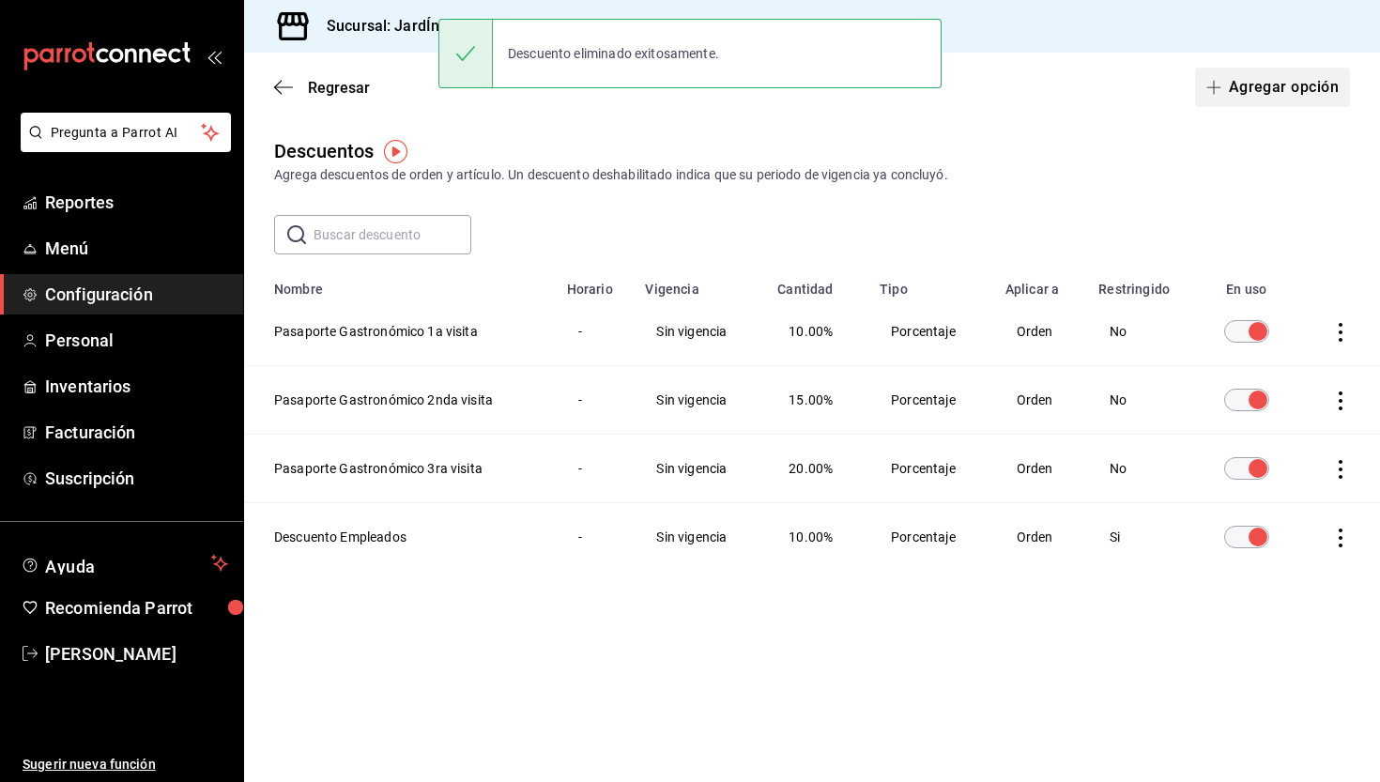
click at [1276, 84] on button "Agregar opción" at bounding box center [1272, 87] width 155 height 39
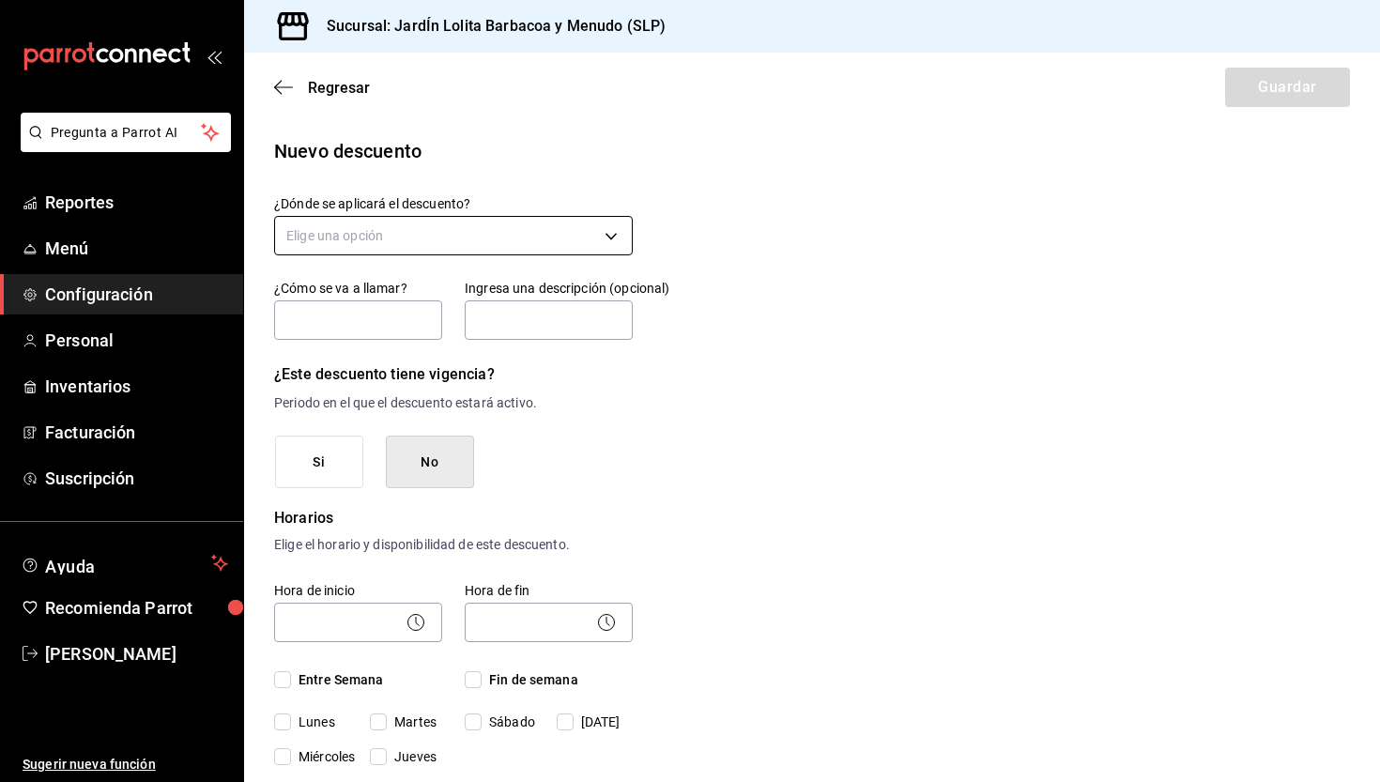
click at [558, 245] on body "Pregunta a Parrot AI Reportes Menú Configuración Personal Inventarios Facturaci…" at bounding box center [690, 391] width 1380 height 782
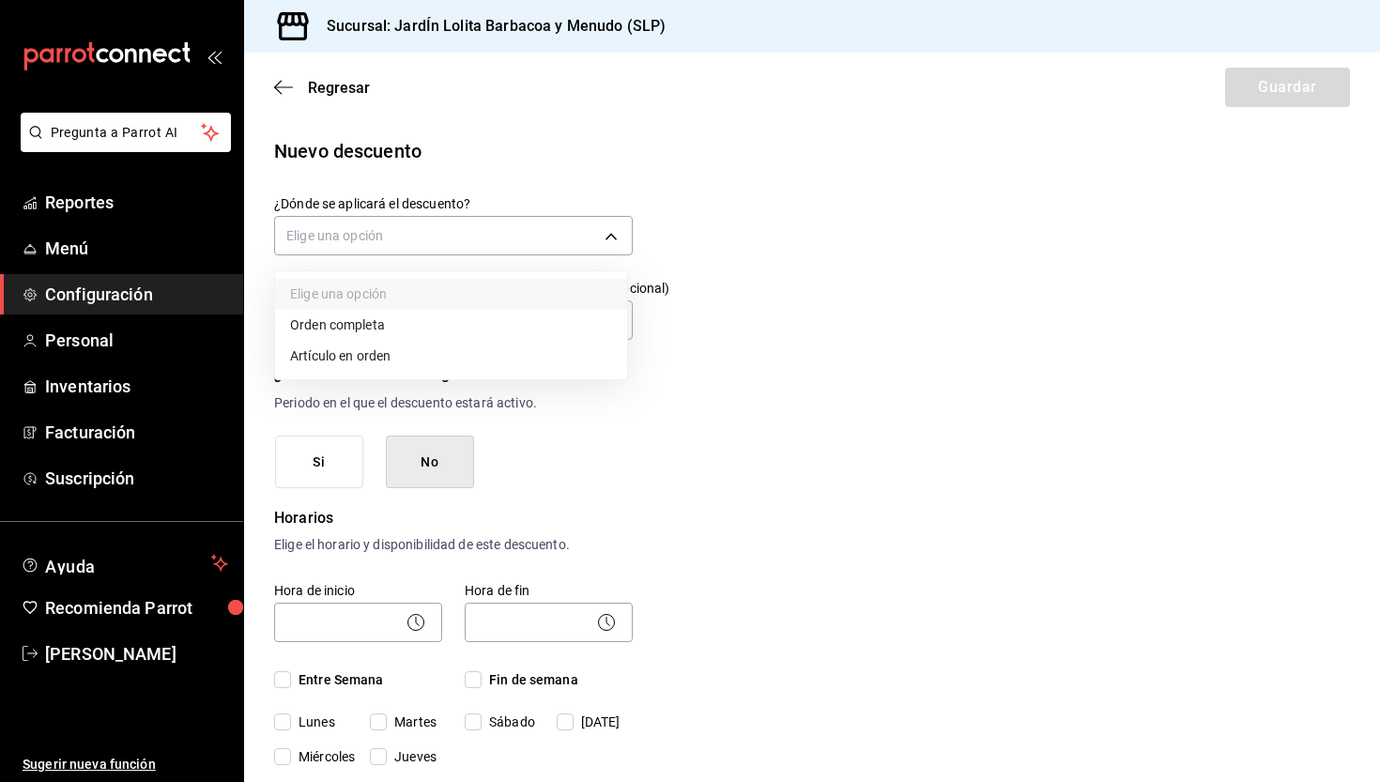
click at [367, 354] on li "Artículo en orden" at bounding box center [451, 356] width 352 height 31
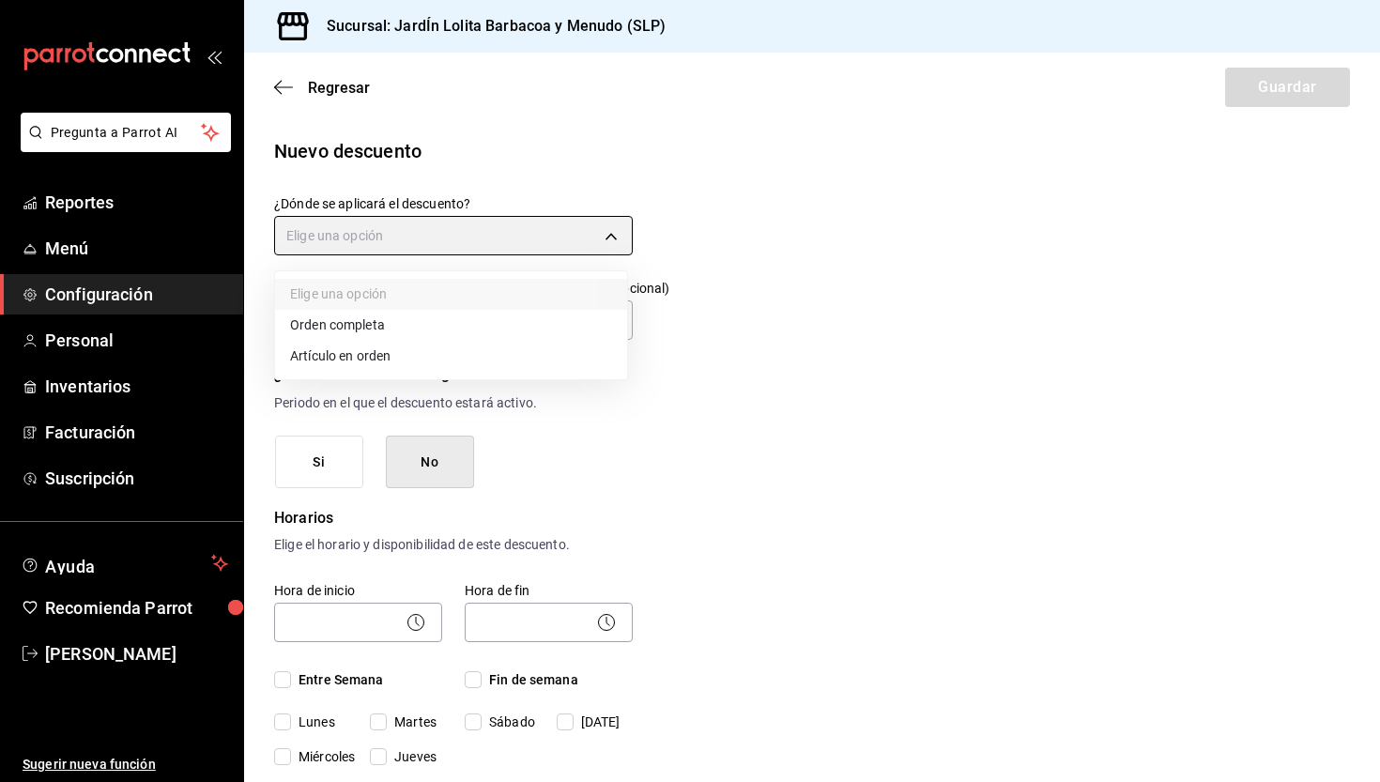
type input "ORDER_ITEM"
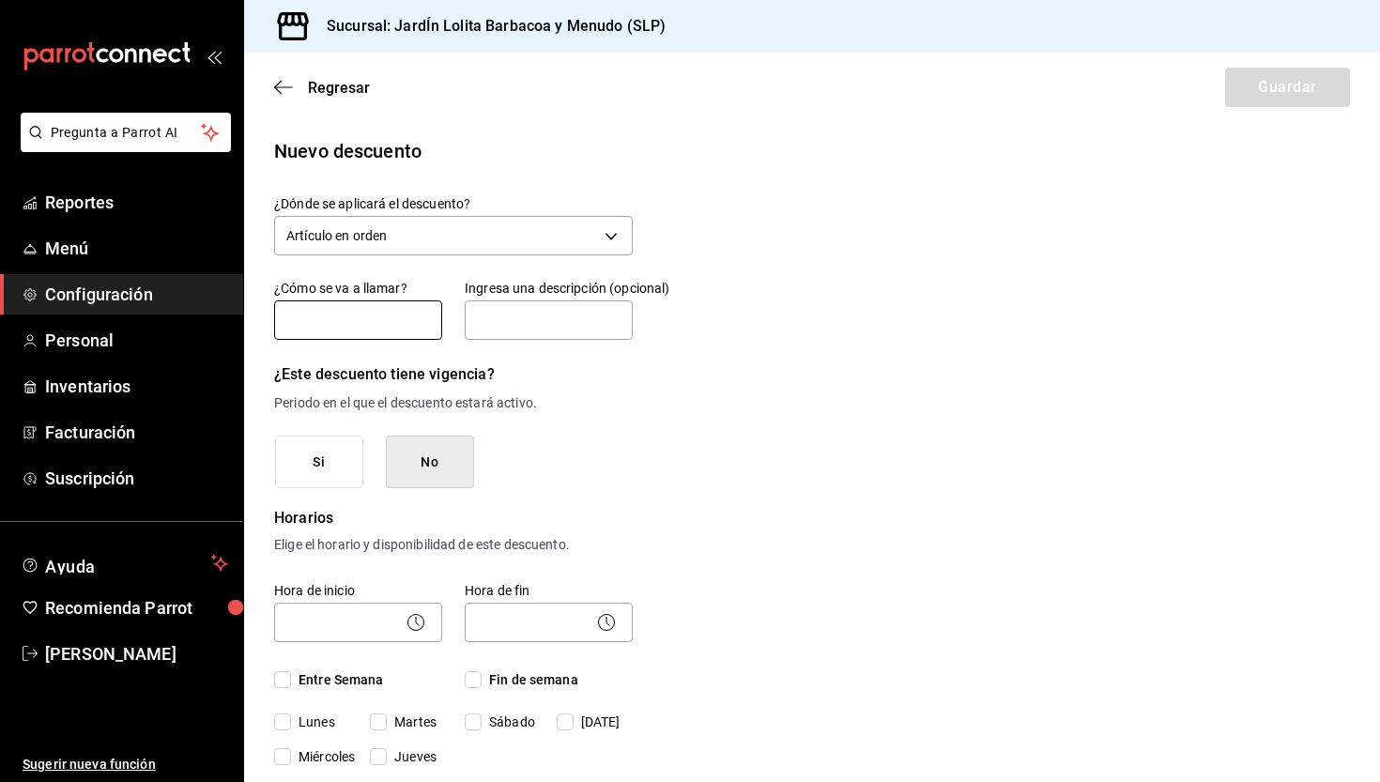
click at [351, 327] on input "text" at bounding box center [358, 319] width 168 height 39
type input "Promo chilaquiles"
click at [495, 323] on input "text" at bounding box center [549, 319] width 168 height 39
type input """
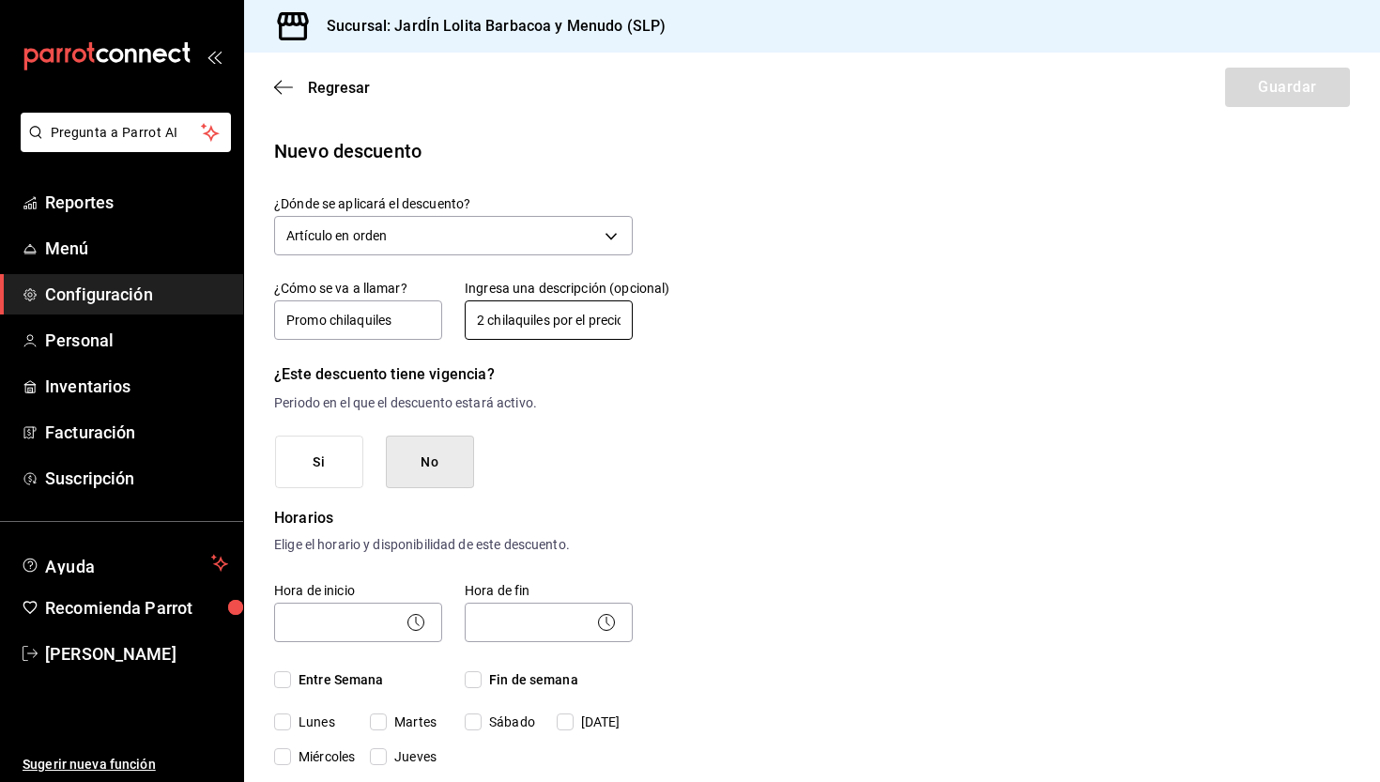
type input "2 chilaquiles por el precio de 1 y medio"
click at [338, 463] on button "Si" at bounding box center [319, 463] width 88 height 54
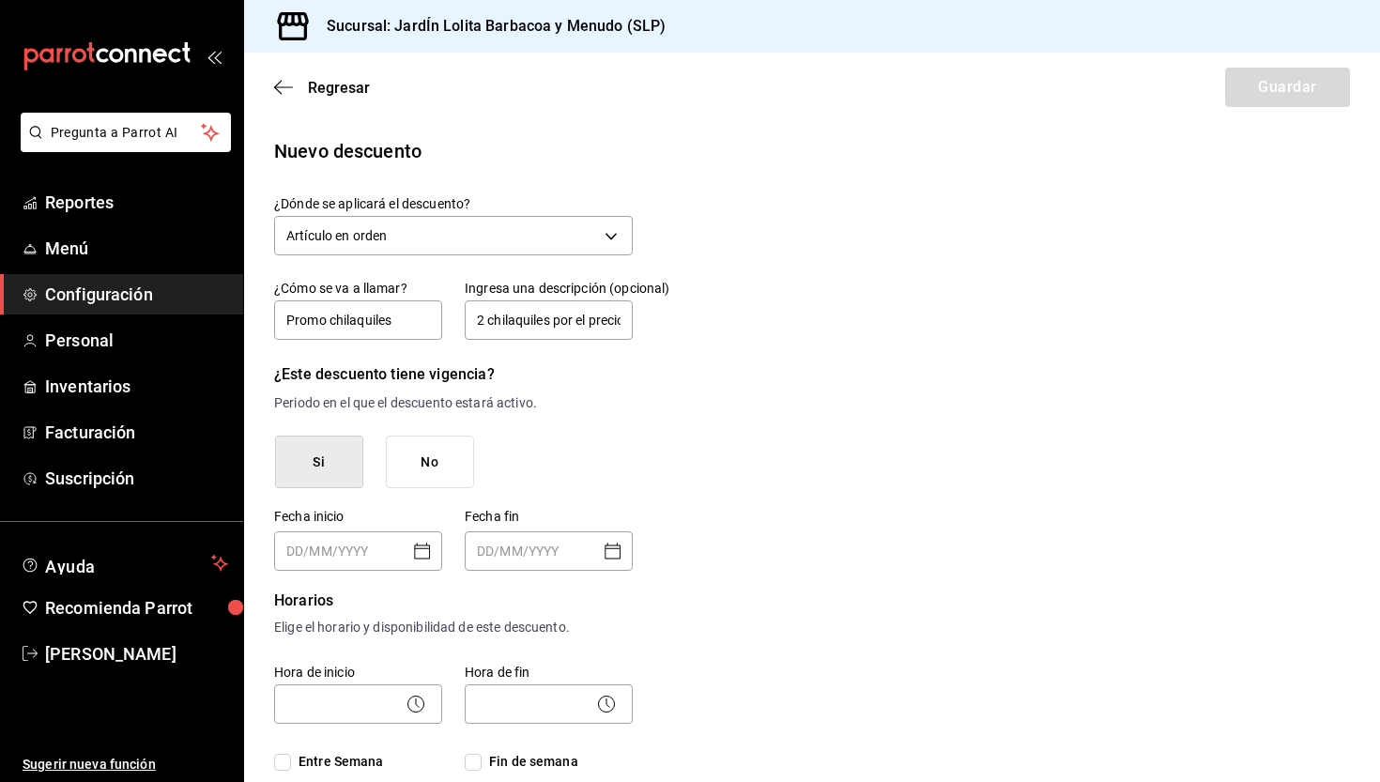
click at [420, 550] on icon "Open calendar" at bounding box center [422, 551] width 23 height 23
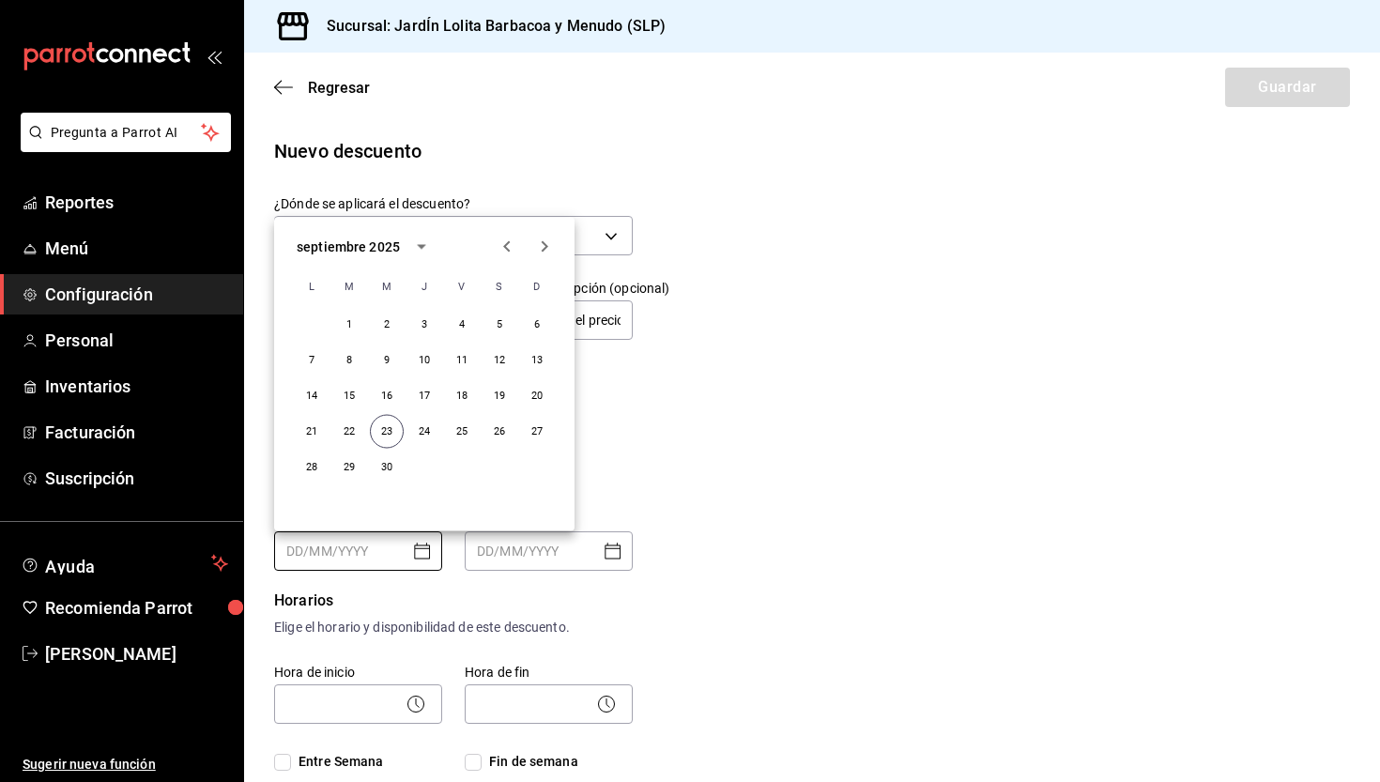
click at [541, 254] on icon "Next month" at bounding box center [544, 247] width 23 height 23
click at [424, 328] on button "1" at bounding box center [425, 325] width 34 height 34
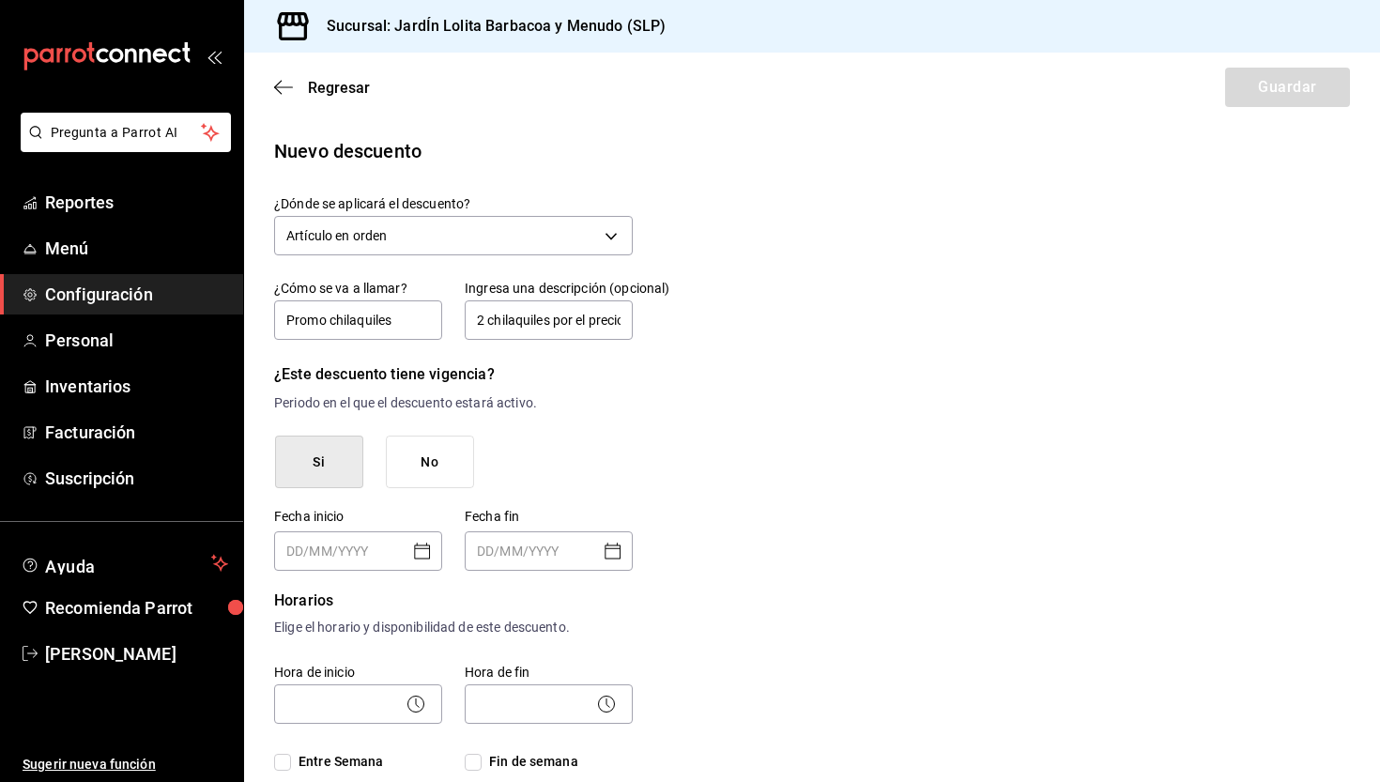
type input "01/10/2025"
click at [619, 555] on icon "Open calendar" at bounding box center [613, 551] width 23 height 23
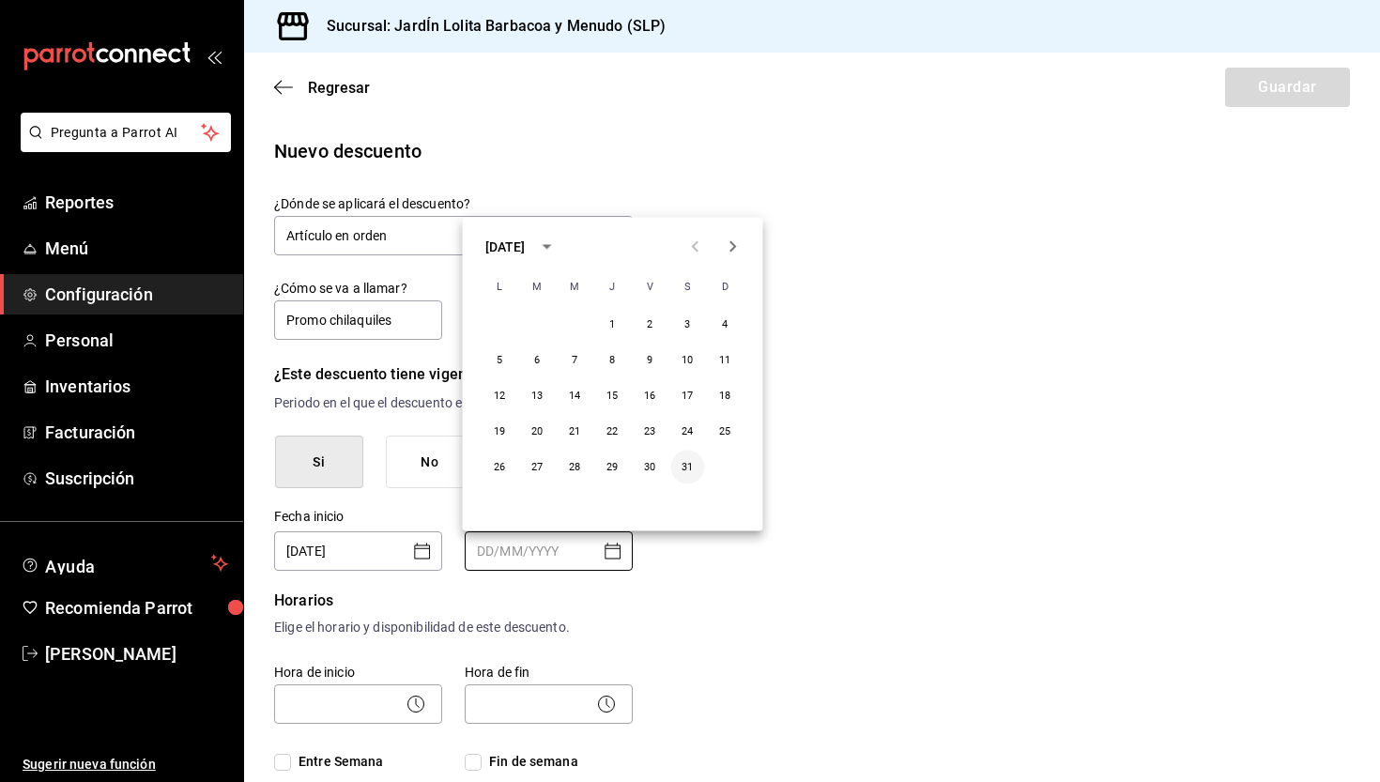
click at [691, 473] on button "31" at bounding box center [688, 468] width 34 height 34
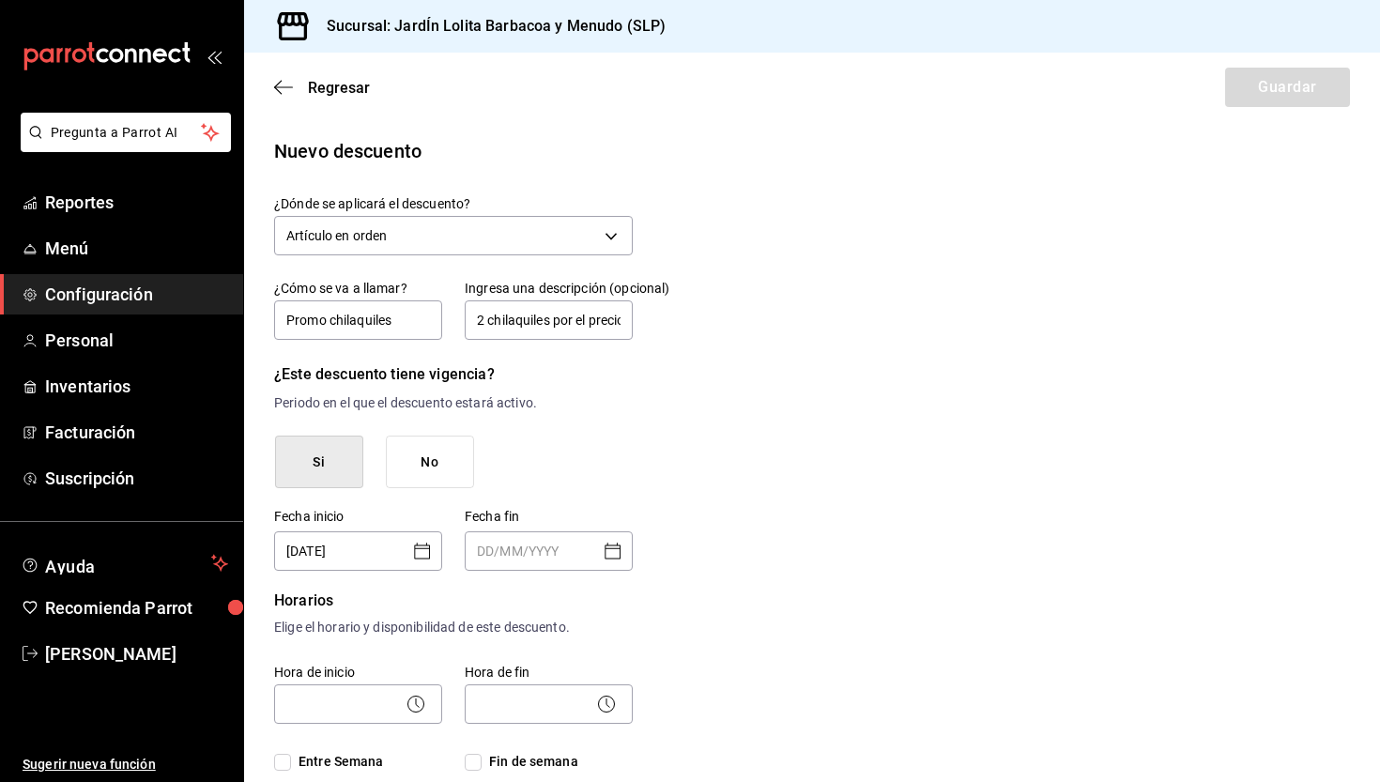
type input "31/10/2025"
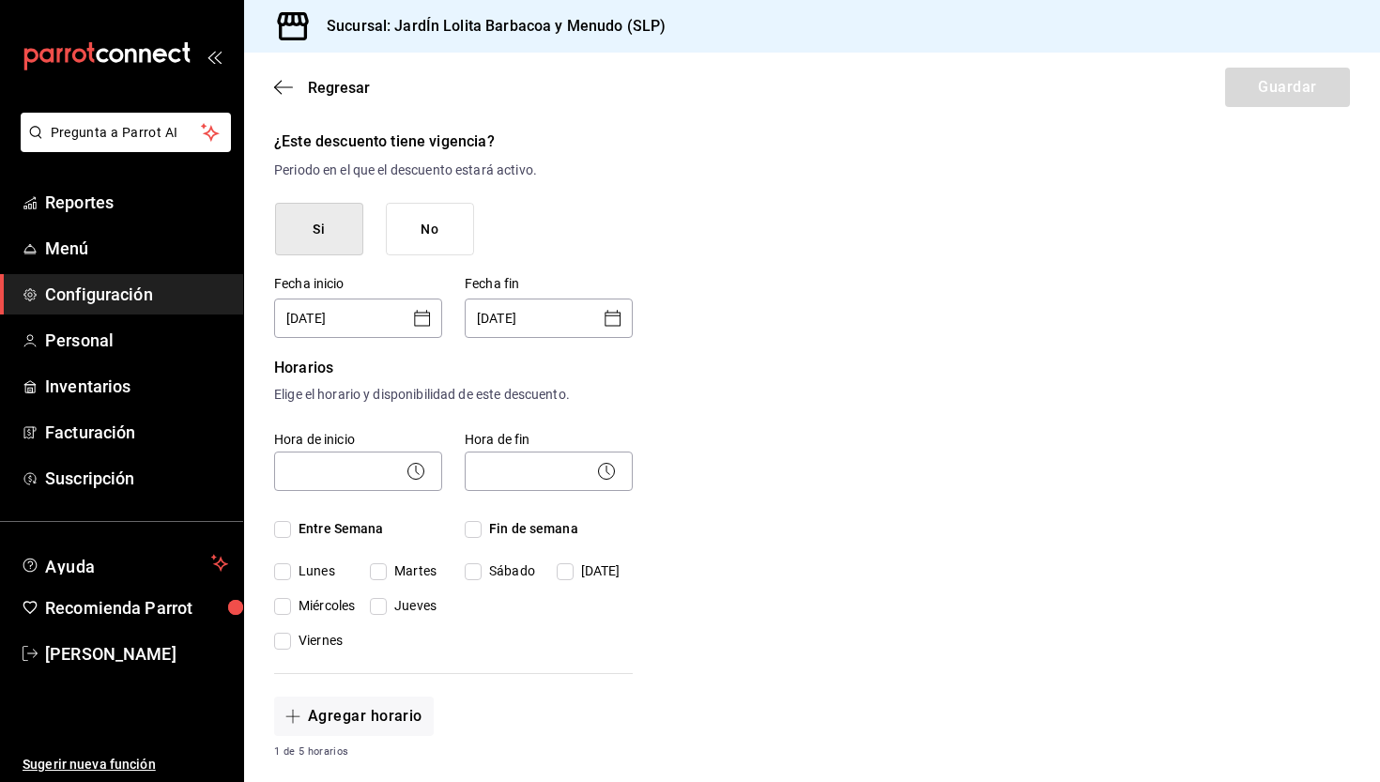
scroll to position [235, 0]
click at [352, 460] on body "Pregunta a Parrot AI Reportes Menú Configuración Personal Inventarios Facturaci…" at bounding box center [690, 391] width 1380 height 782
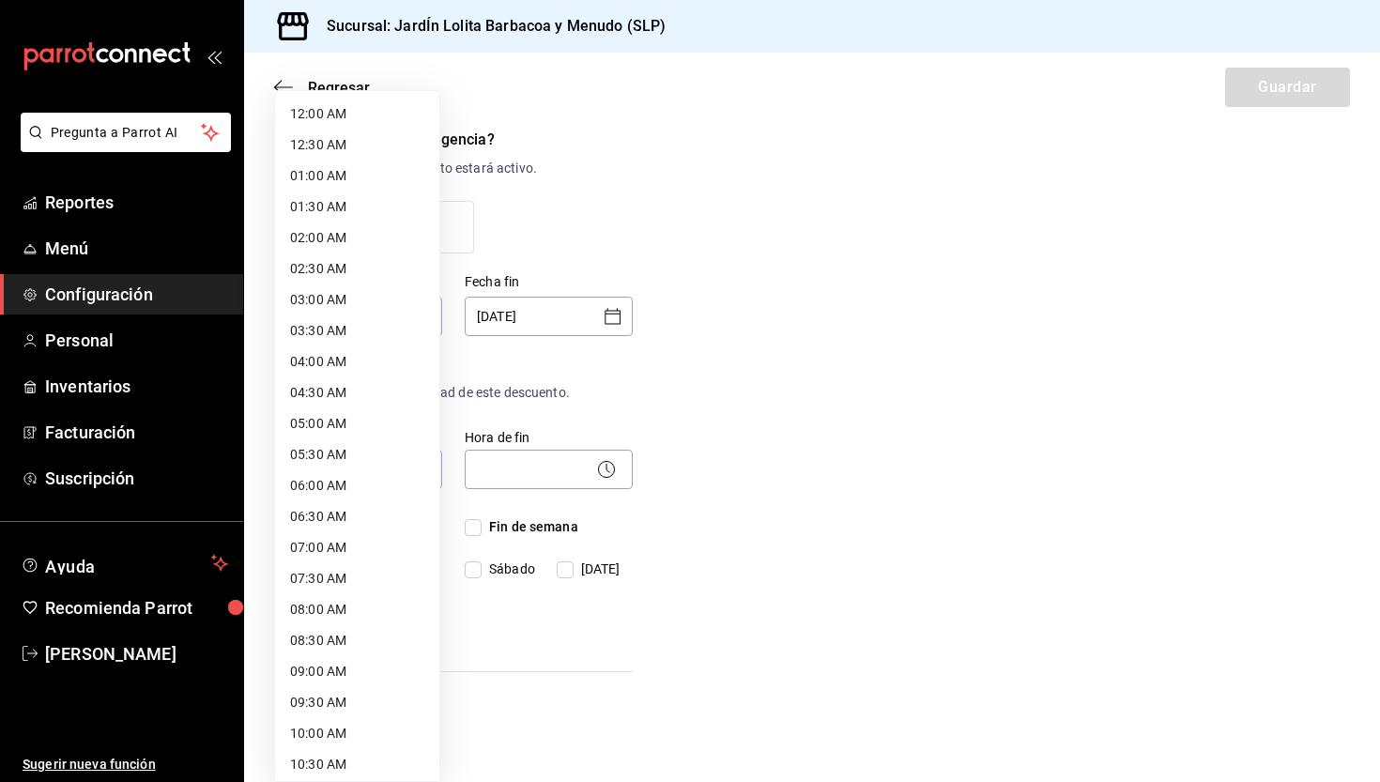
click at [340, 646] on li "08:30 AM" at bounding box center [357, 640] width 164 height 31
type input "08:30"
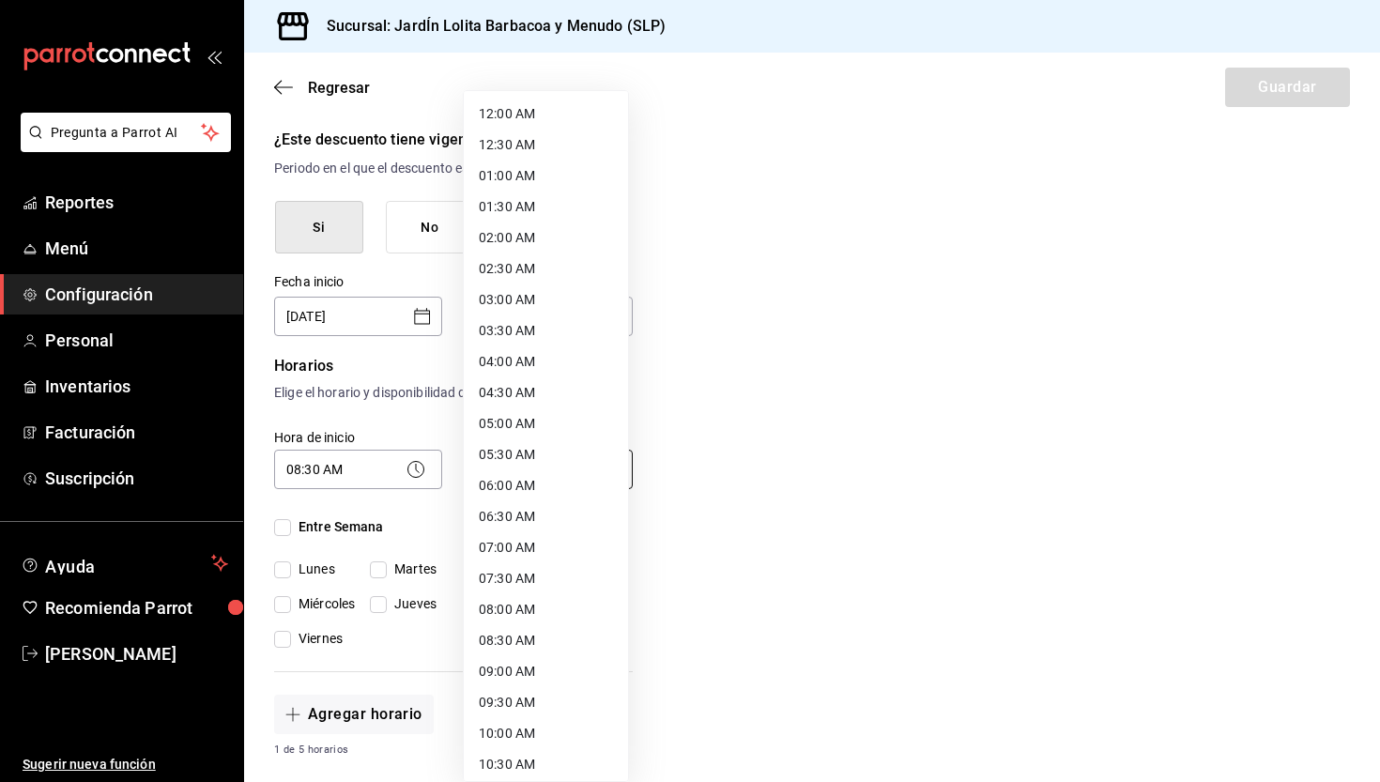
click at [534, 483] on body "Pregunta a Parrot AI Reportes Menú Configuración Personal Inventarios Facturaci…" at bounding box center [690, 391] width 1380 height 782
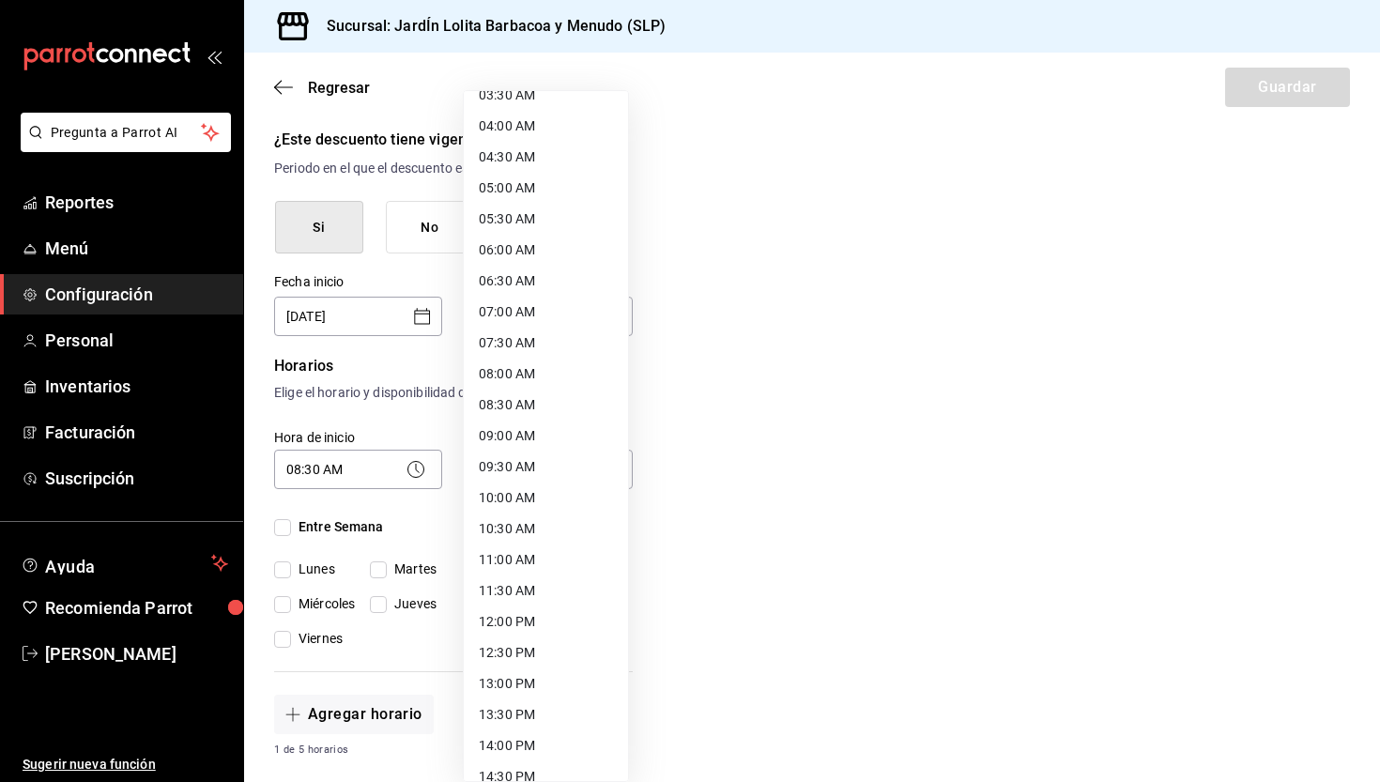
click at [518, 715] on li "13:30 PM" at bounding box center [546, 715] width 164 height 31
type input "13:30"
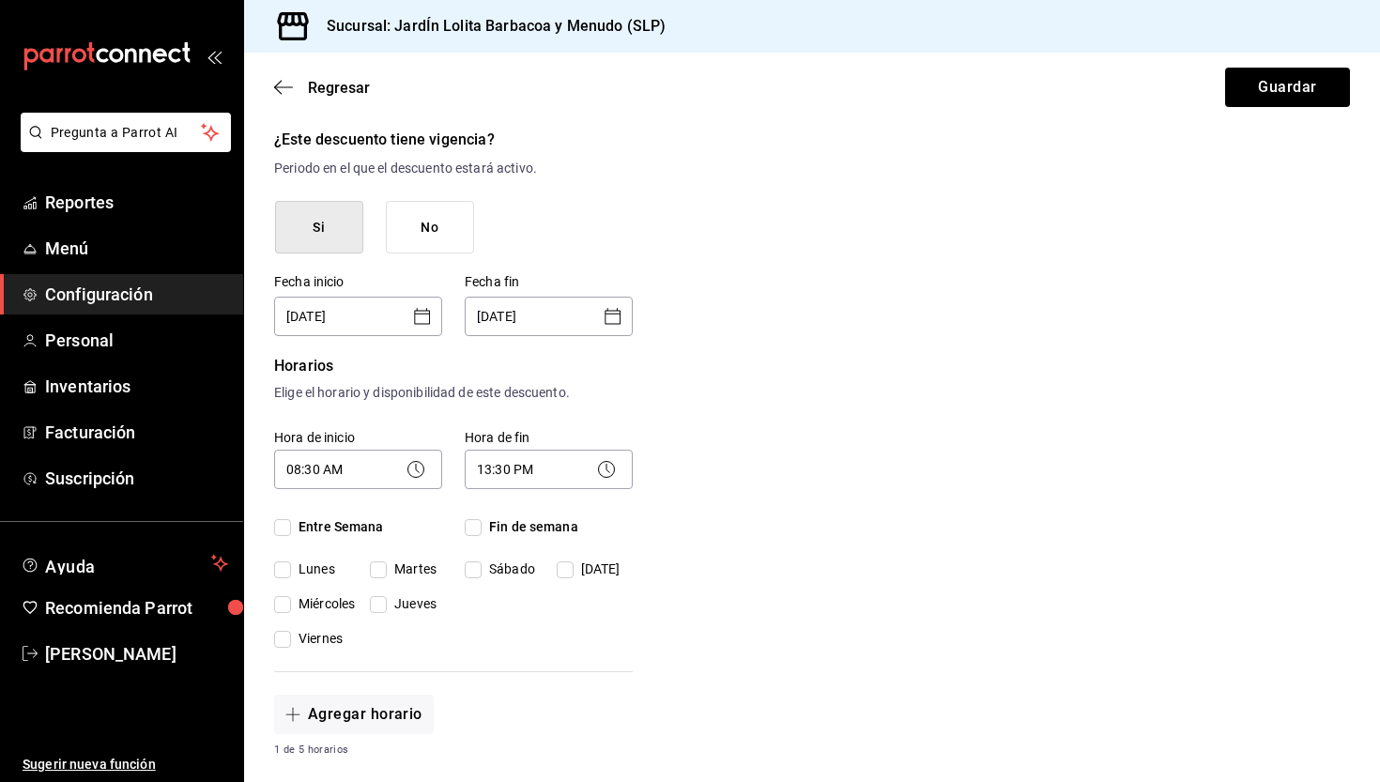
click at [384, 562] on input "Martes" at bounding box center [378, 570] width 17 height 17
checkbox input "true"
click at [288, 606] on input "Miércoles" at bounding box center [282, 604] width 17 height 17
checkbox input "true"
click at [386, 611] on input "Jueves" at bounding box center [378, 604] width 17 height 17
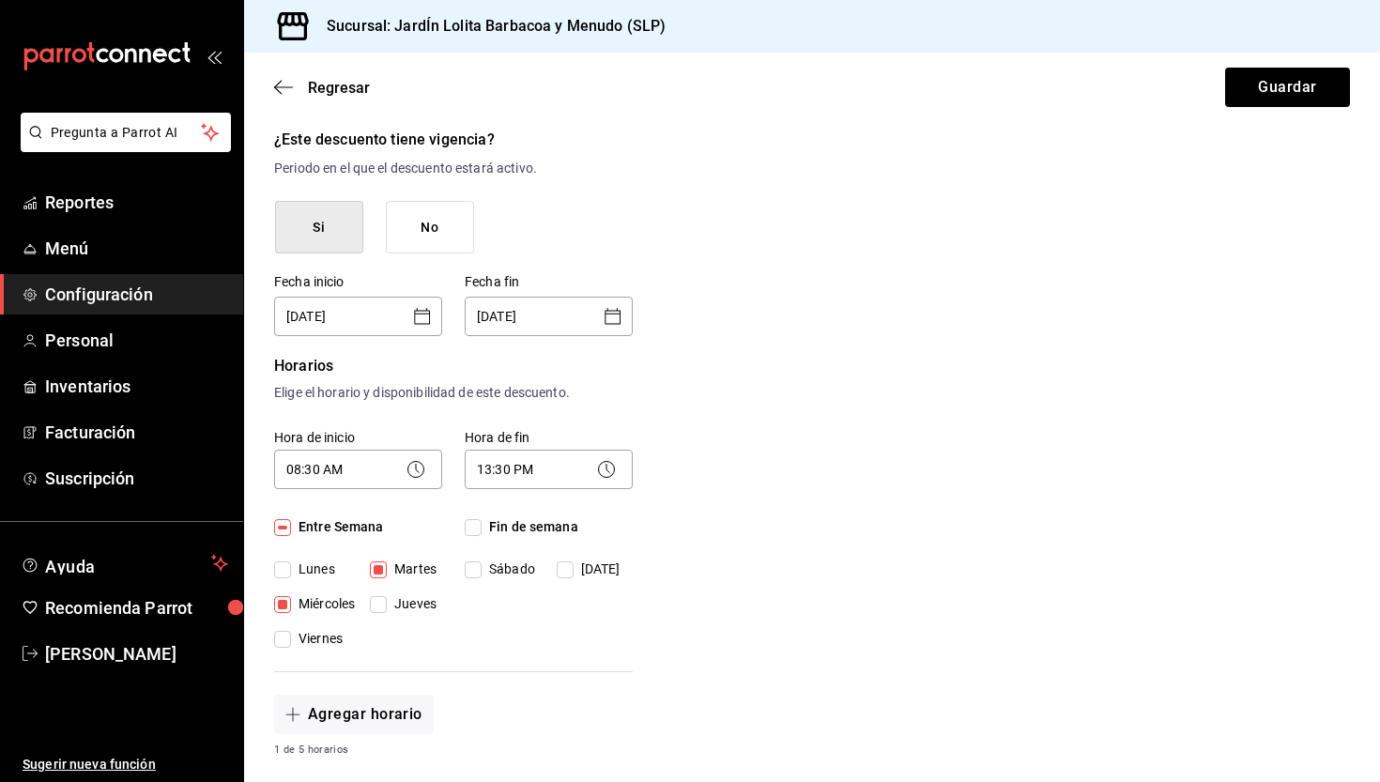
checkbox input "true"
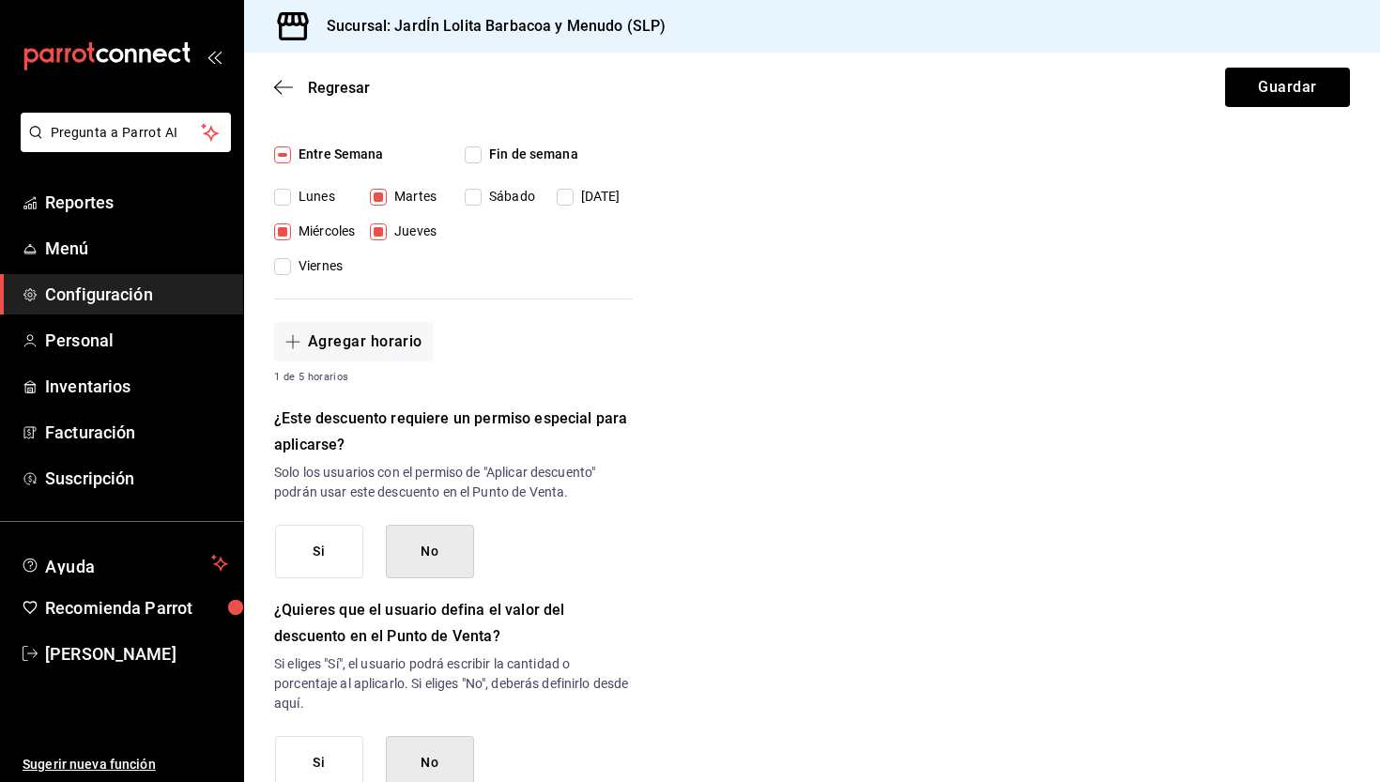
scroll to position [608, 0]
click at [424, 562] on button "No" at bounding box center [430, 551] width 88 height 54
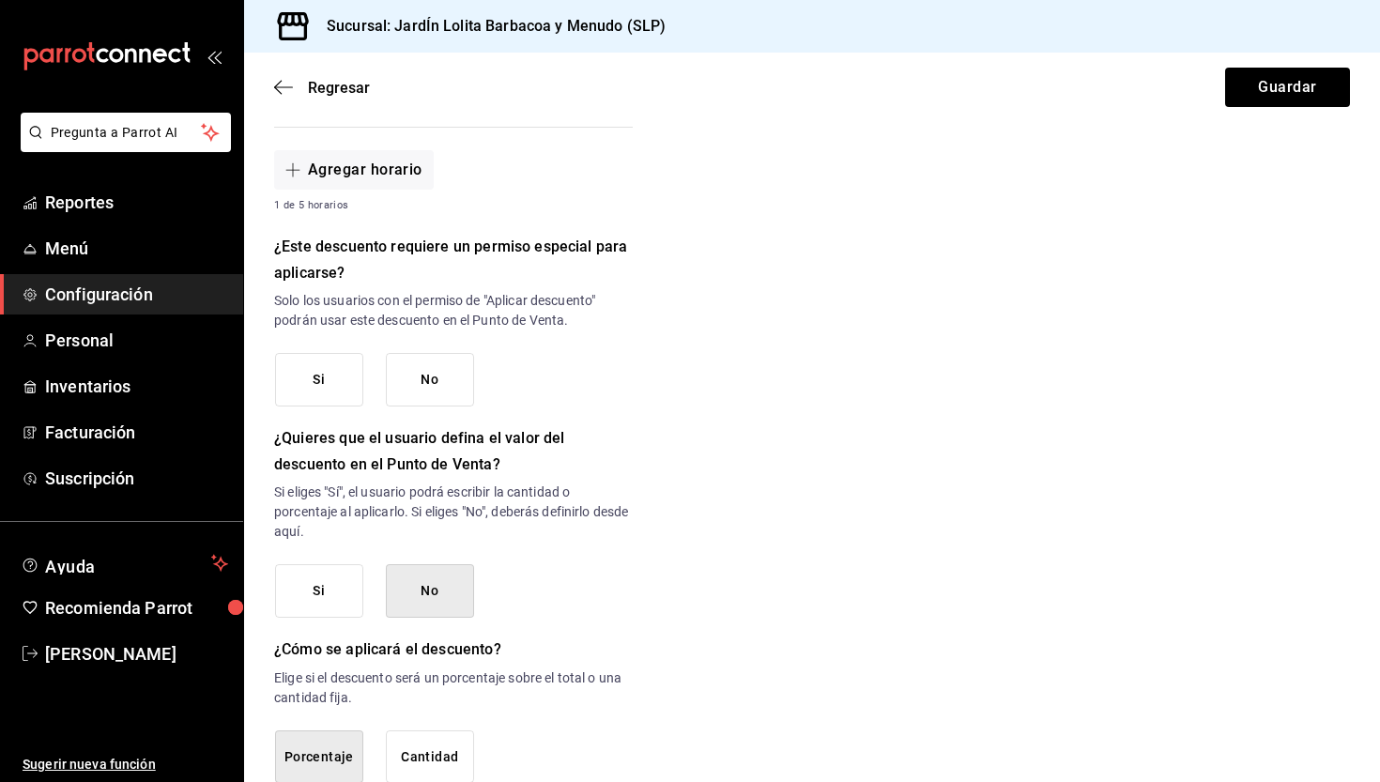
scroll to position [813, 0]
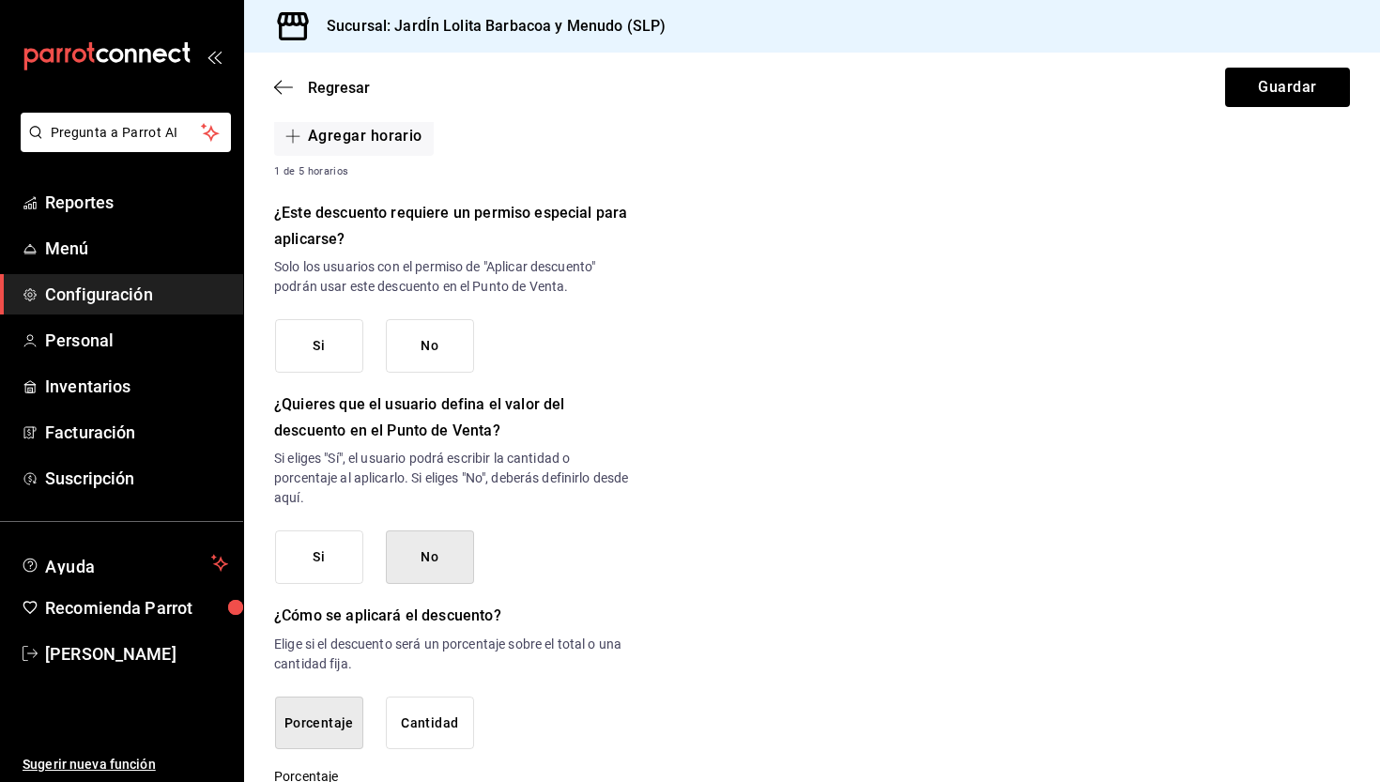
click at [417, 366] on button "No" at bounding box center [430, 346] width 88 height 54
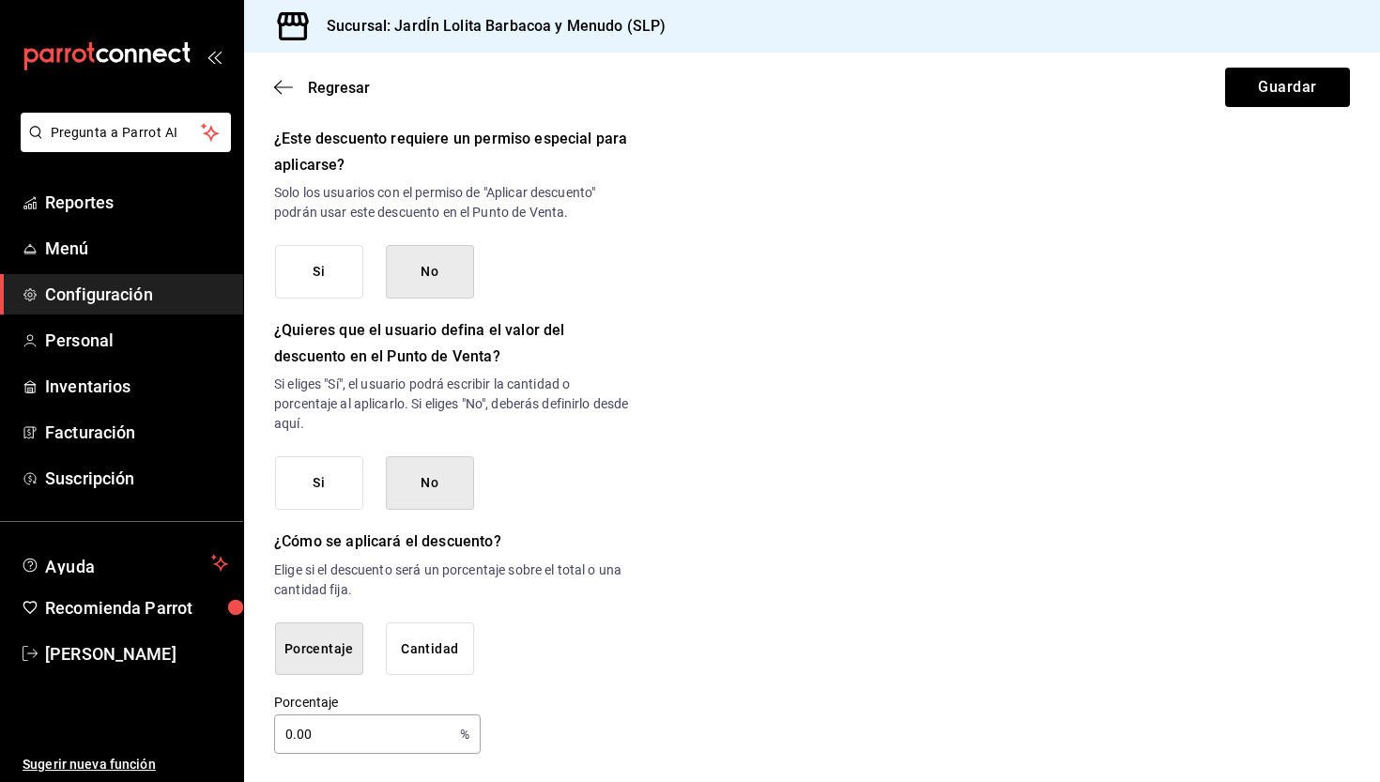
scroll to position [0, 0]
click at [372, 747] on input "0.00" at bounding box center [363, 735] width 178 height 38
click at [331, 731] on input "0.00" at bounding box center [363, 735] width 178 height 38
type input "50"
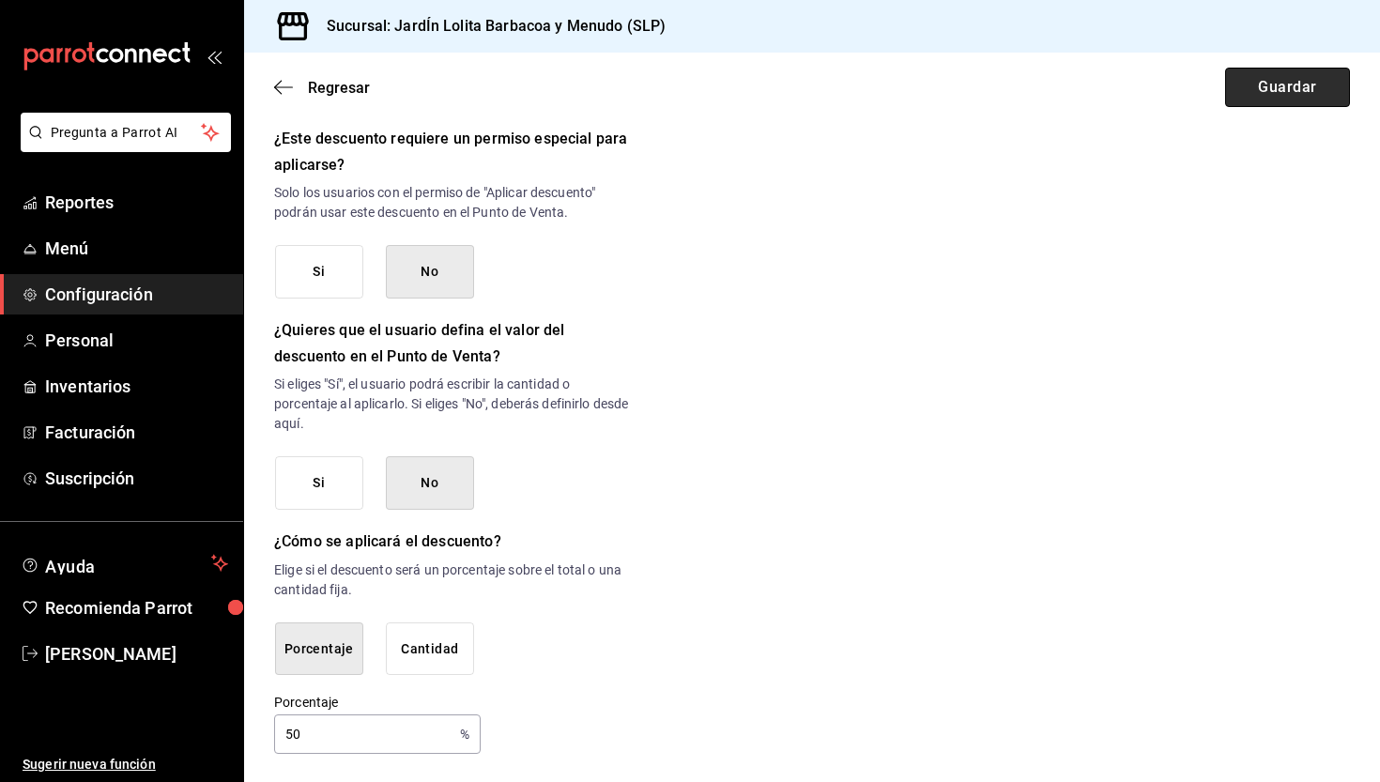
click at [1247, 77] on button "Guardar" at bounding box center [1287, 87] width 125 height 39
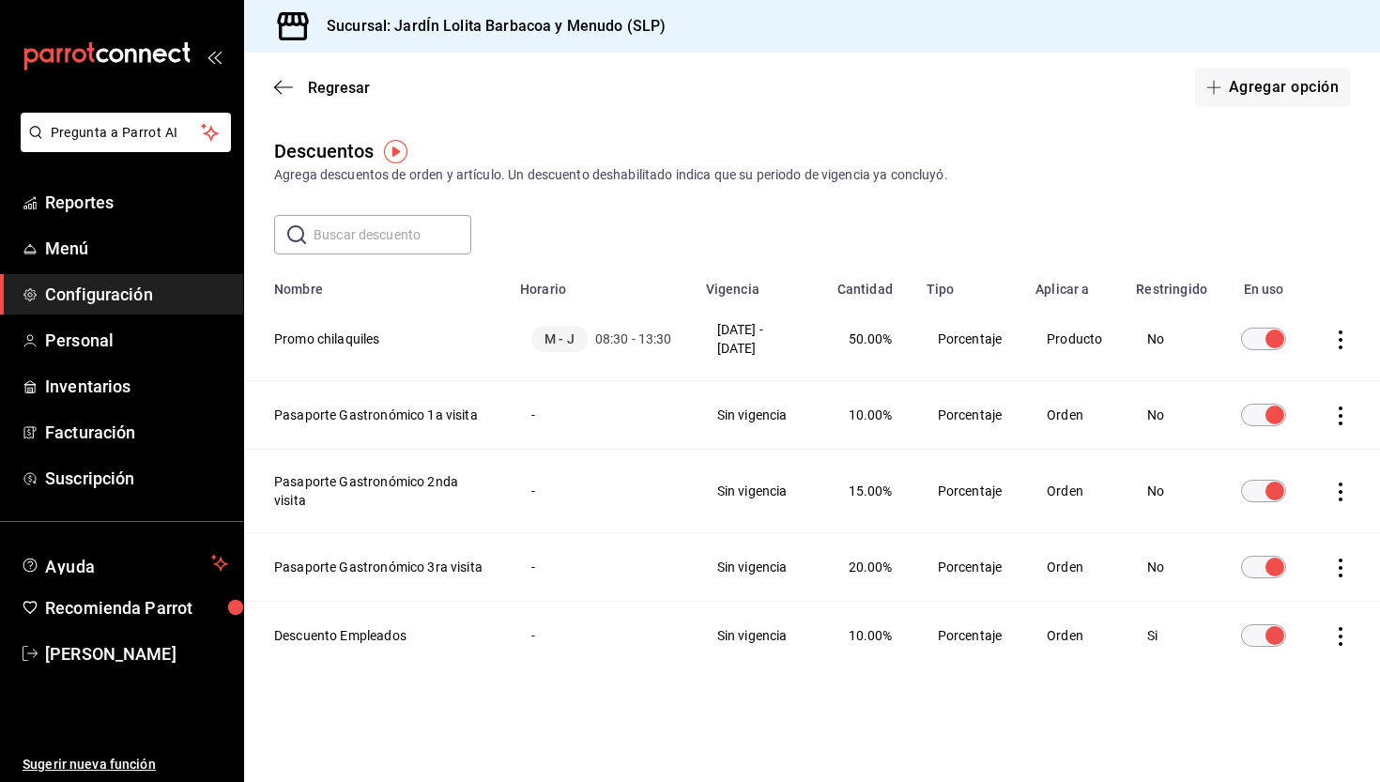
click at [1331, 346] on icon "actions" at bounding box center [1340, 340] width 19 height 19
click at [516, 332] on div at bounding box center [690, 391] width 1380 height 782
click at [516, 332] on div "Duplicar Eliminar" at bounding box center [690, 391] width 1380 height 782
click at [611, 338] on span "08:30 - 13:30" at bounding box center [633, 339] width 77 height 19
click at [1331, 334] on icon "actions" at bounding box center [1340, 340] width 19 height 19
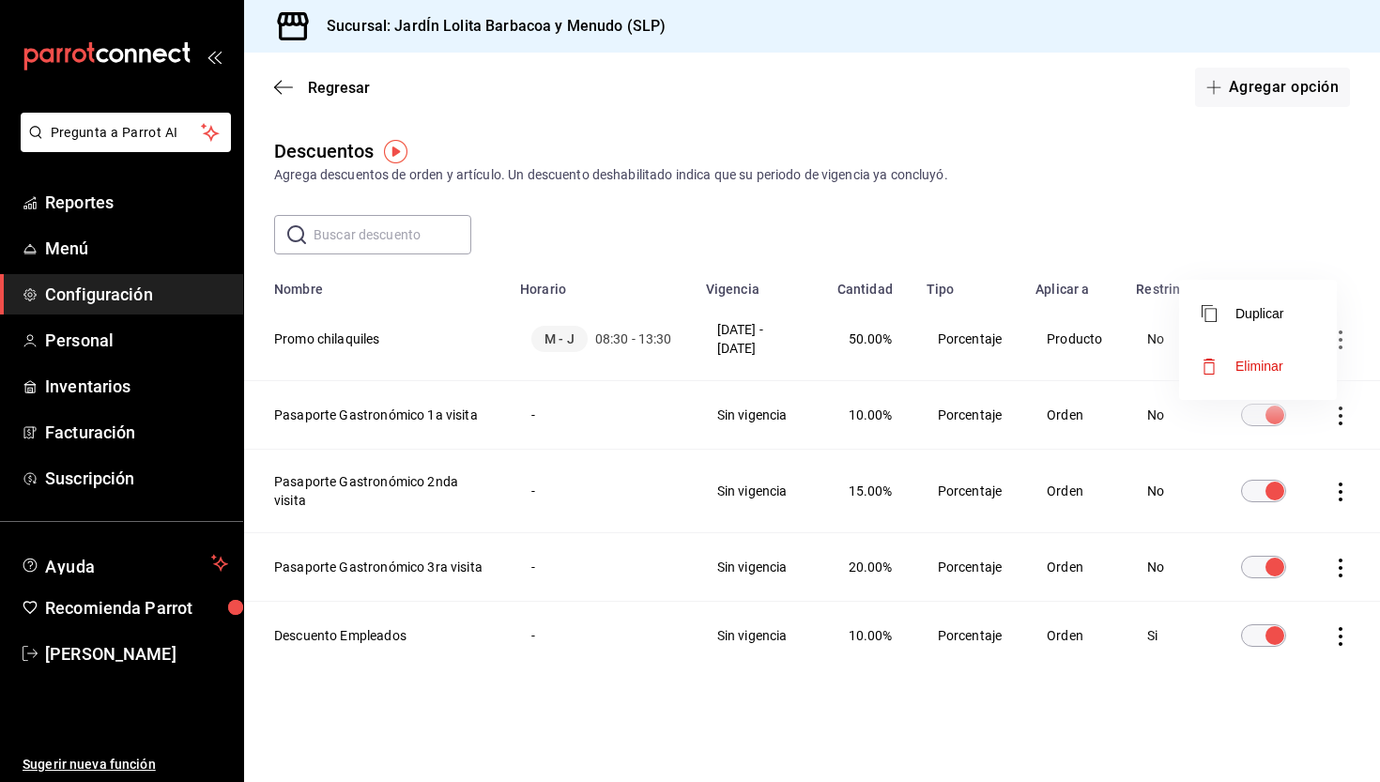
click at [1235, 356] on span "Eliminar" at bounding box center [1243, 366] width 82 height 23
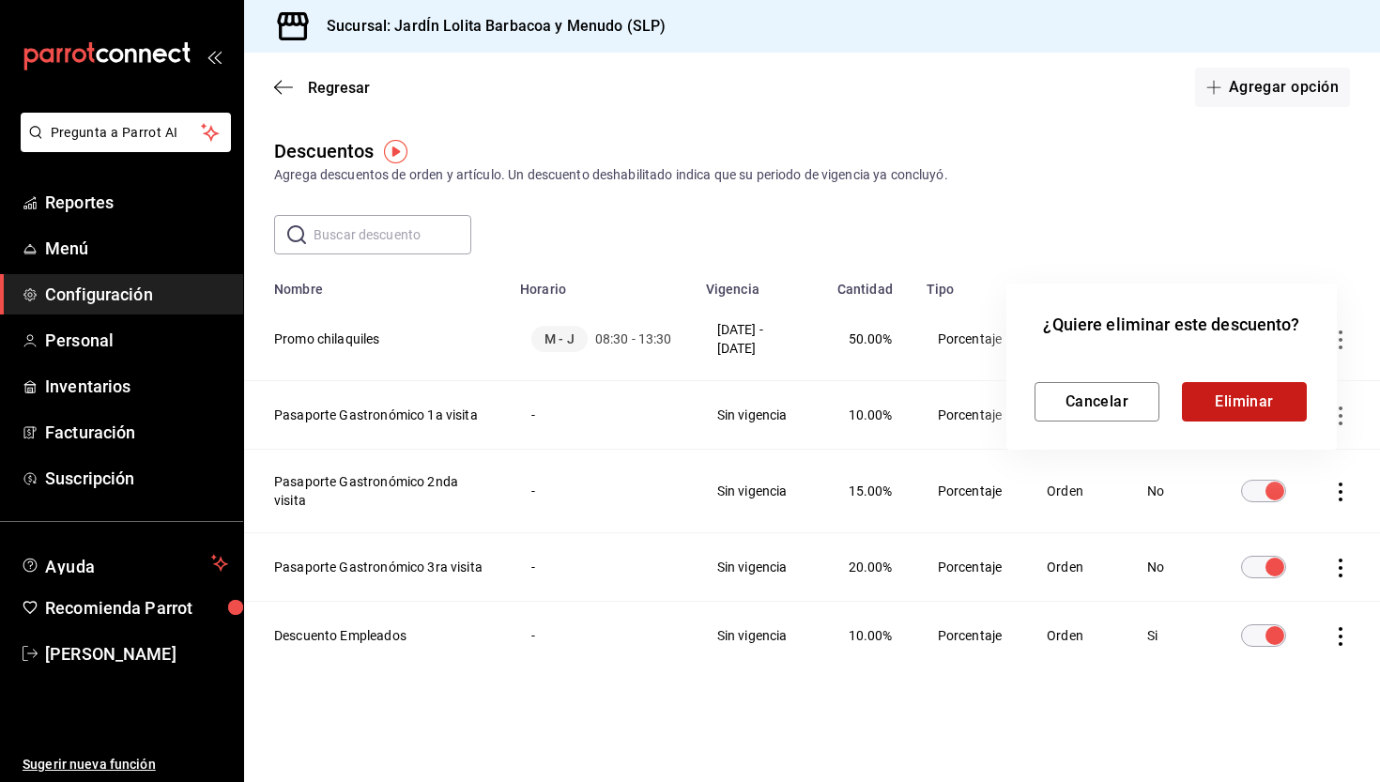
click at [1233, 387] on button "Eliminar" at bounding box center [1244, 401] width 125 height 39
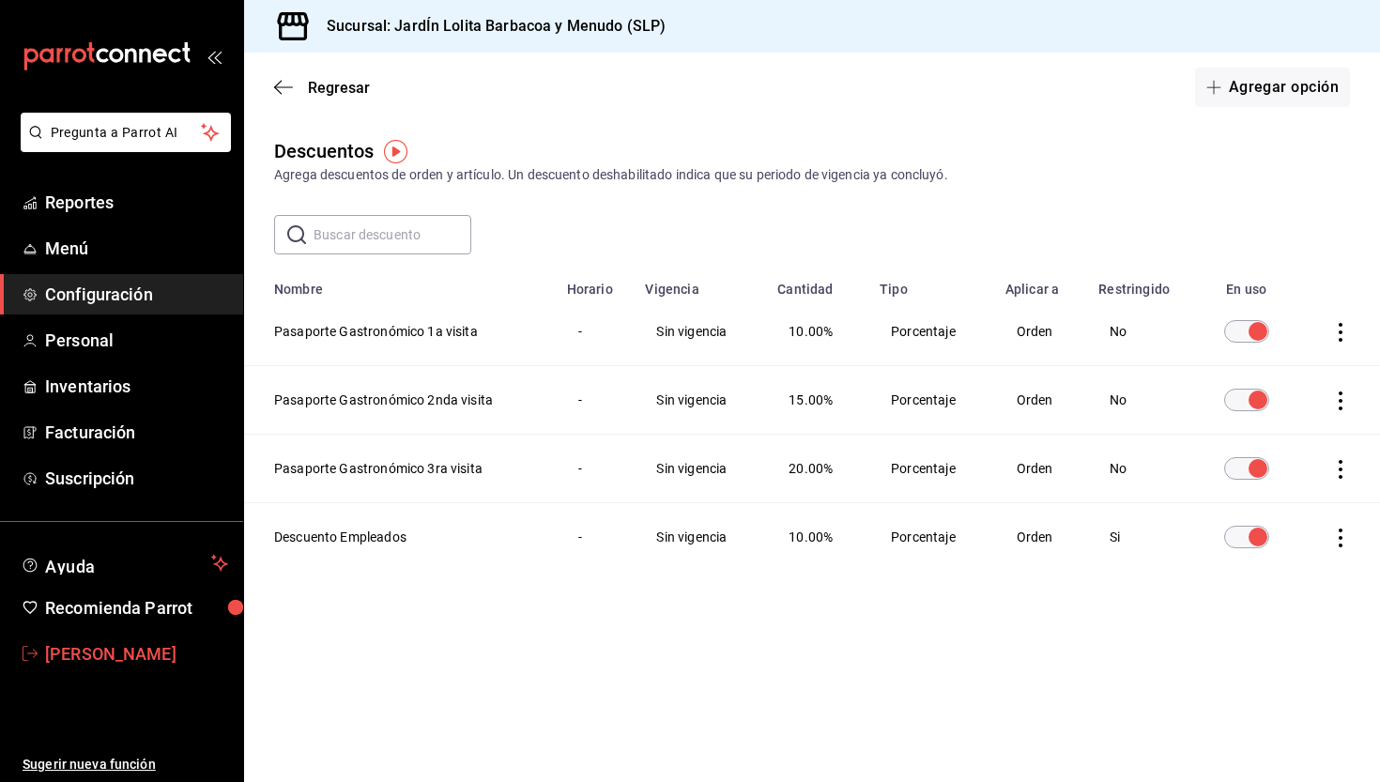
click at [91, 643] on span "Rolando Fuentes" at bounding box center [136, 653] width 183 height 25
